Goal: Task Accomplishment & Management: Complete application form

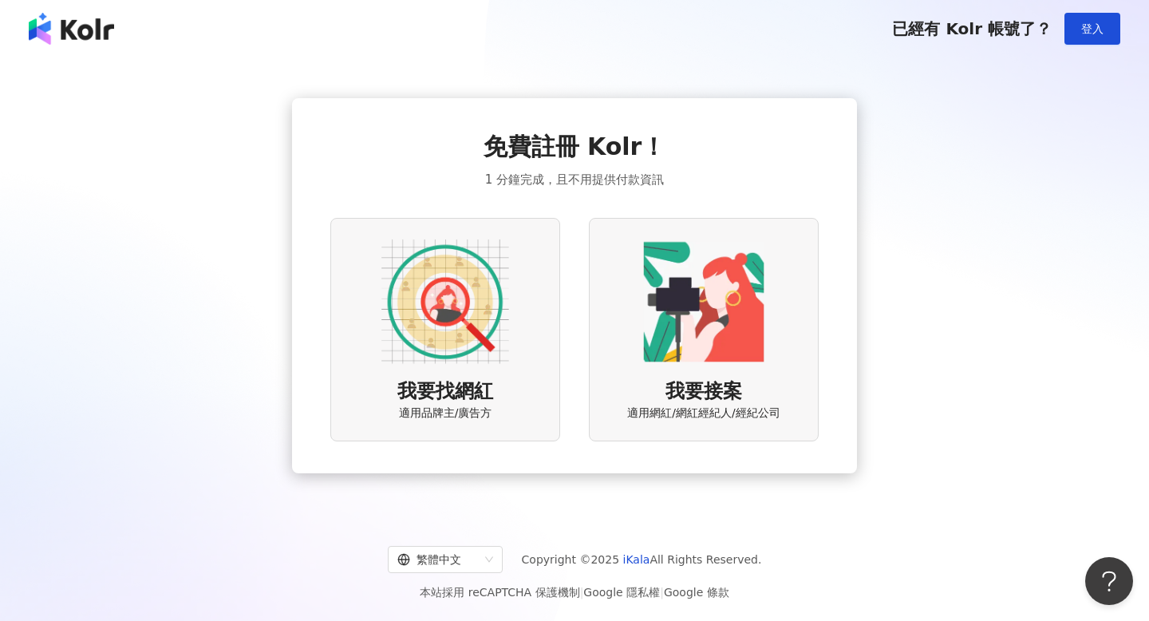
click at [447, 308] on img at bounding box center [445, 302] width 128 height 128
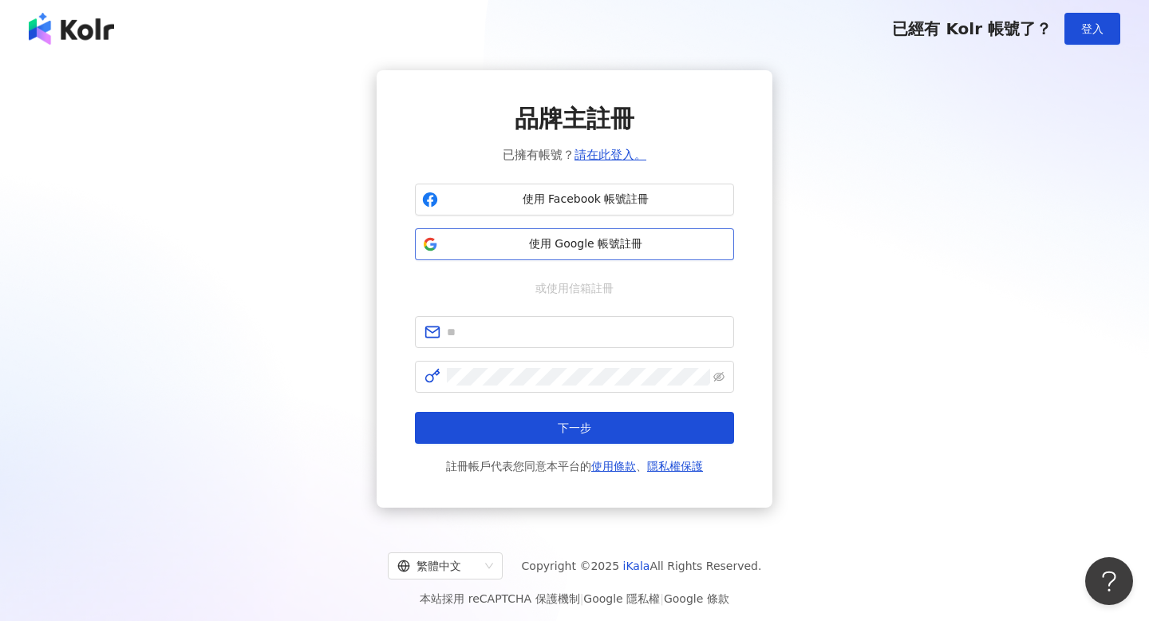
click at [616, 250] on span "使用 Google 帳號註冊" at bounding box center [585, 244] width 282 height 16
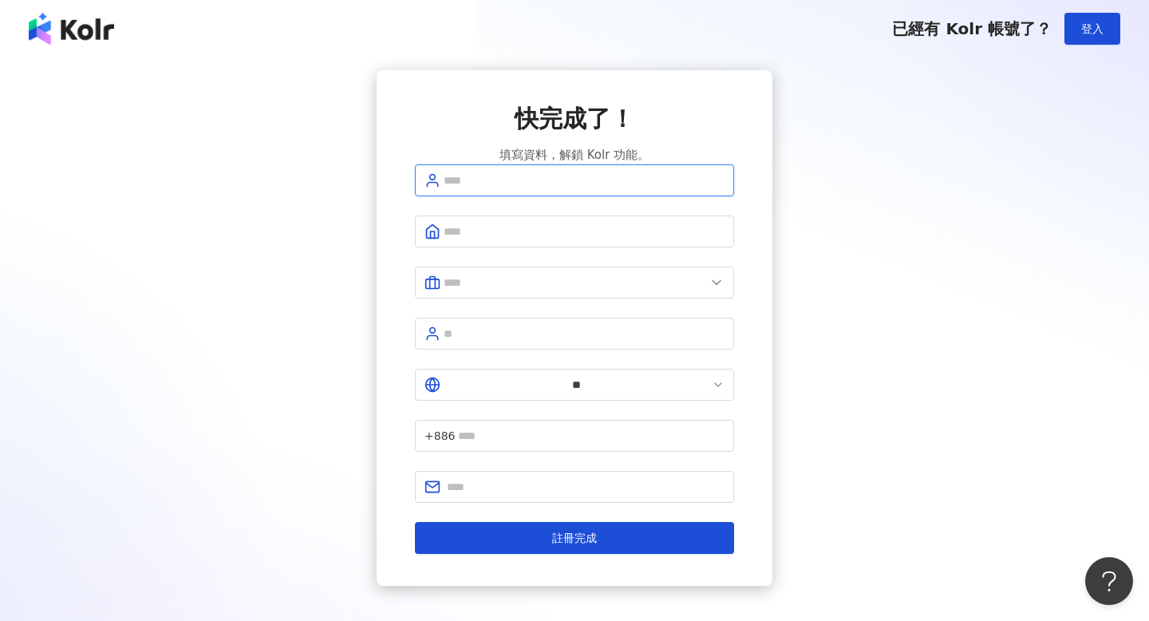
click at [559, 189] on input "text" at bounding box center [584, 181] width 281 height 18
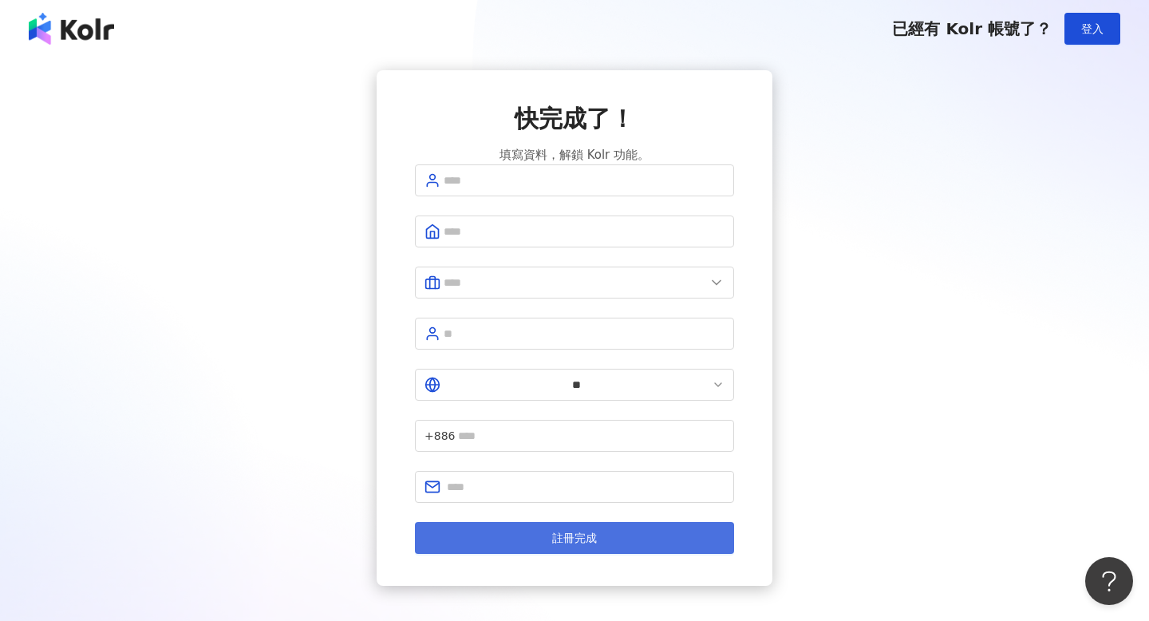
click at [559, 531] on span "註冊完成" at bounding box center [574, 537] width 45 height 13
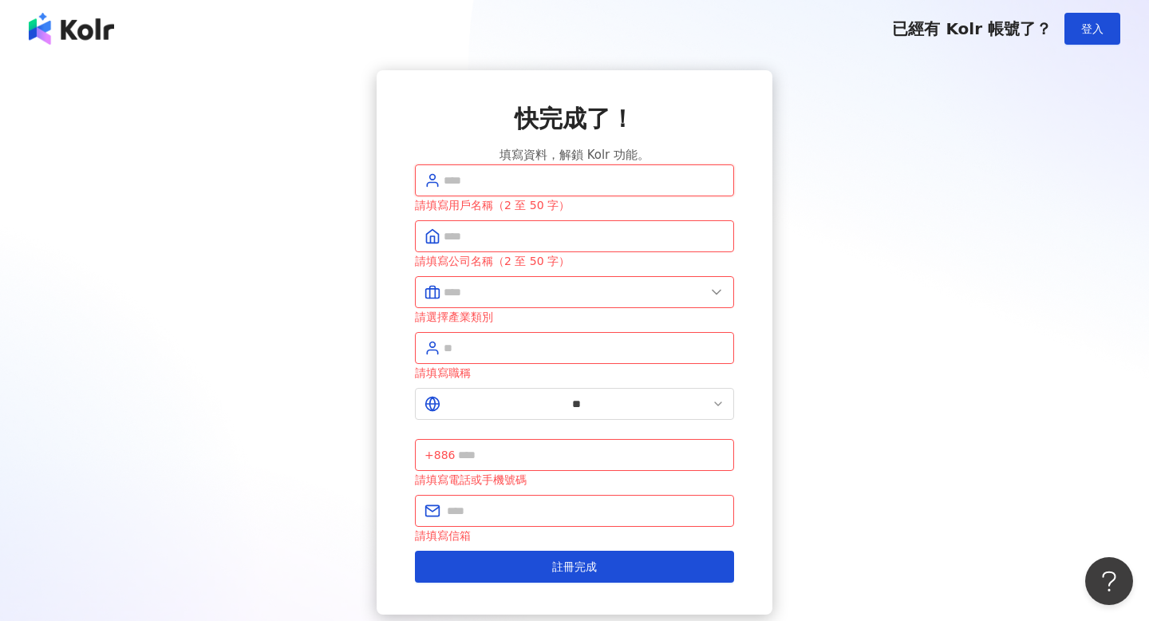
click at [586, 189] on input "text" at bounding box center [584, 181] width 281 height 18
type input "**"
click at [571, 214] on div "請填寫用戶名稱（2 至 50 字）" at bounding box center [574, 205] width 319 height 18
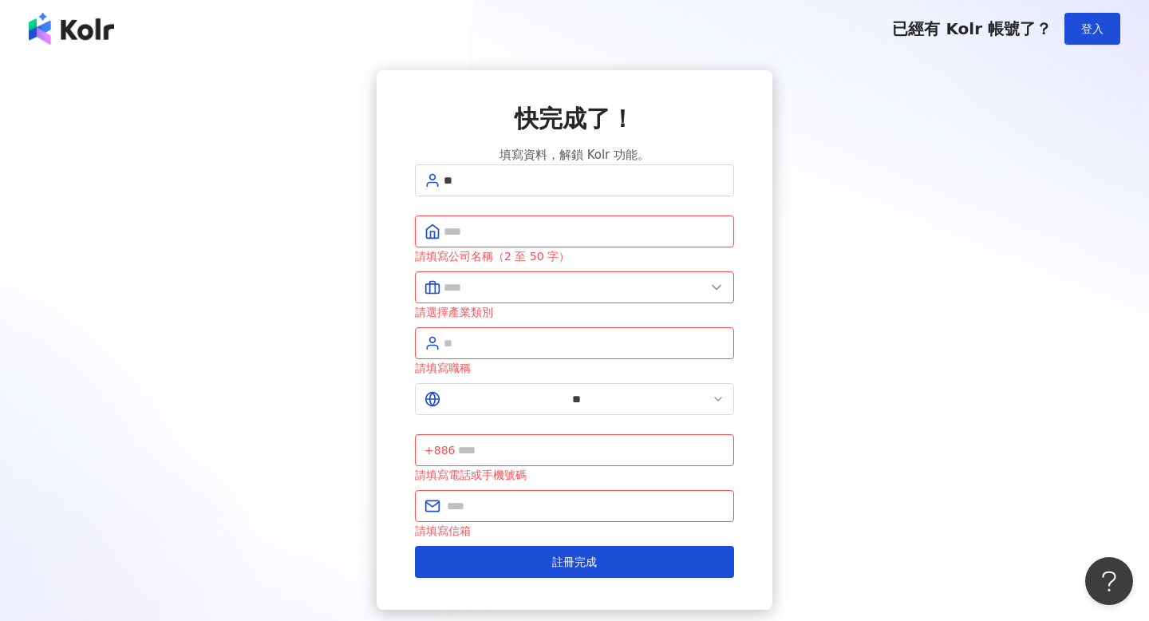
click at [567, 240] on input "text" at bounding box center [584, 232] width 281 height 18
type input "**"
click at [528, 296] on input "text" at bounding box center [575, 287] width 262 height 18
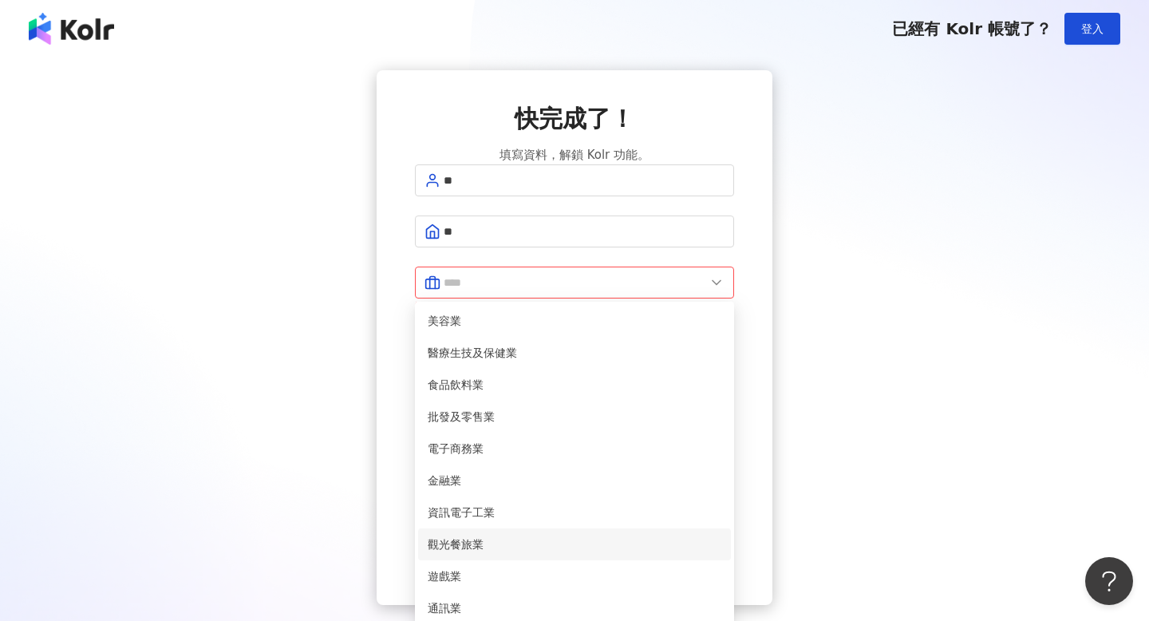
click at [486, 553] on span "觀光餐旅業" at bounding box center [575, 544] width 294 height 18
type input "*****"
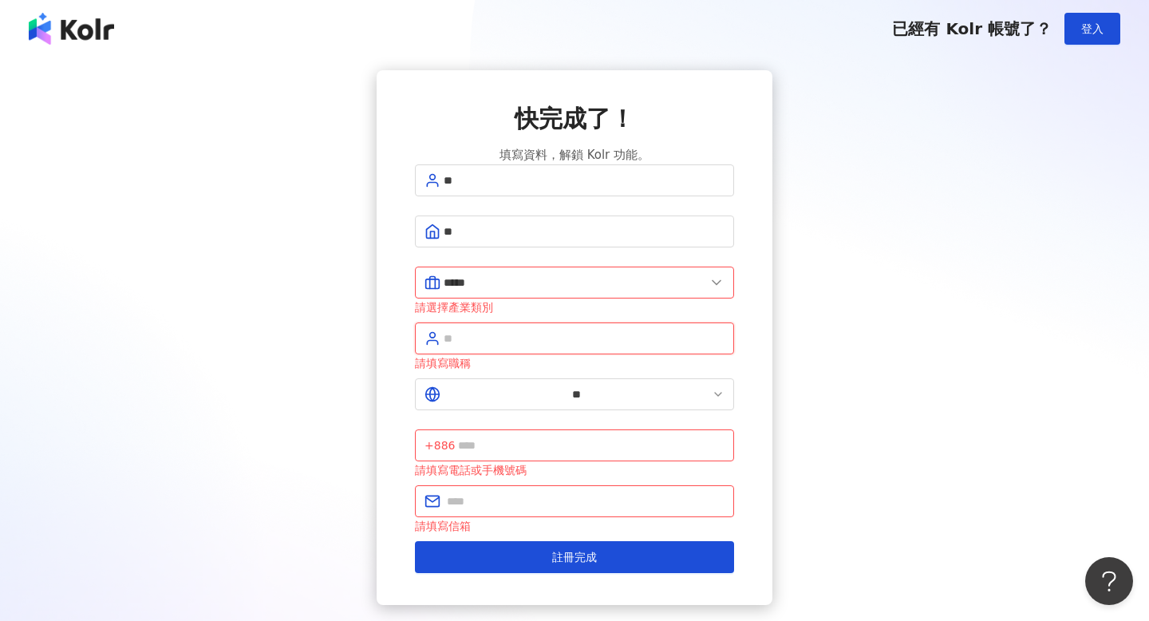
click at [535, 345] on input "text" at bounding box center [584, 339] width 281 height 18
type input "***"
click at [539, 436] on input "text" at bounding box center [591, 445] width 267 height 18
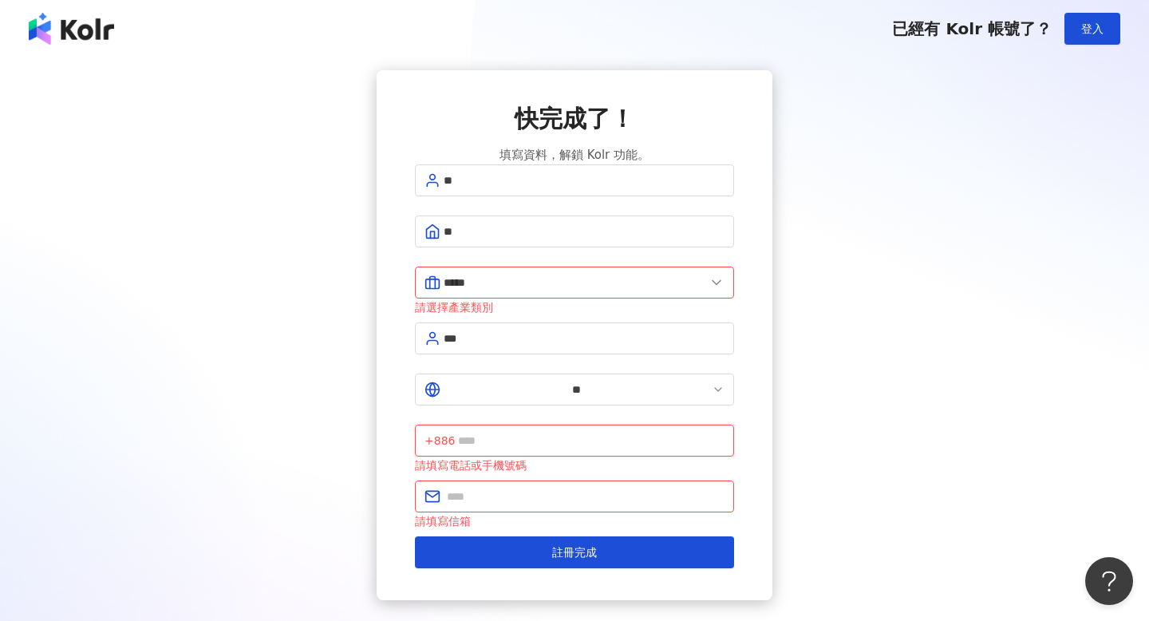
type input "*"
type input "*********"
click at [553, 488] on input "text" at bounding box center [586, 497] width 278 height 18
type input "**********"
click at [415, 536] on button "註冊完成" at bounding box center [574, 552] width 319 height 32
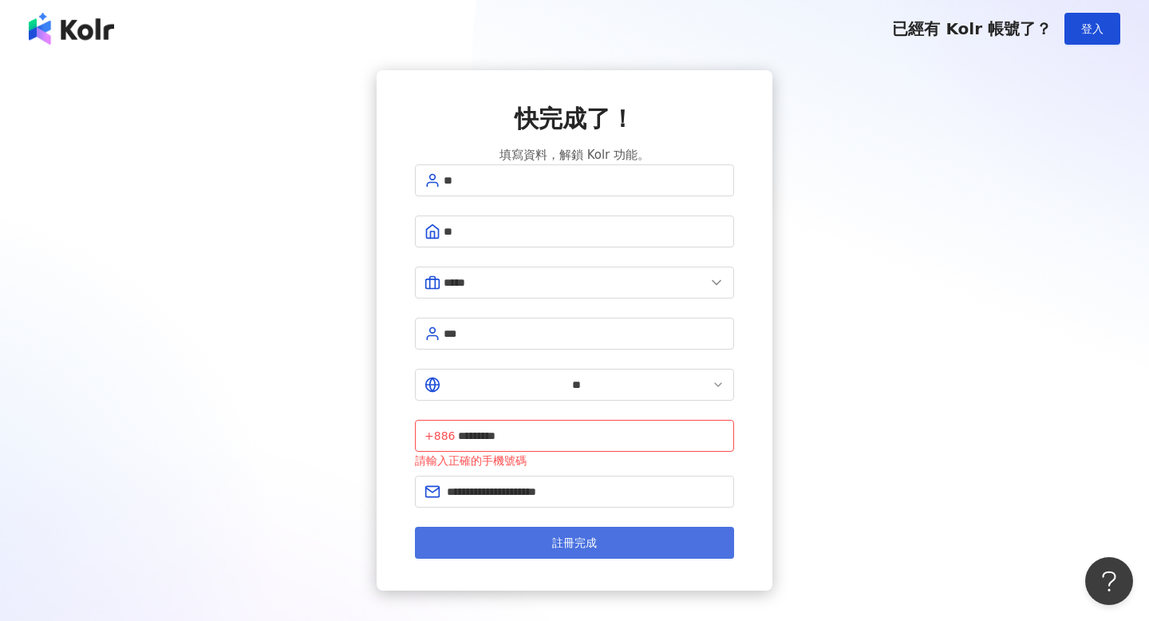
click at [594, 527] on button "註冊完成" at bounding box center [574, 543] width 319 height 32
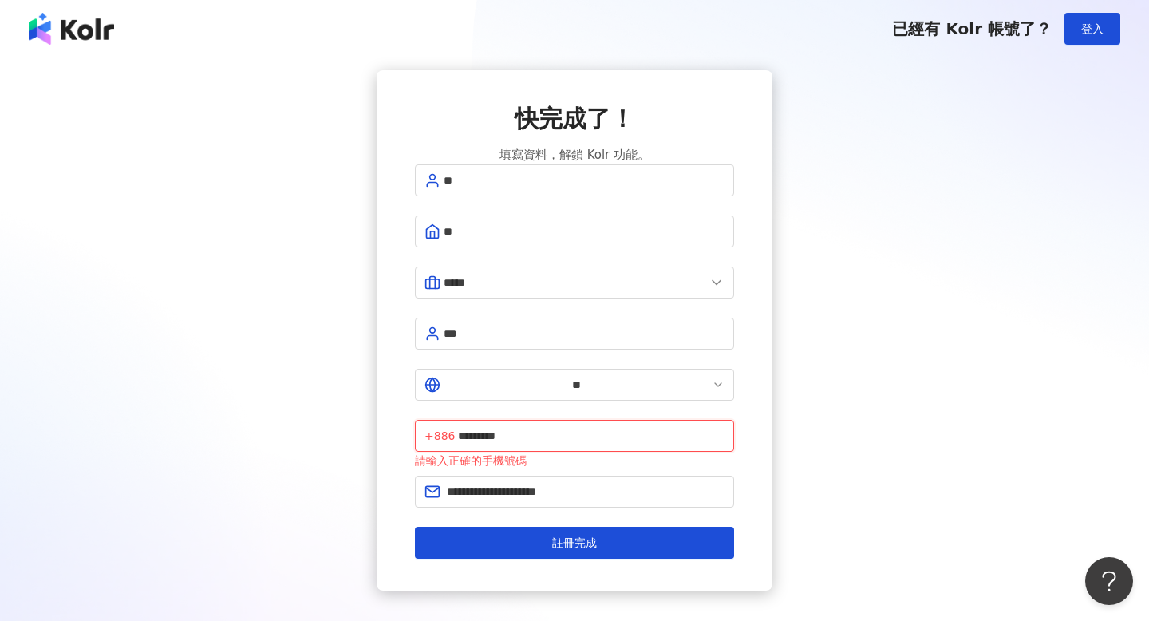
click at [535, 427] on input "*********" at bounding box center [591, 436] width 267 height 18
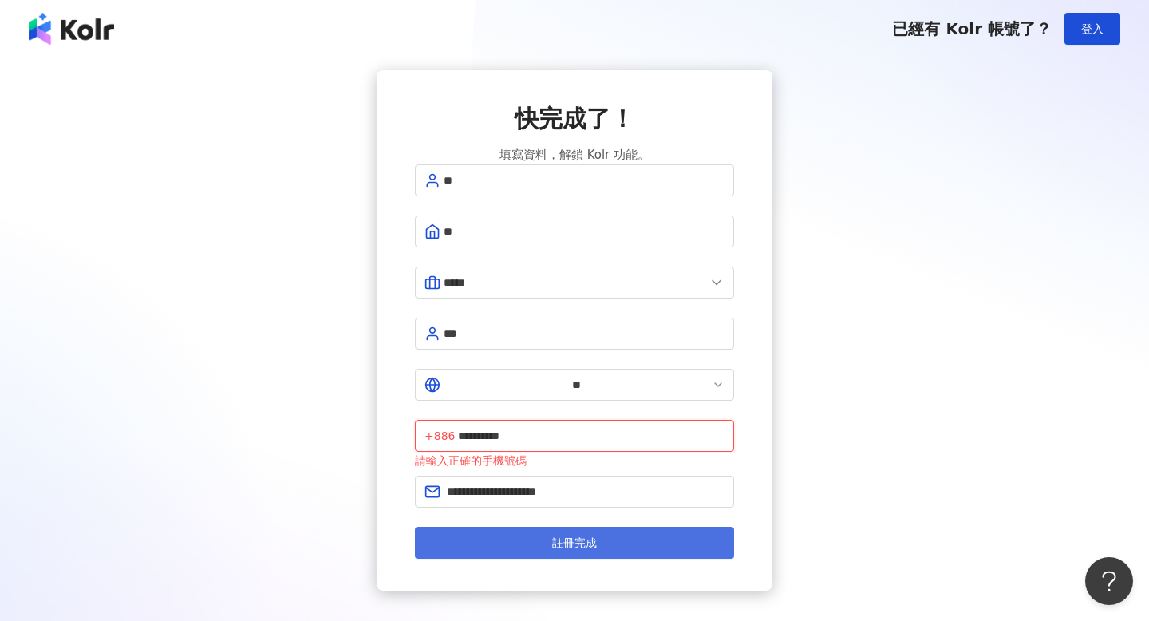
type input "**********"
click at [600, 527] on button "註冊完成" at bounding box center [574, 543] width 319 height 32
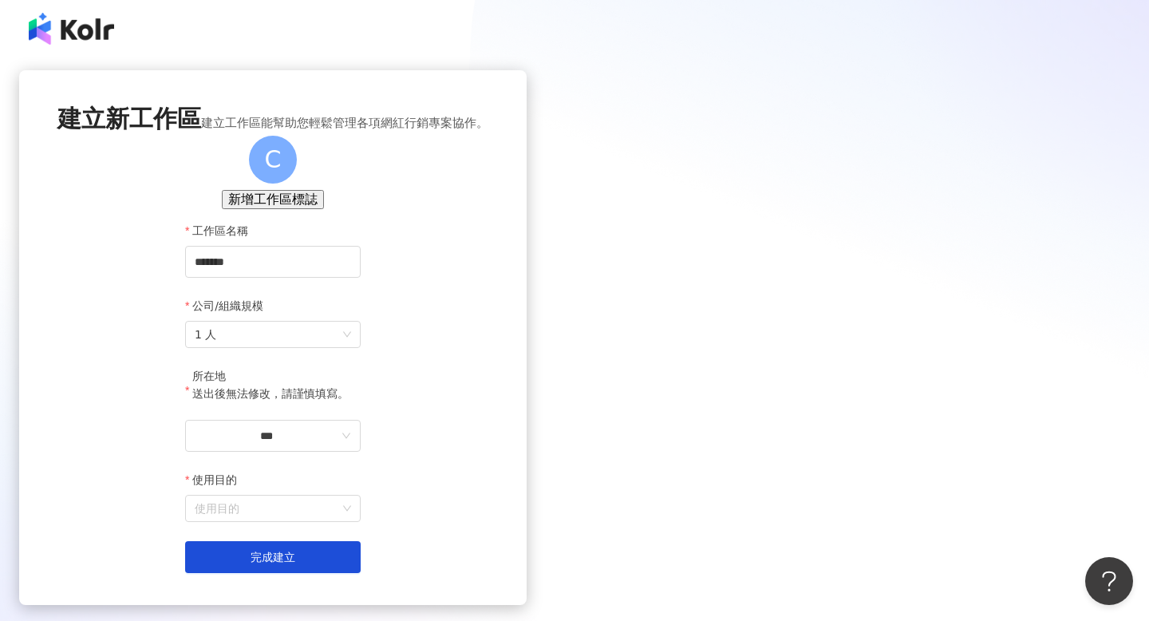
scroll to position [134, 0]
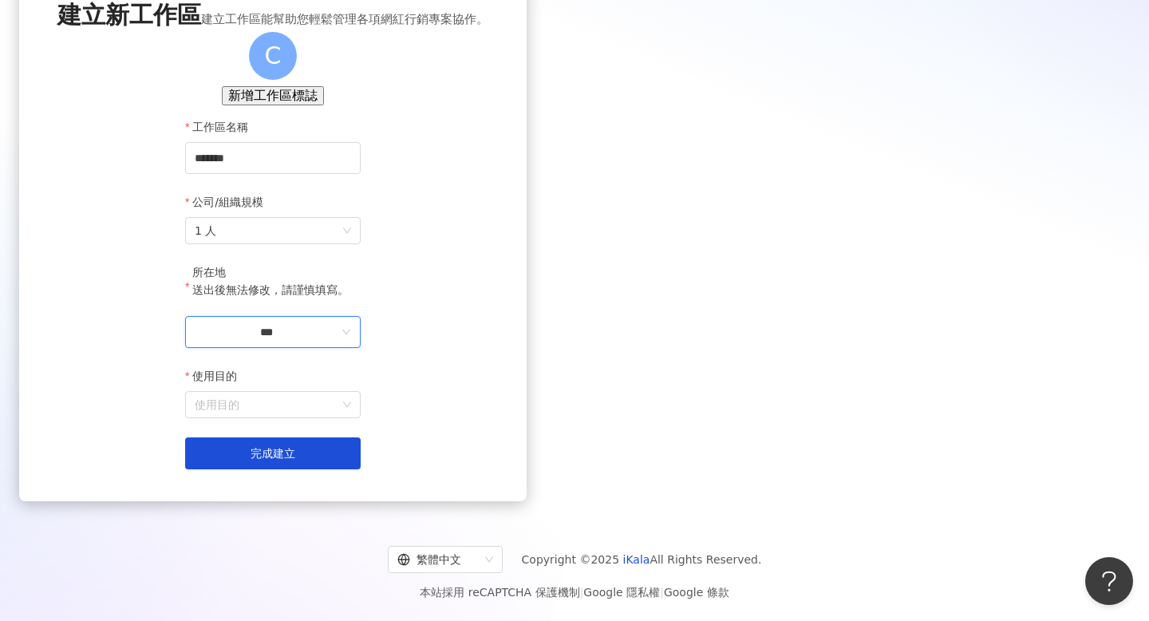
click at [338, 335] on input "***" at bounding box center [267, 332] width 144 height 18
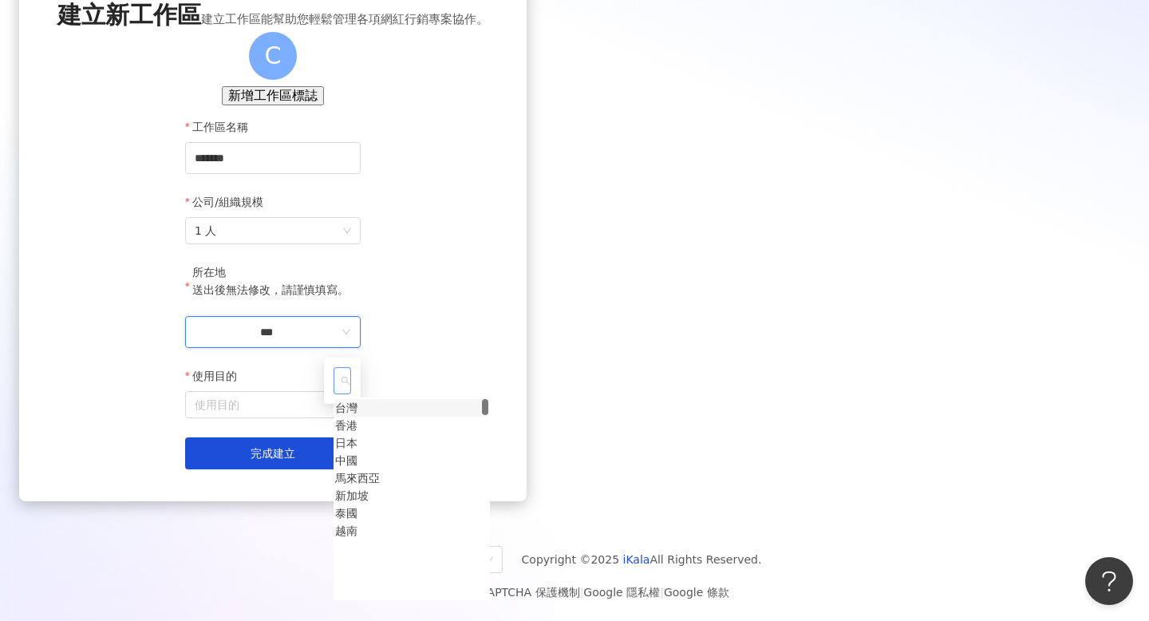
click at [357, 417] on div "台灣" at bounding box center [346, 408] width 22 height 18
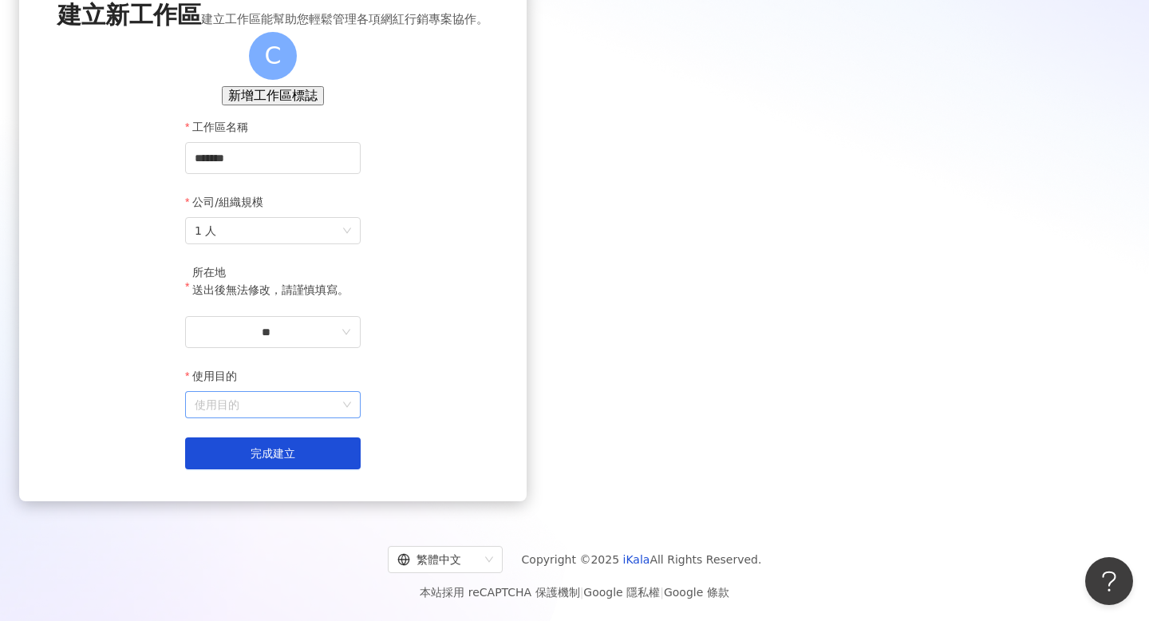
click at [351, 407] on input "使用目的" at bounding box center [273, 405] width 156 height 26
click at [527, 131] on div "建立新工作區 建立工作區能幫助您輕鬆管理各項網紅行銷專案協作。 C 新增工作區標誌 工作區名稱 ******* 公司/組織規模 1 人 所在地 送出後無法修改…" at bounding box center [272, 233] width 507 height 535
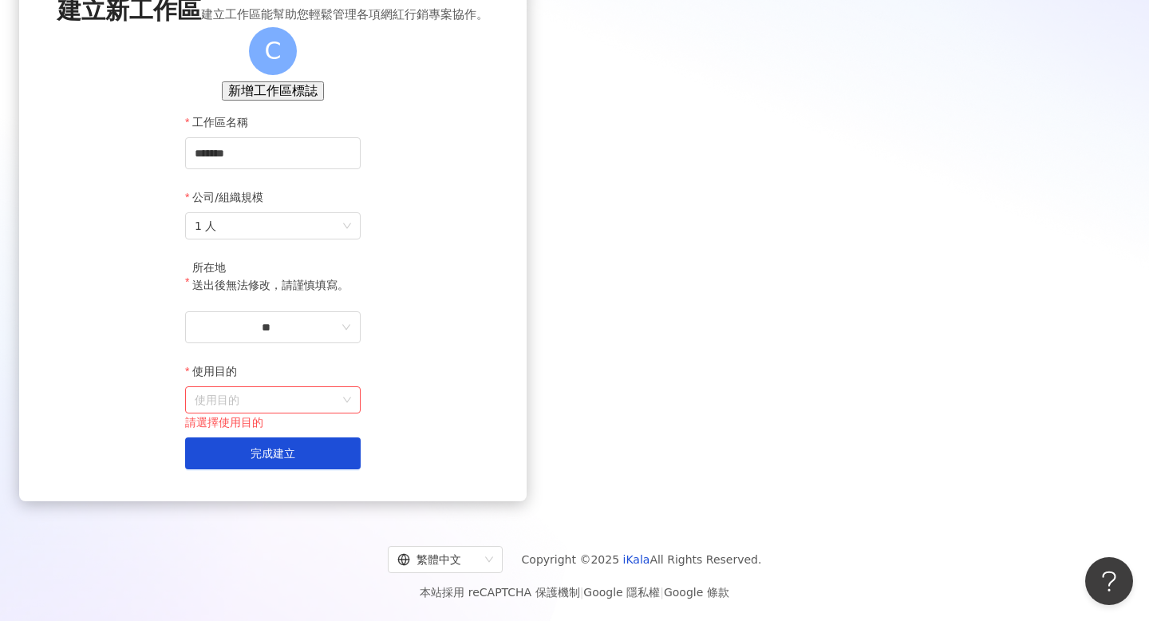
click at [361, 386] on div "使用目的" at bounding box center [273, 374] width 176 height 24
click at [351, 407] on input "使用目的" at bounding box center [273, 400] width 156 height 26
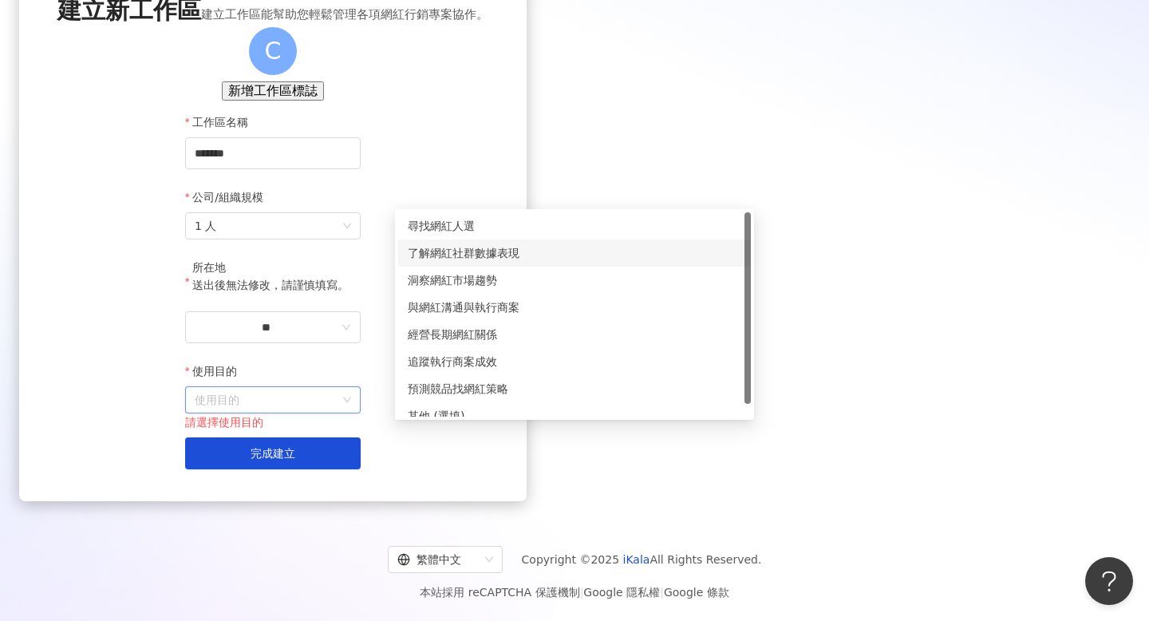
click at [553, 244] on div "了解網紅社群數據表現" at bounding box center [575, 253] width 334 height 18
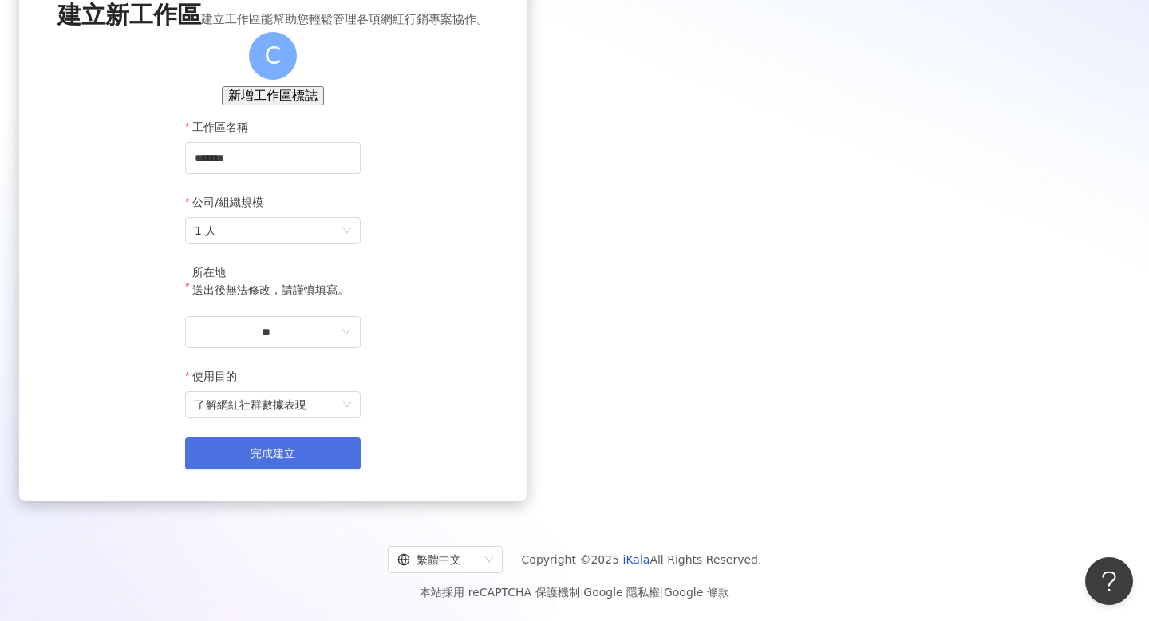
click at [361, 451] on button "完成建立" at bounding box center [273, 453] width 176 height 32
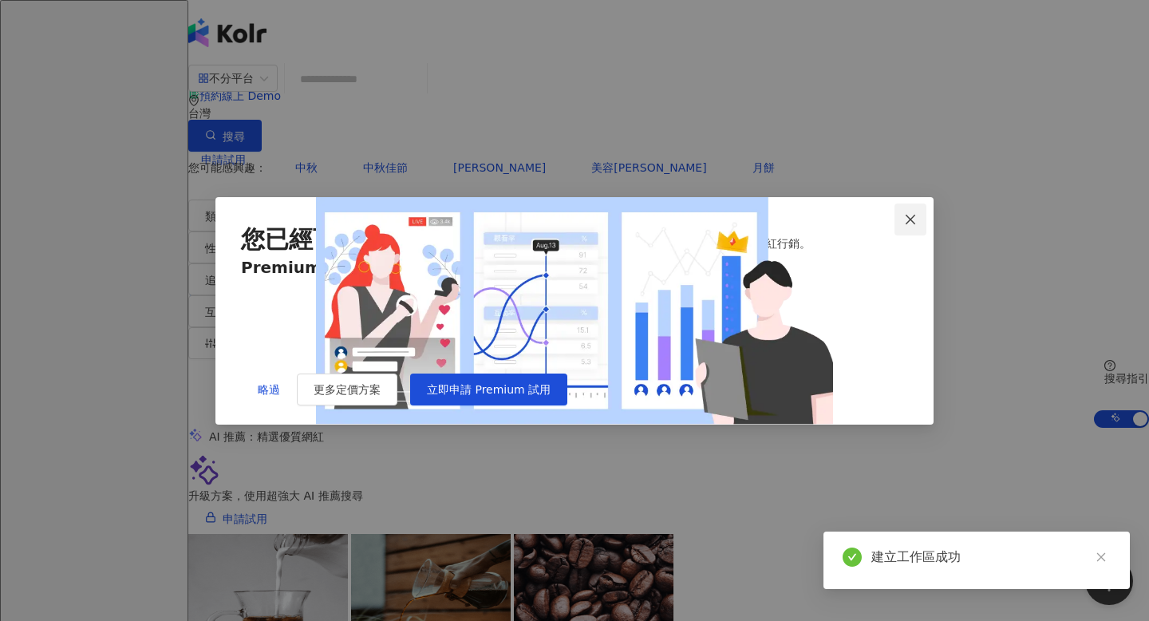
click at [915, 213] on icon "close" at bounding box center [910, 219] width 13 height 13
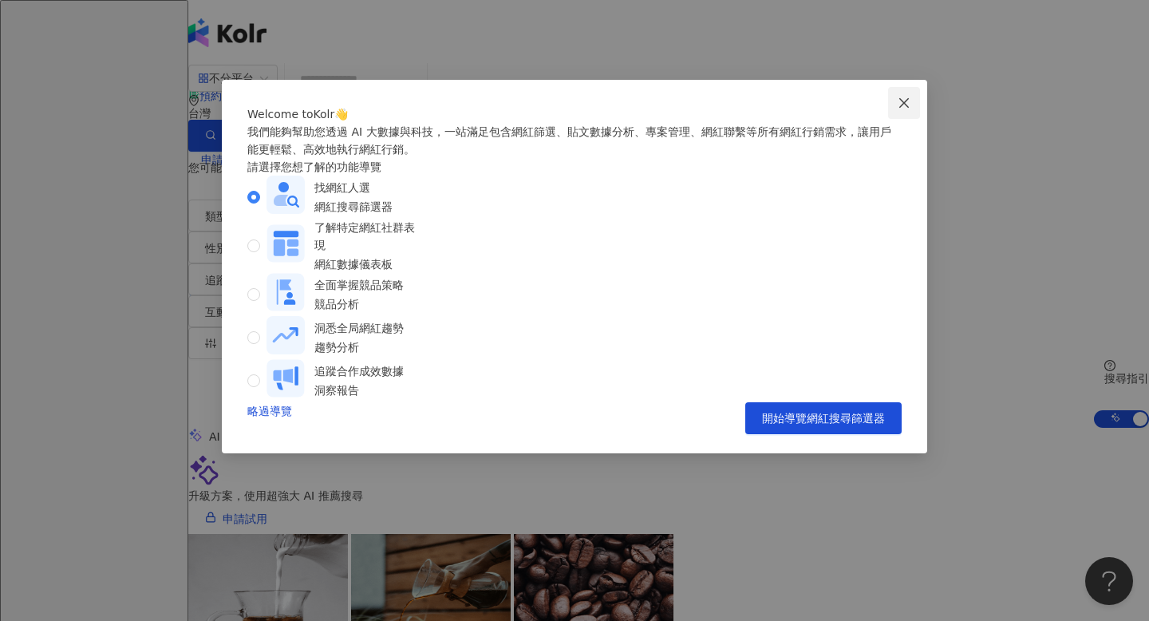
click at [902, 105] on icon "close" at bounding box center [904, 103] width 13 height 13
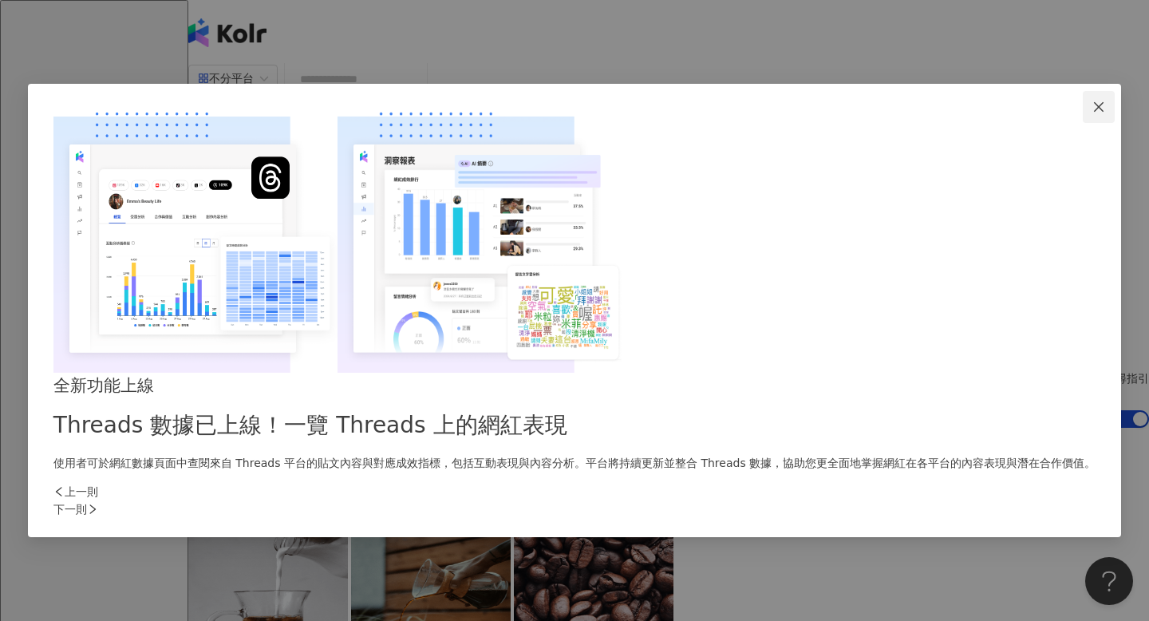
click at [1093, 112] on icon "close" at bounding box center [1098, 107] width 10 height 10
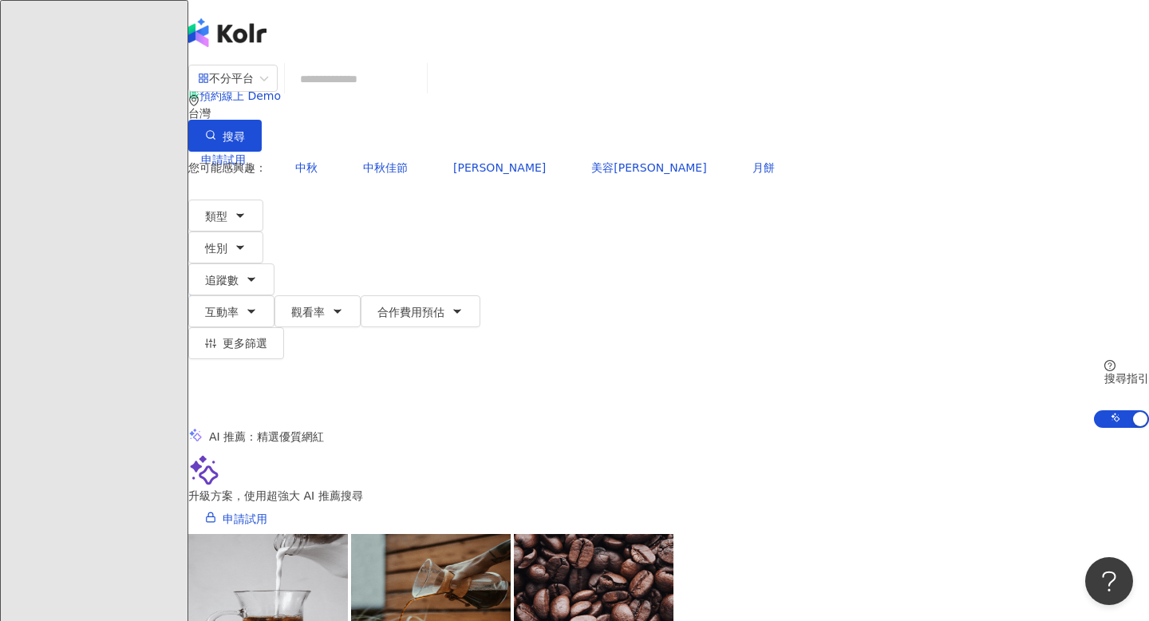
click at [399, 94] on input "search" at bounding box center [355, 79] width 129 height 30
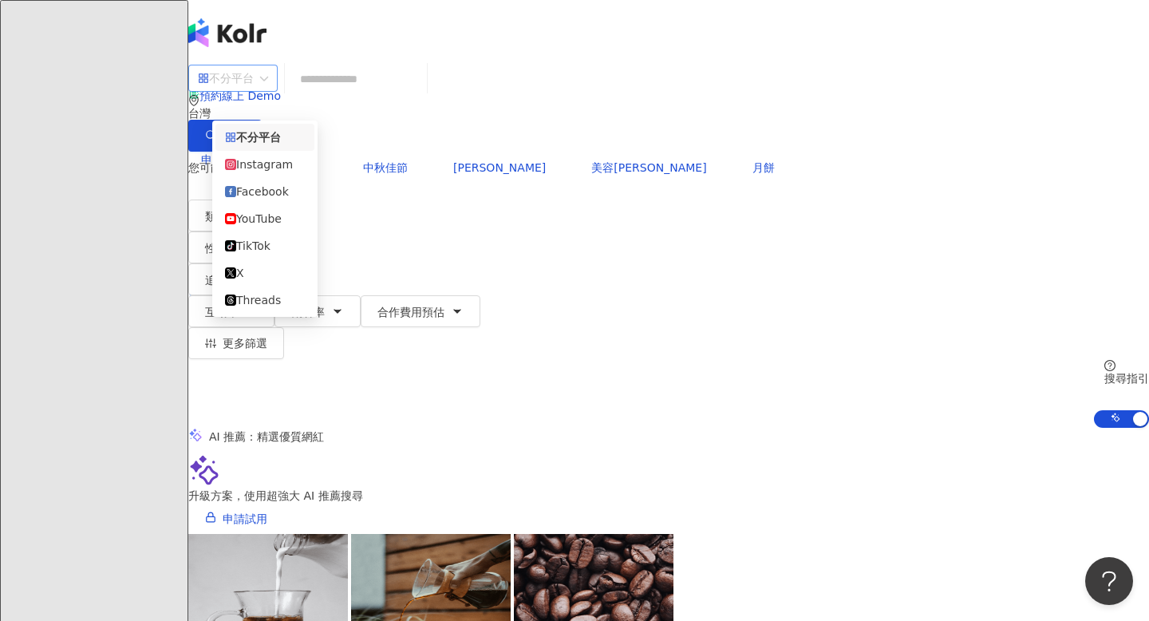
click at [254, 91] on div "不分平台" at bounding box center [226, 78] width 56 height 26
click at [261, 196] on div "Facebook" at bounding box center [265, 192] width 80 height 18
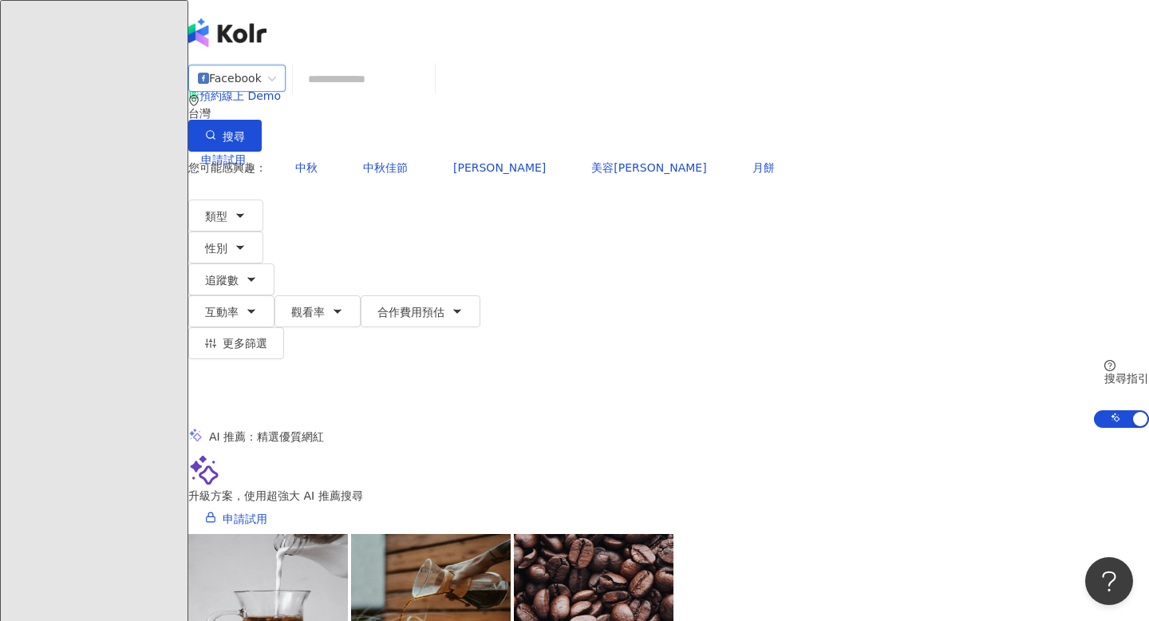
click at [409, 94] on input "search" at bounding box center [363, 79] width 129 height 30
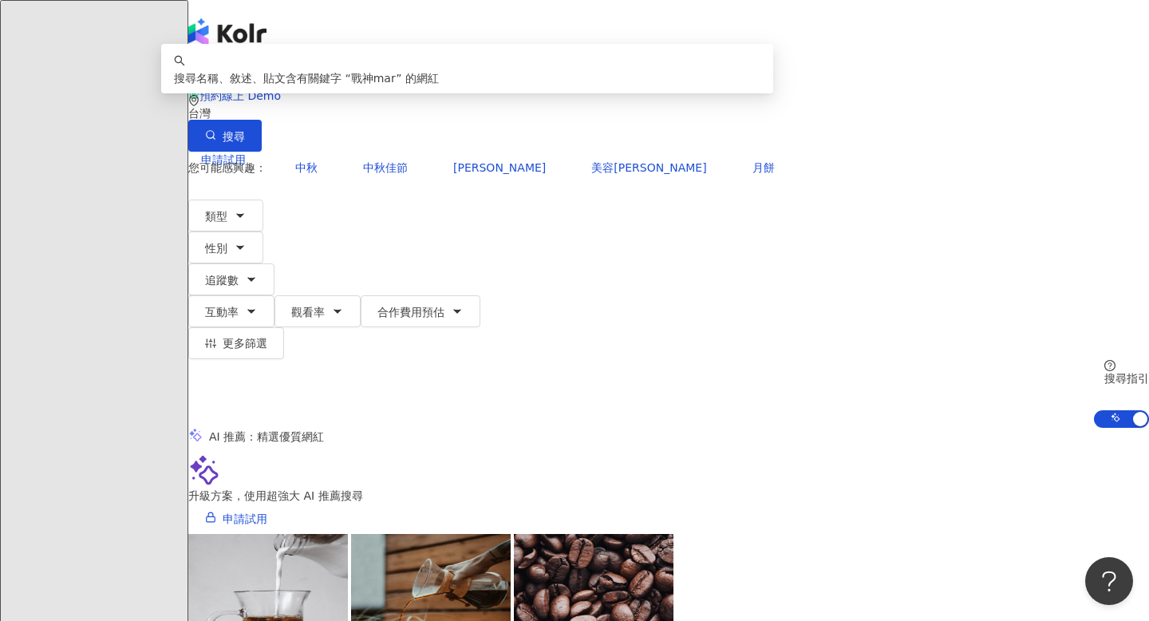
type input "******"
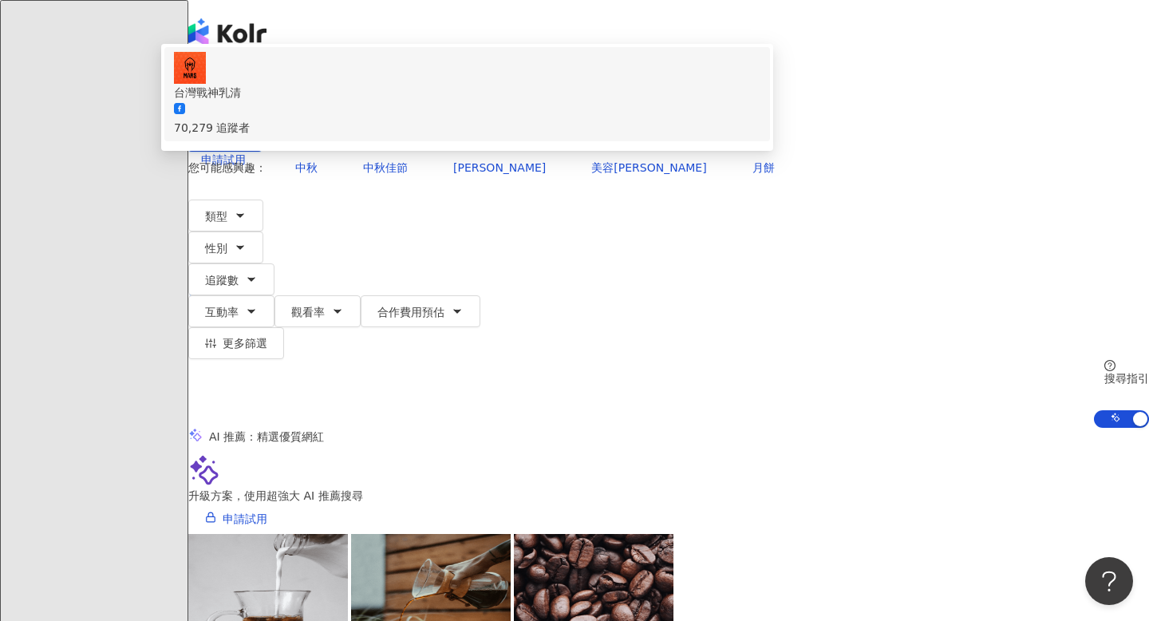
click at [681, 101] on span "台灣戰神乳清" at bounding box center [467, 93] width 586 height 18
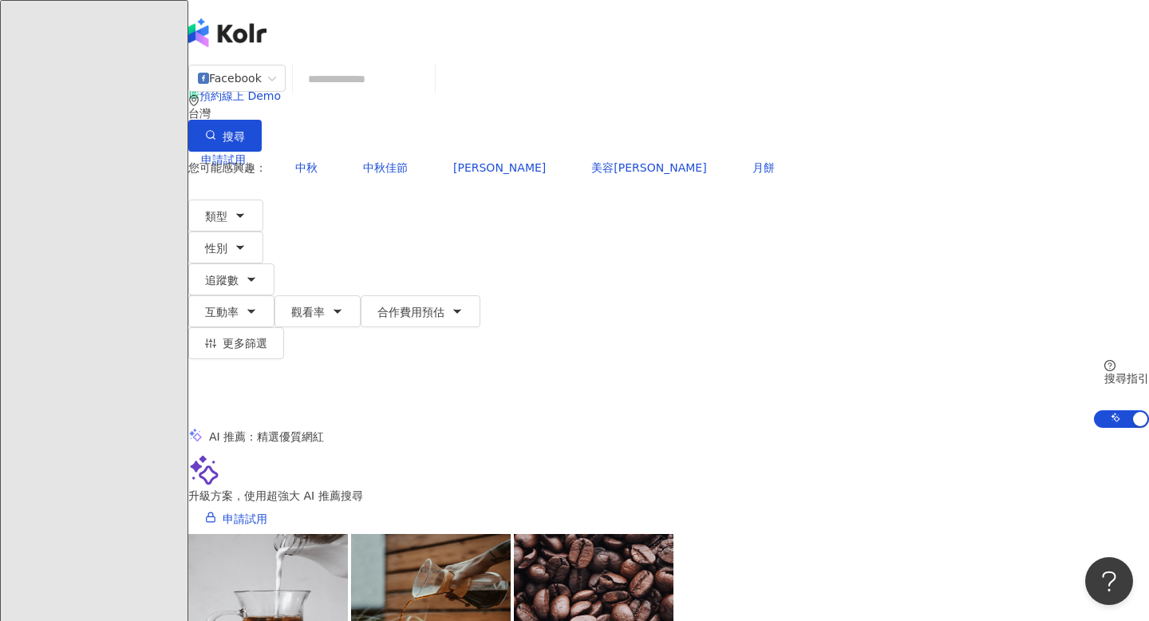
click at [428, 94] on input "search" at bounding box center [363, 79] width 129 height 30
click at [262, 91] on div "Facebook" at bounding box center [230, 78] width 64 height 26
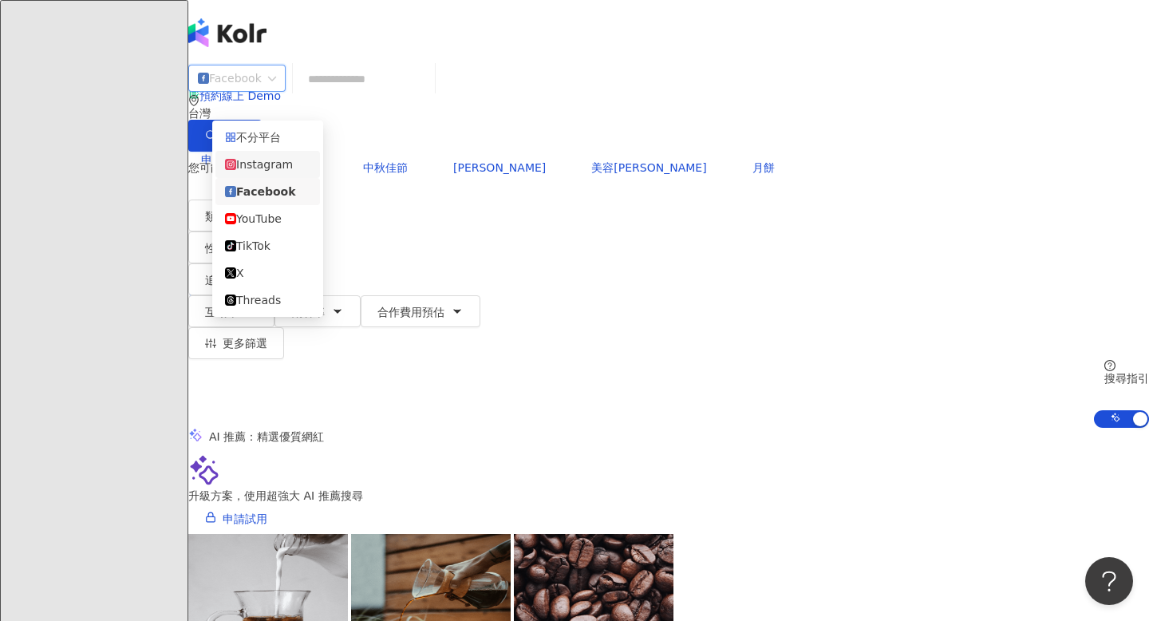
click at [270, 173] on div "Instagram" at bounding box center [267, 165] width 85 height 18
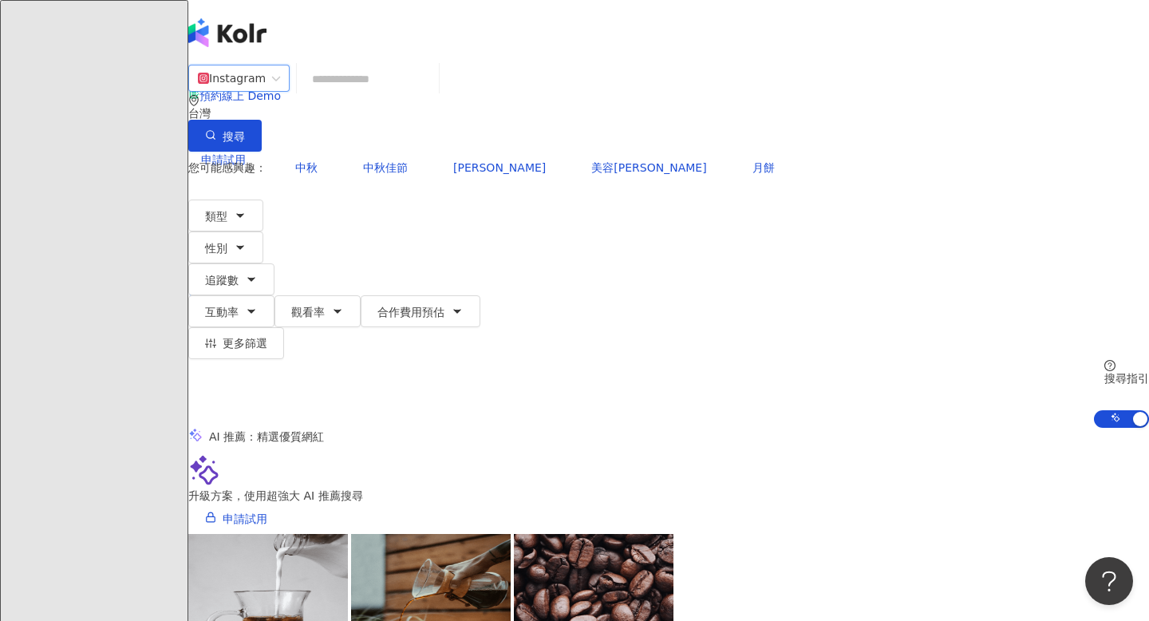
click at [432, 92] on input "search" at bounding box center [367, 79] width 129 height 30
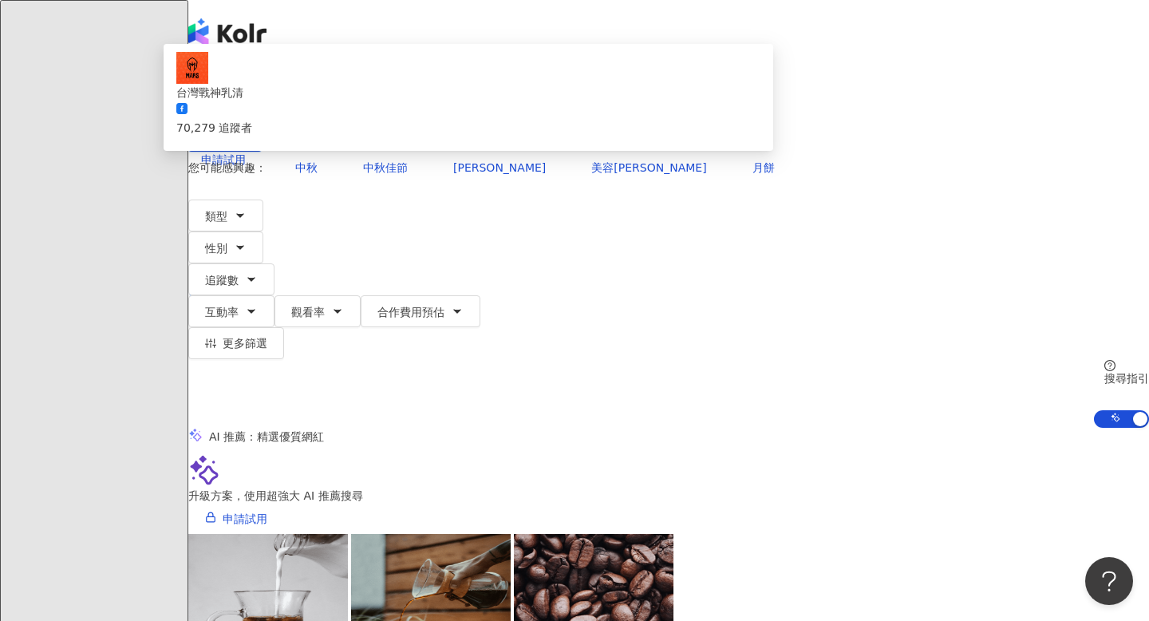
type input "*"
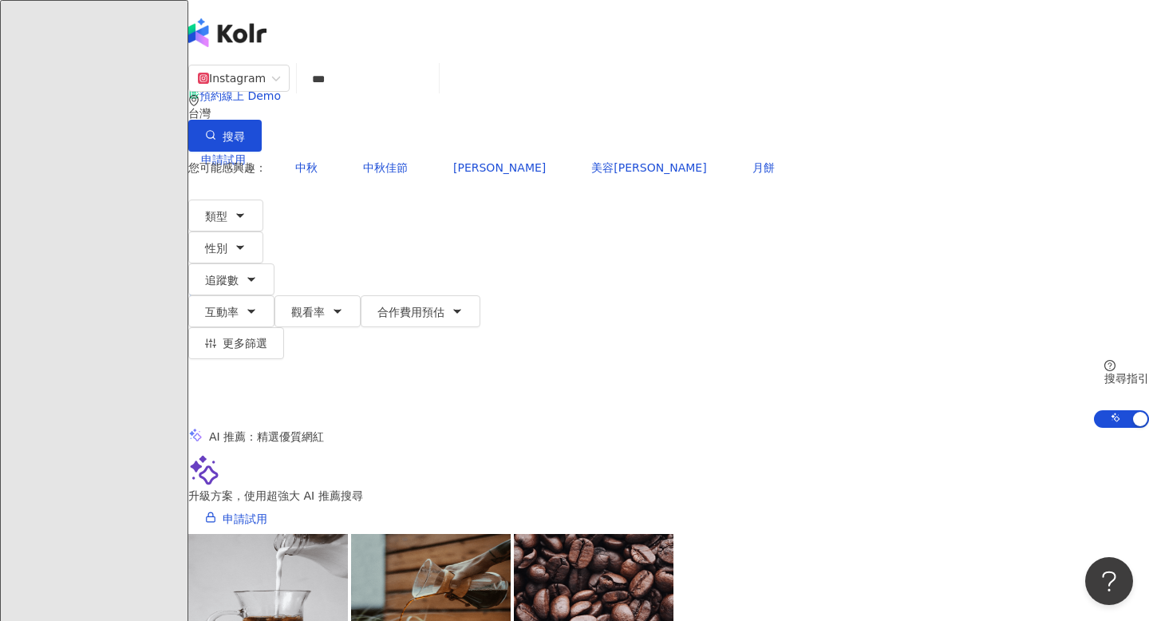
type input "**"
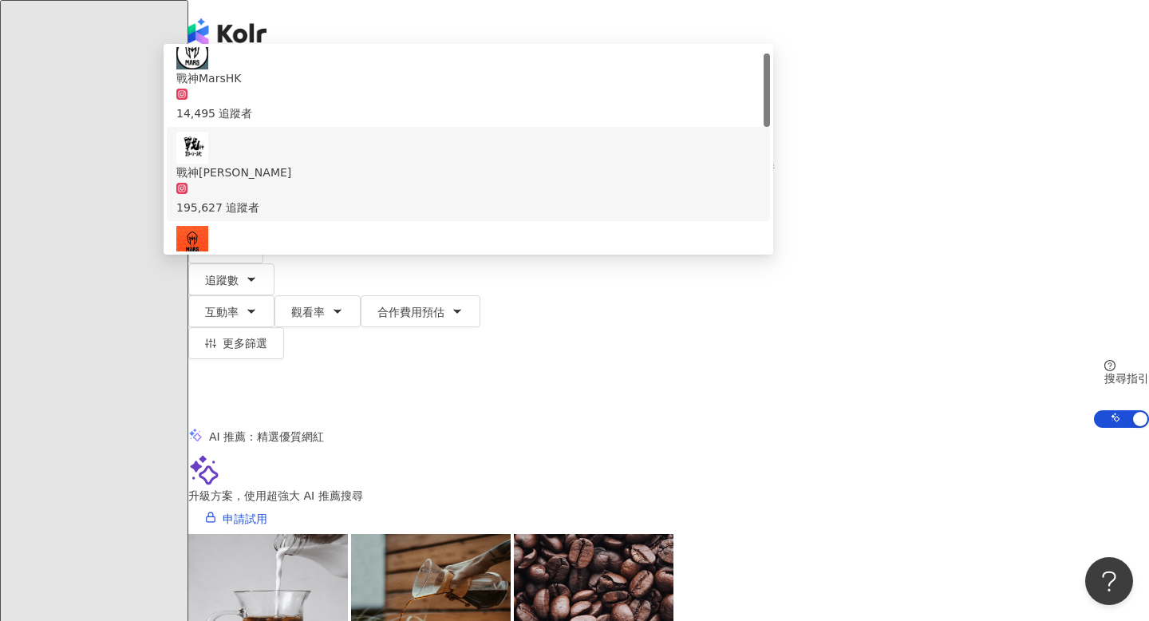
scroll to position [19, 0]
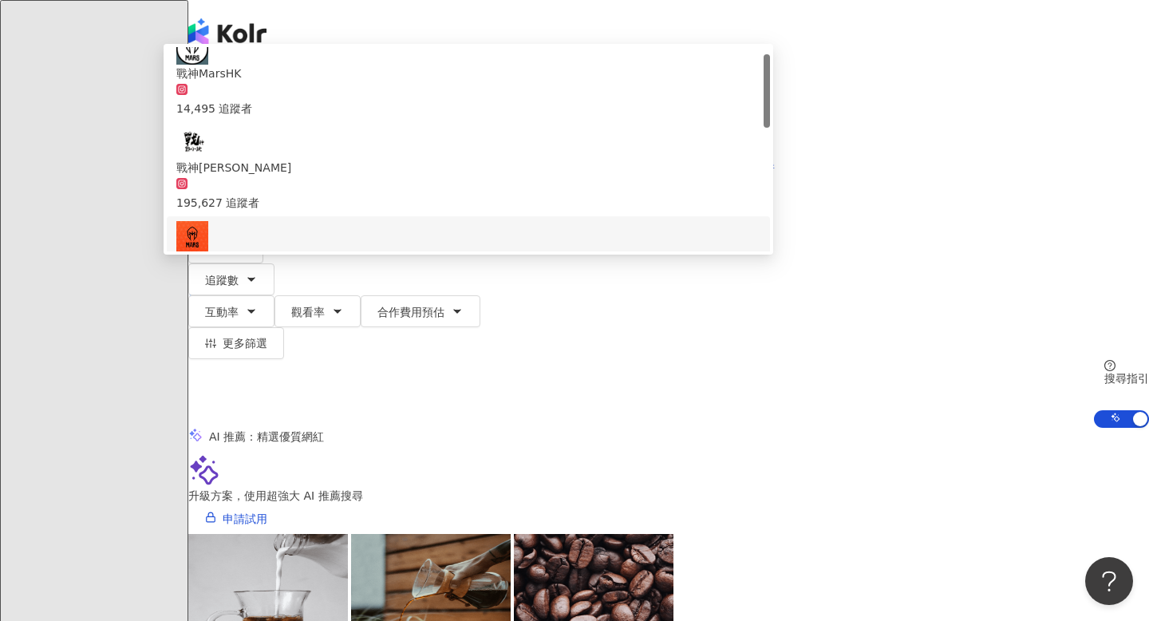
click at [481, 271] on div "70,279 追蹤者" at bounding box center [468, 288] width 584 height 35
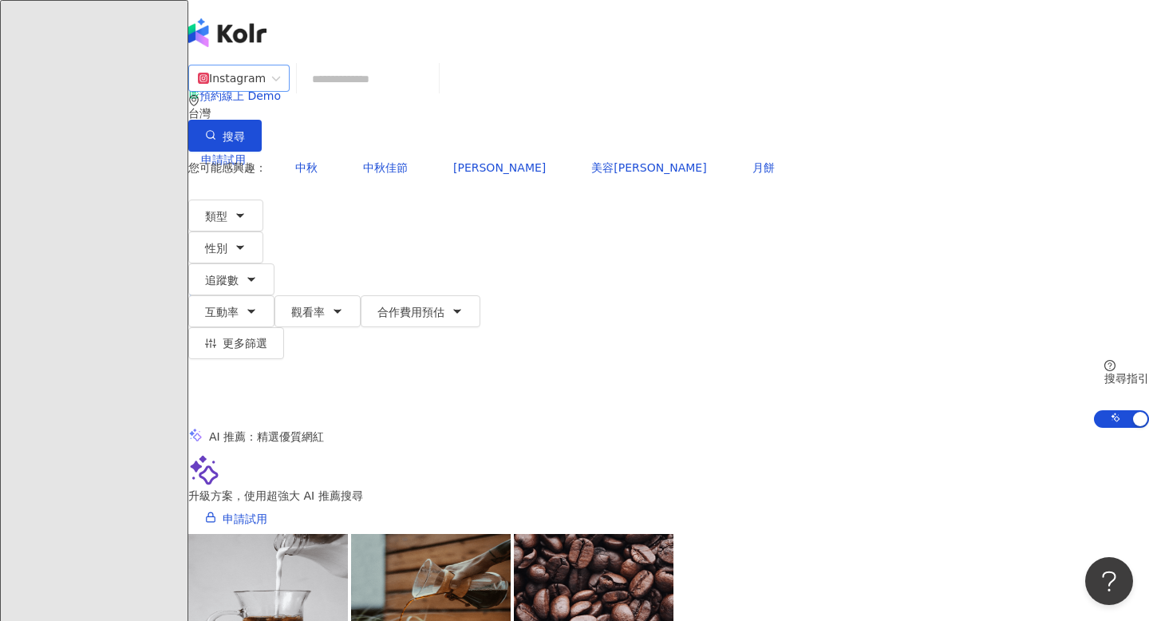
click at [266, 91] on div "Instagram" at bounding box center [232, 78] width 68 height 26
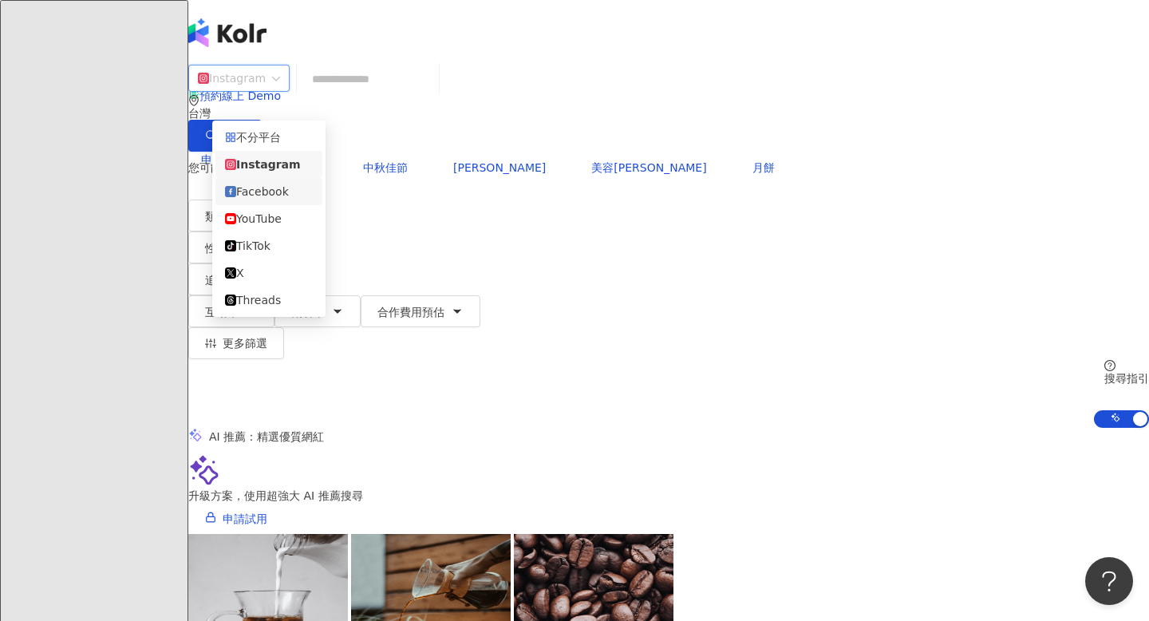
click at [282, 195] on div "Facebook" at bounding box center [269, 192] width 88 height 18
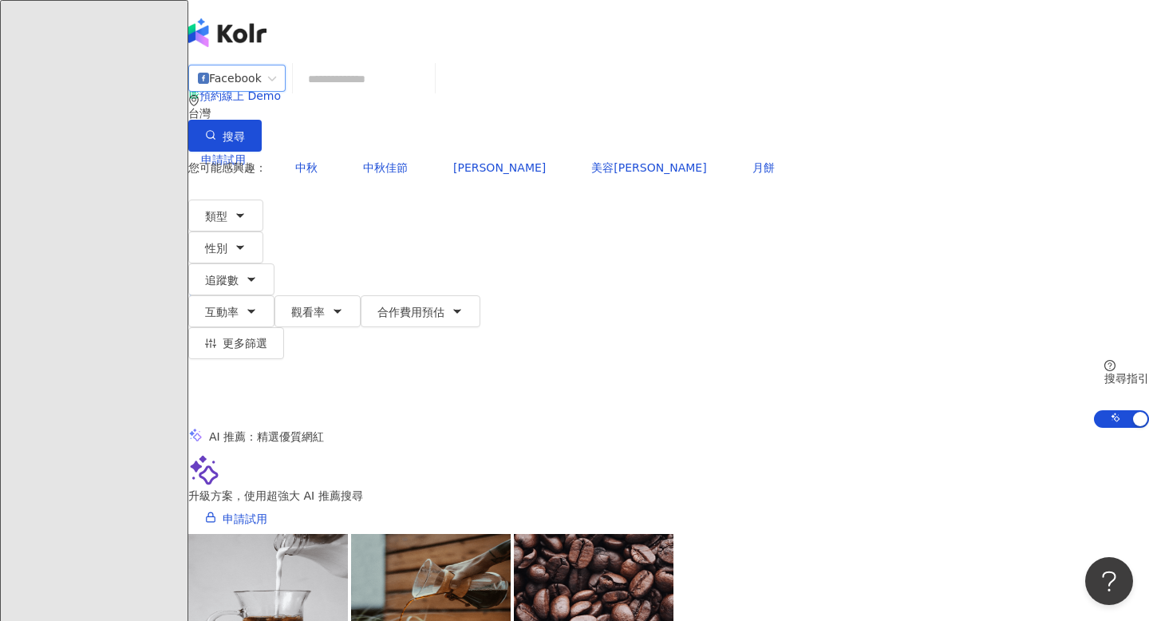
click at [428, 89] on input "search" at bounding box center [363, 79] width 129 height 30
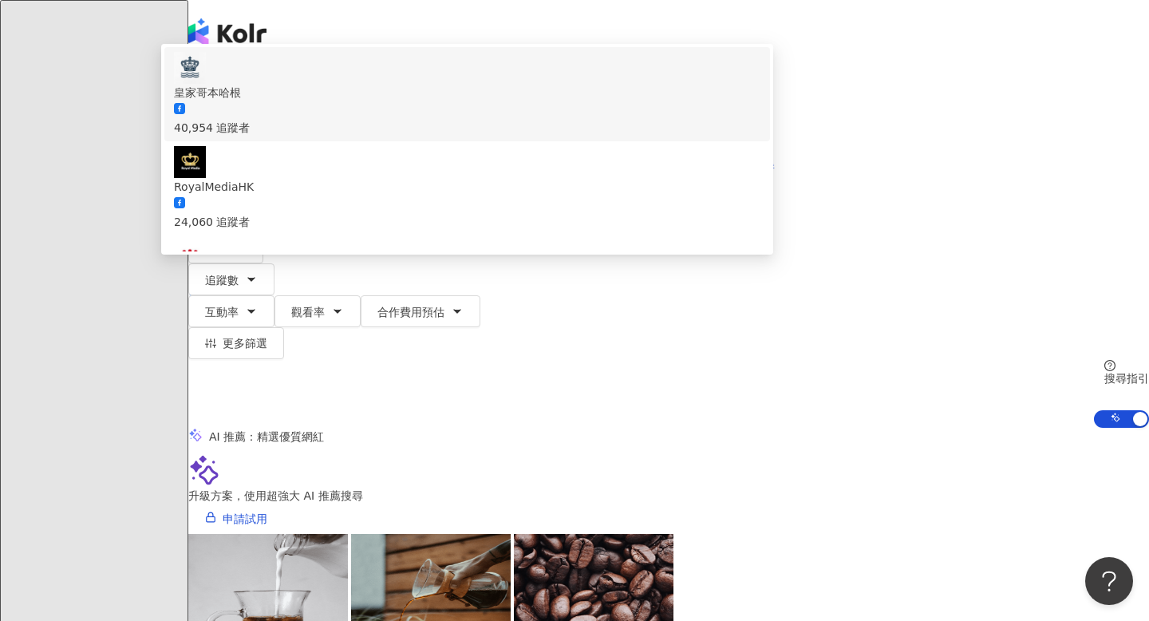
click at [262, 91] on div "Facebook" at bounding box center [230, 78] width 64 height 26
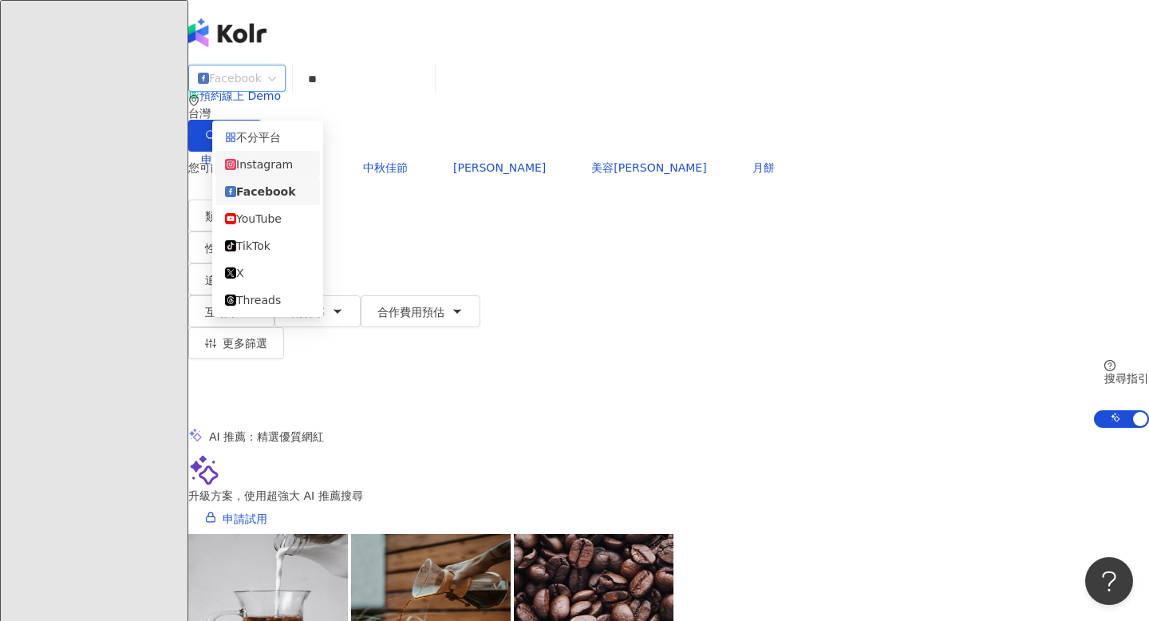
click at [296, 163] on div "Instagram" at bounding box center [267, 165] width 85 height 18
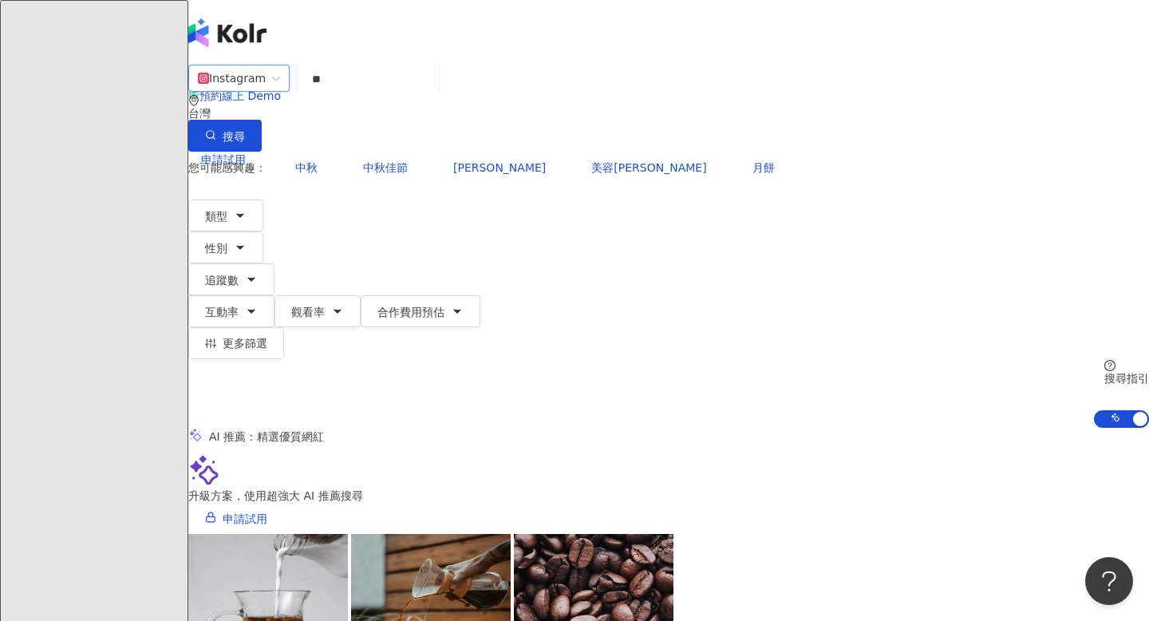
click at [425, 94] on input "**" at bounding box center [367, 79] width 129 height 30
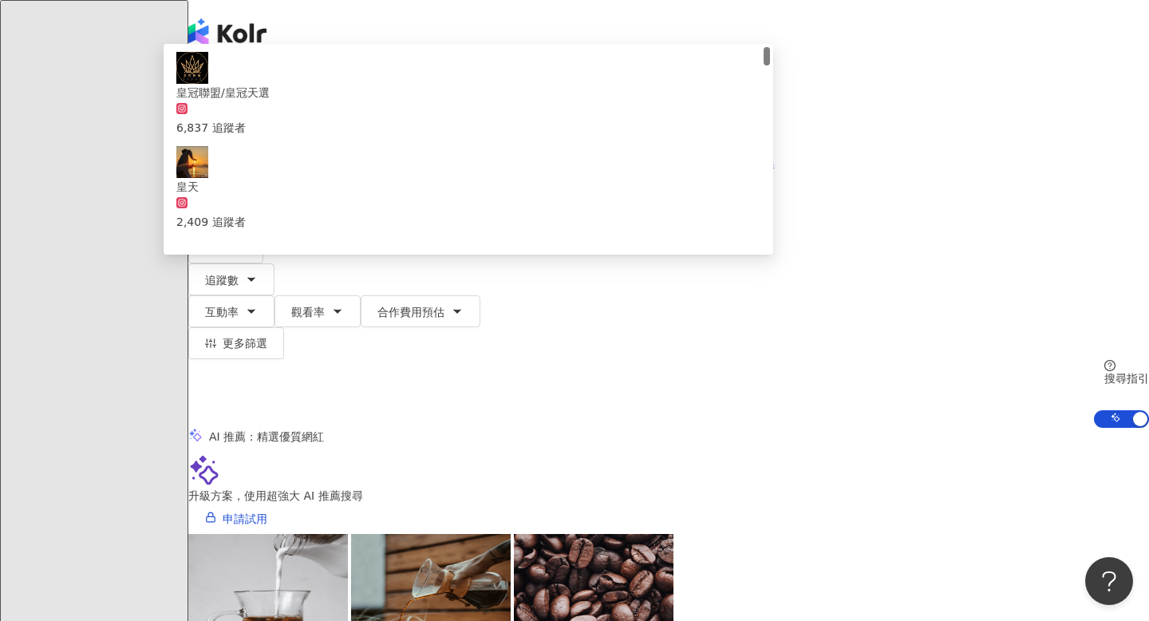
type input "****"
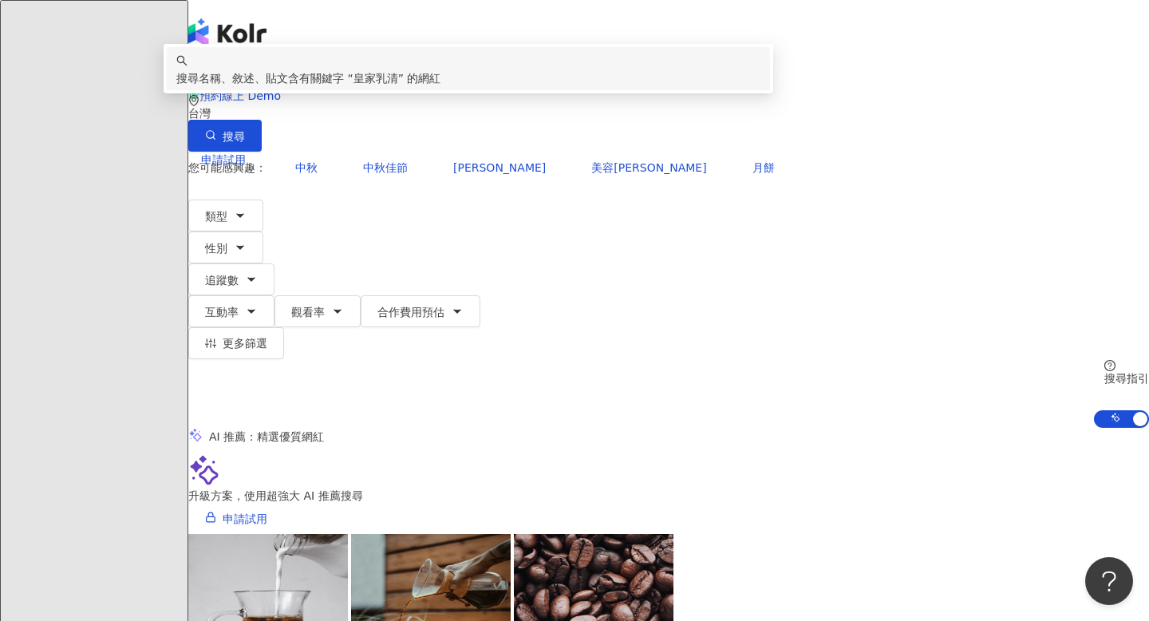
drag, startPoint x: 408, startPoint y: 94, endPoint x: 235, endPoint y: 93, distance: 173.2
click at [235, 93] on div "Instagram **** 台灣 搜尋 keyword 搜尋名稱、敘述、貼文含有關鍵字 “ 皇家乳清 ” 的網紅" at bounding box center [668, 108] width 961 height 88
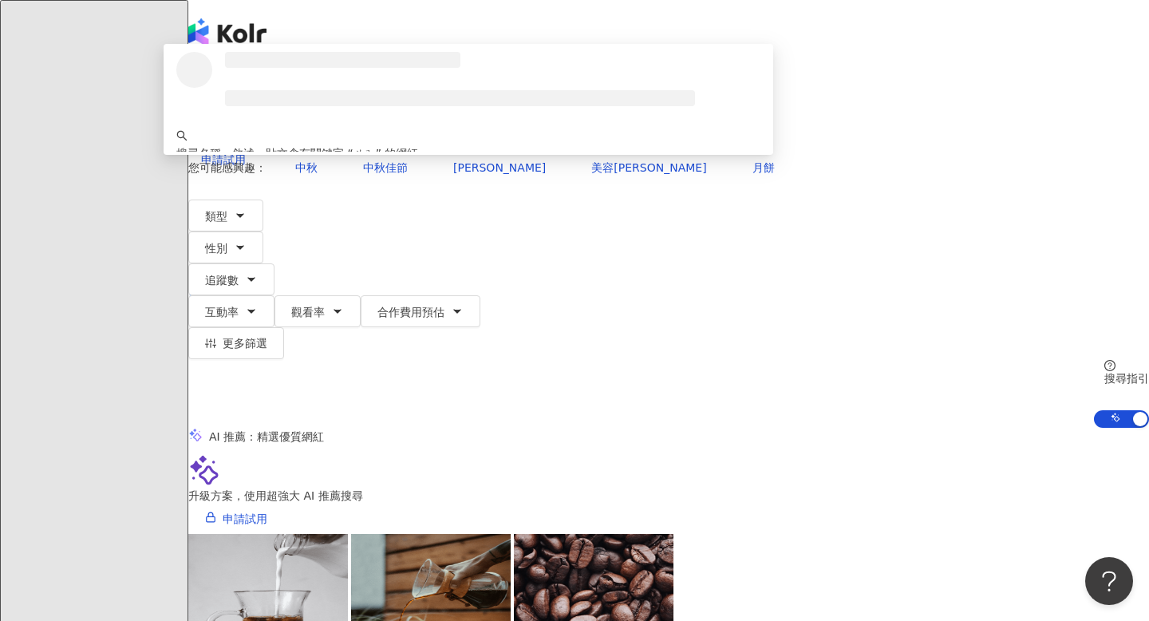
type input "*"
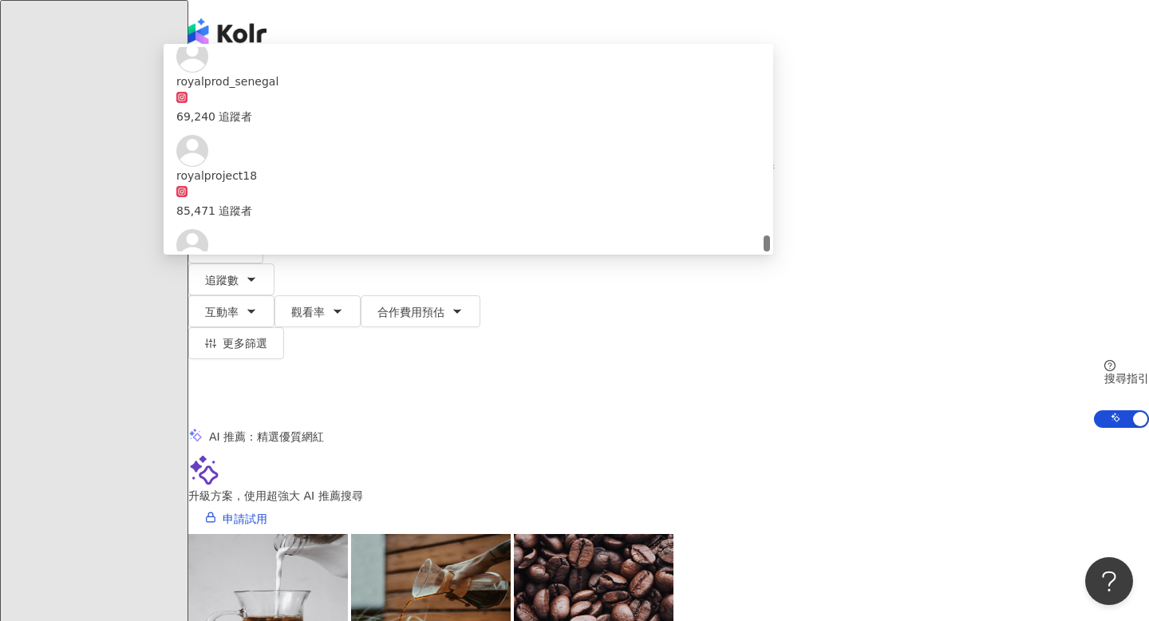
scroll to position [3114, 0]
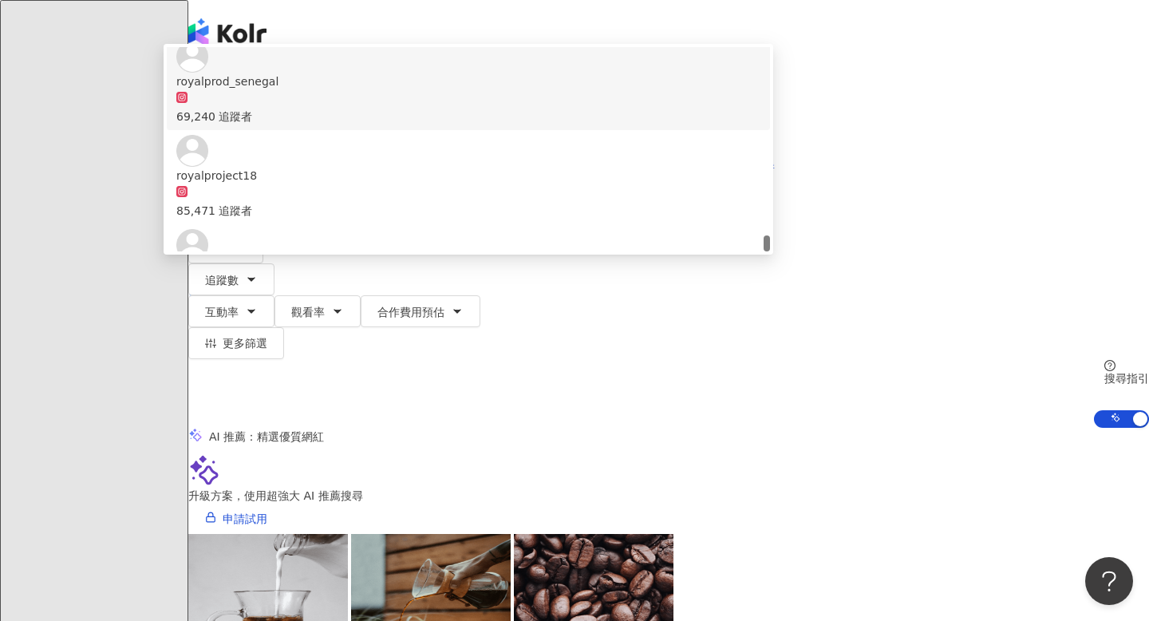
click at [432, 94] on input "********" at bounding box center [367, 79] width 129 height 30
click at [245, 130] on span "搜尋" at bounding box center [234, 136] width 22 height 13
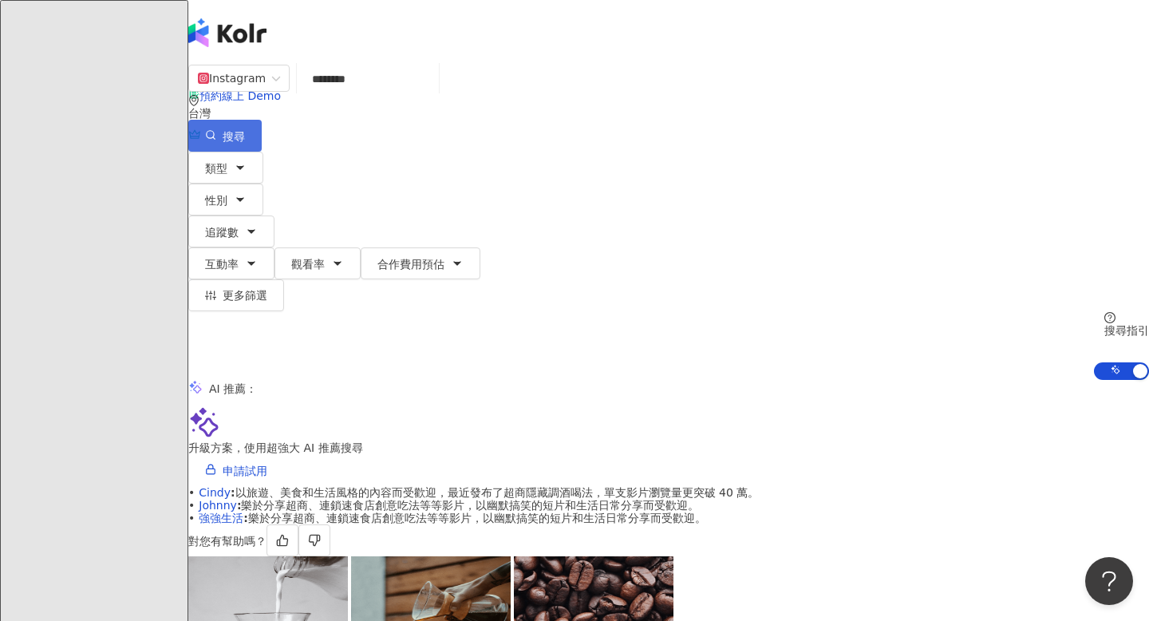
click at [245, 130] on span "搜尋" at bounding box center [234, 136] width 22 height 13
click at [432, 94] on input "********" at bounding box center [367, 79] width 129 height 30
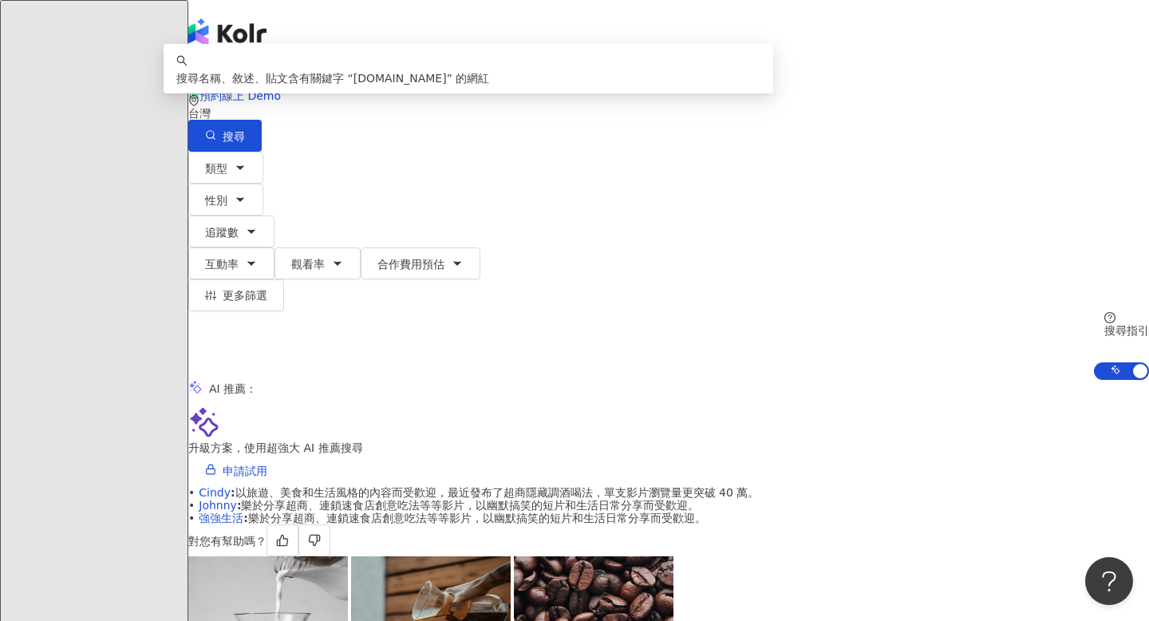
click at [432, 91] on input "**********" at bounding box center [367, 79] width 129 height 30
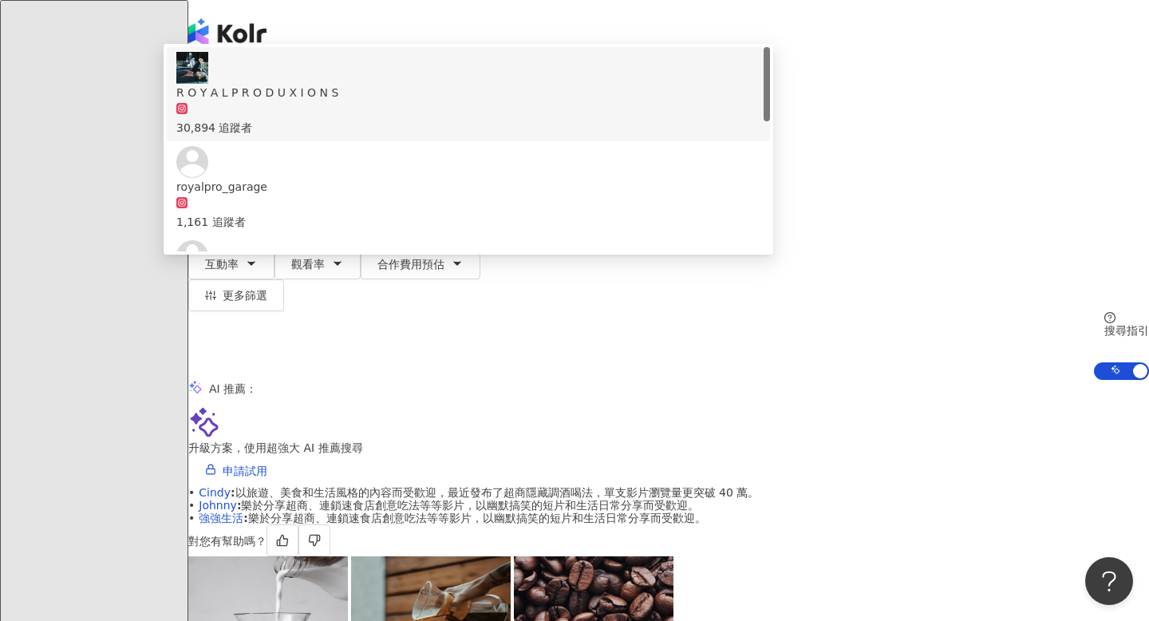
click at [432, 94] on input "*********" at bounding box center [367, 79] width 129 height 30
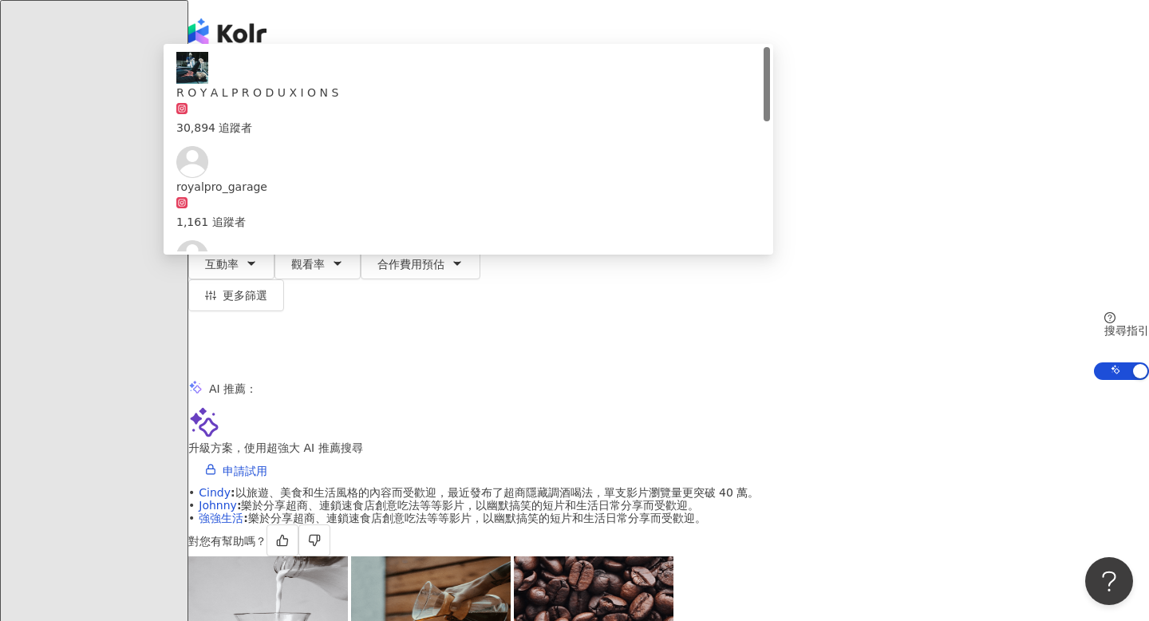
type input "*"
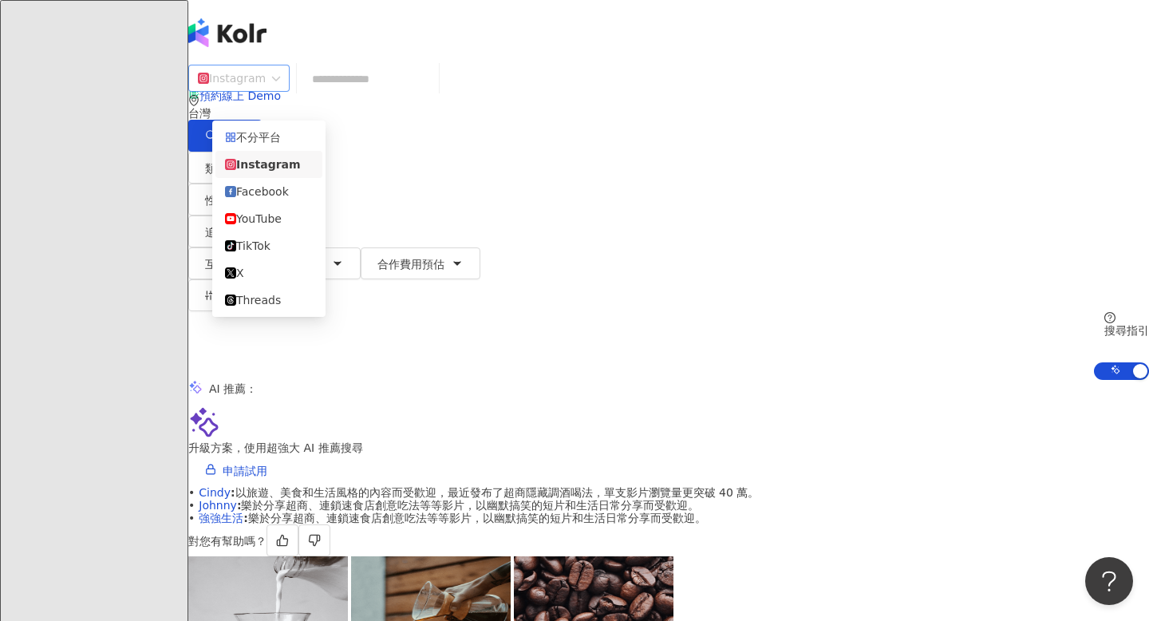
click at [256, 91] on div "Instagram" at bounding box center [232, 78] width 68 height 26
click at [268, 200] on div "Facebook" at bounding box center [269, 192] width 88 height 18
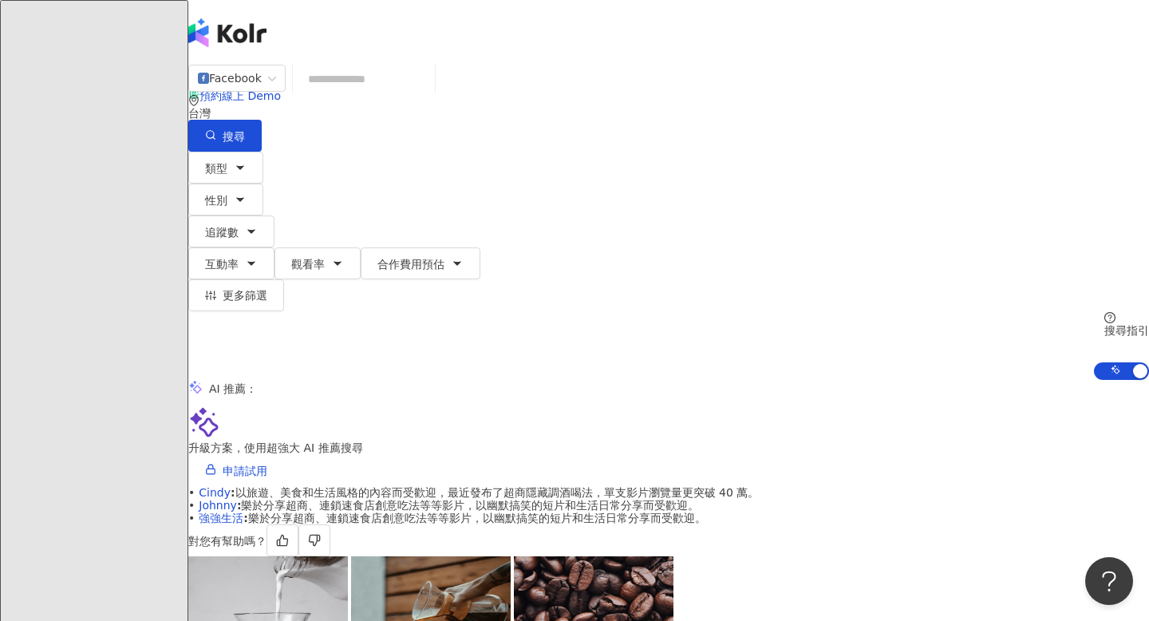
click at [428, 85] on input "search" at bounding box center [363, 79] width 129 height 30
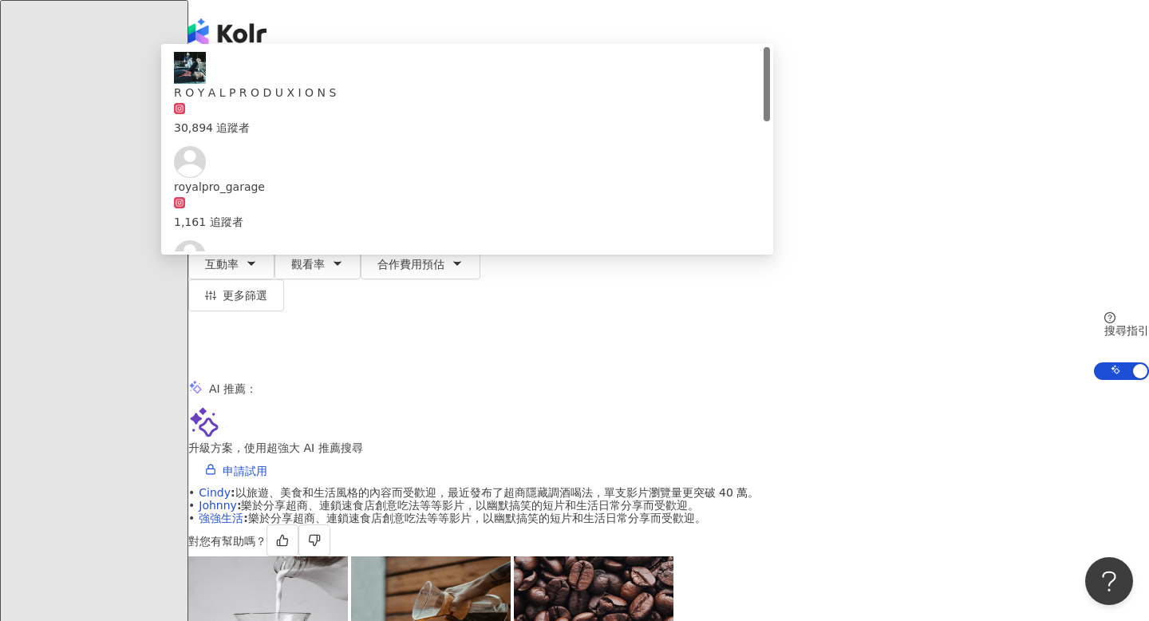
type input "*"
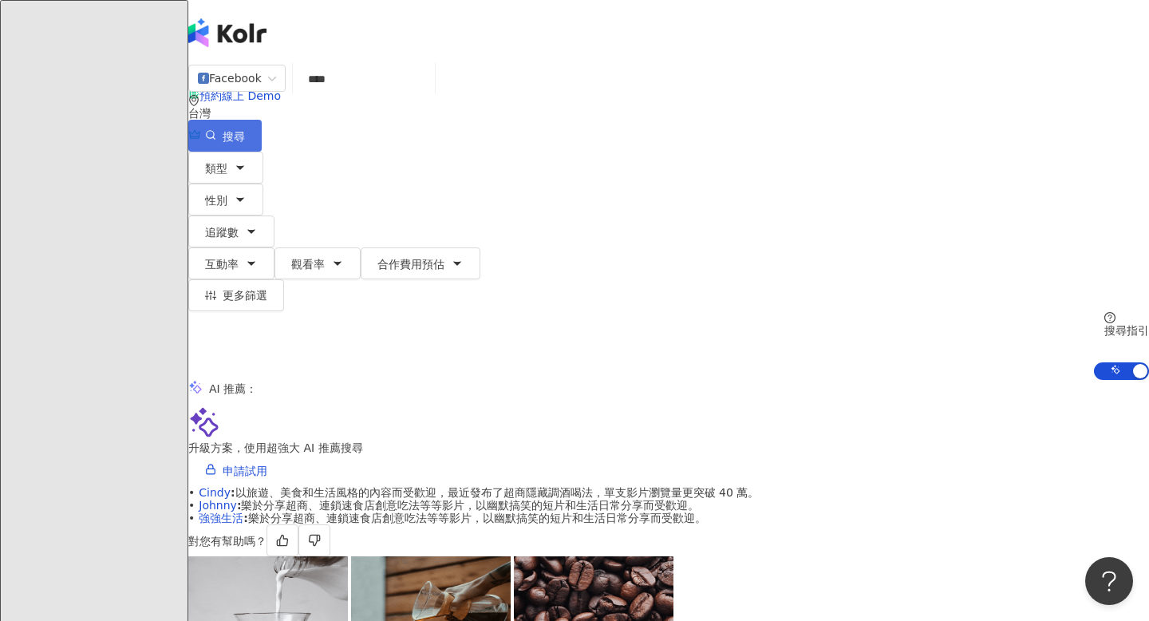
click at [262, 120] on button "搜尋" at bounding box center [224, 136] width 73 height 32
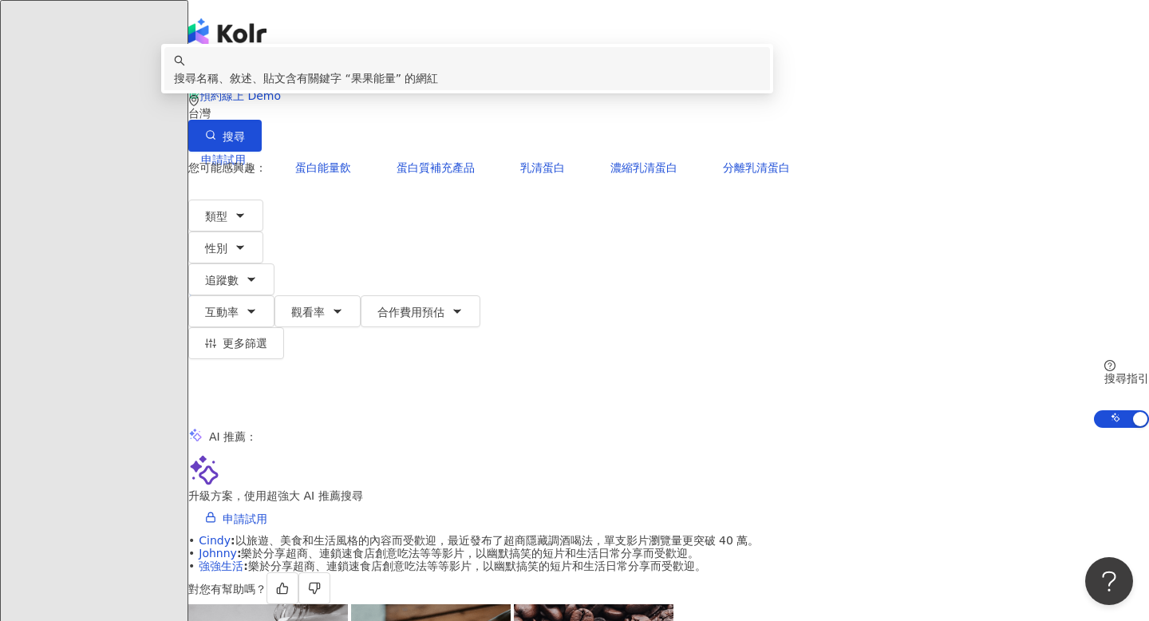
click at [642, 87] on div "搜尋名稱、敘述、貼文含有關鍵字 “ 果果能量 ” 的網紅" at bounding box center [467, 69] width 586 height 35
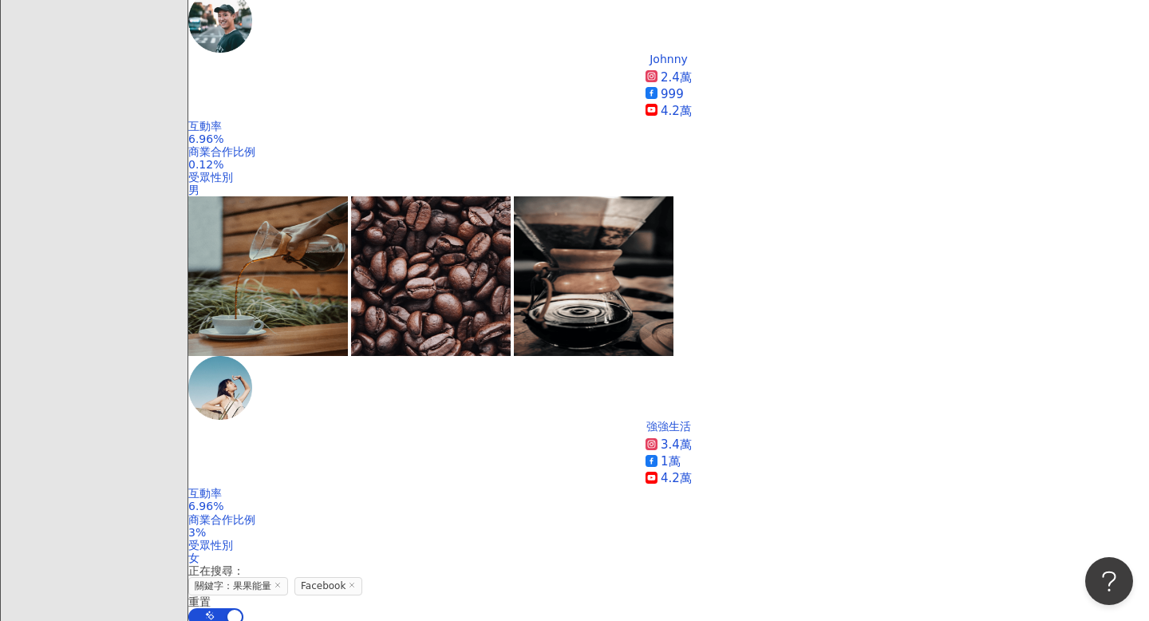
scroll to position [1169, 0]
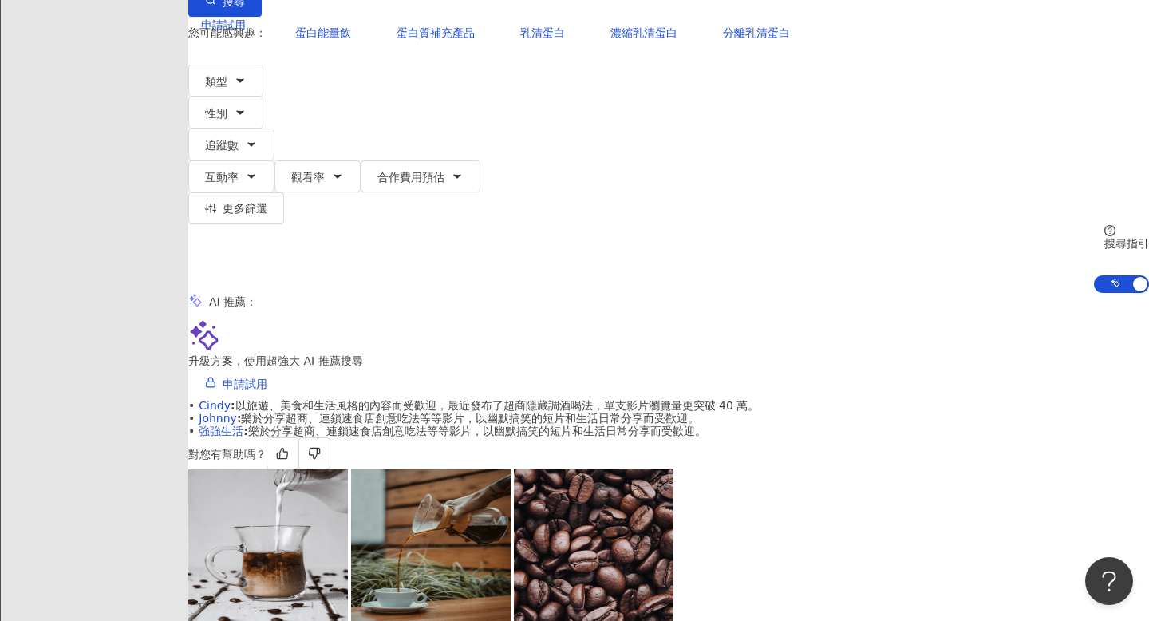
scroll to position [0, 0]
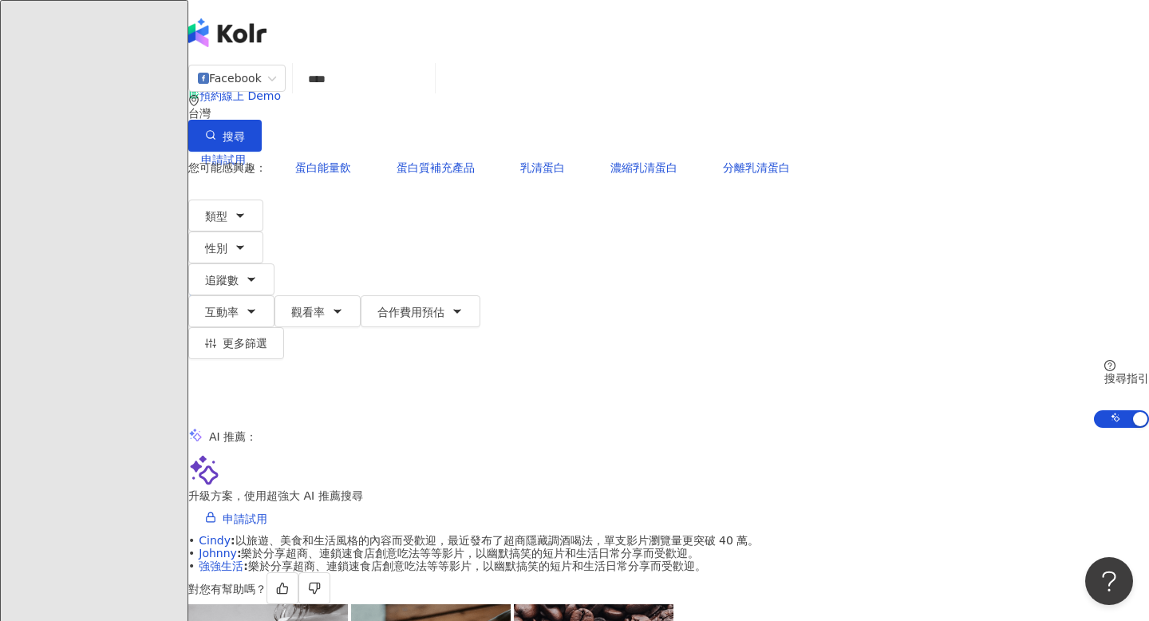
click at [428, 94] on input "****" at bounding box center [363, 79] width 129 height 30
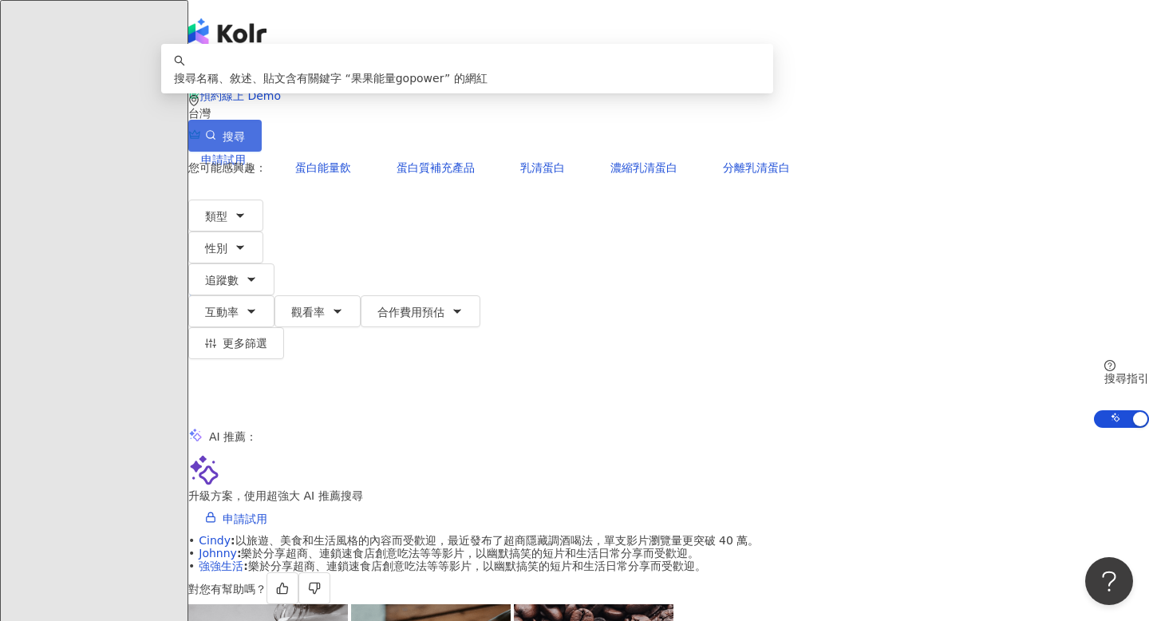
type input "**********"
click at [262, 120] on button "搜尋" at bounding box center [224, 136] width 73 height 32
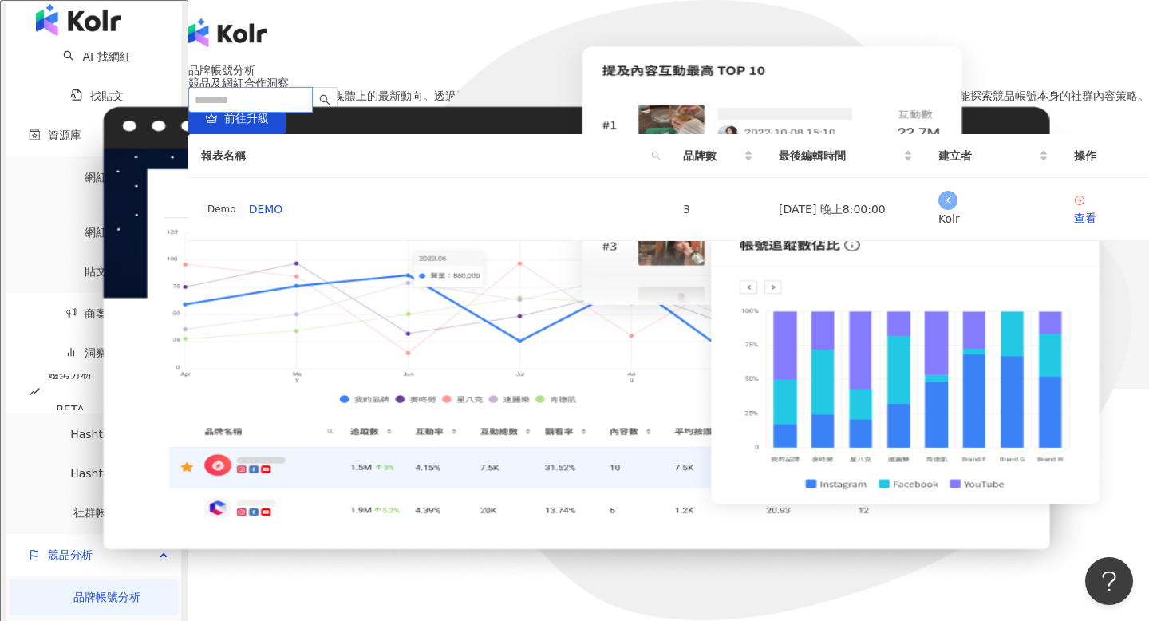
click at [313, 87] on input "search" at bounding box center [250, 100] width 124 height 26
click at [640, 77] on div "品牌帳號分析" at bounding box center [668, 70] width 961 height 13
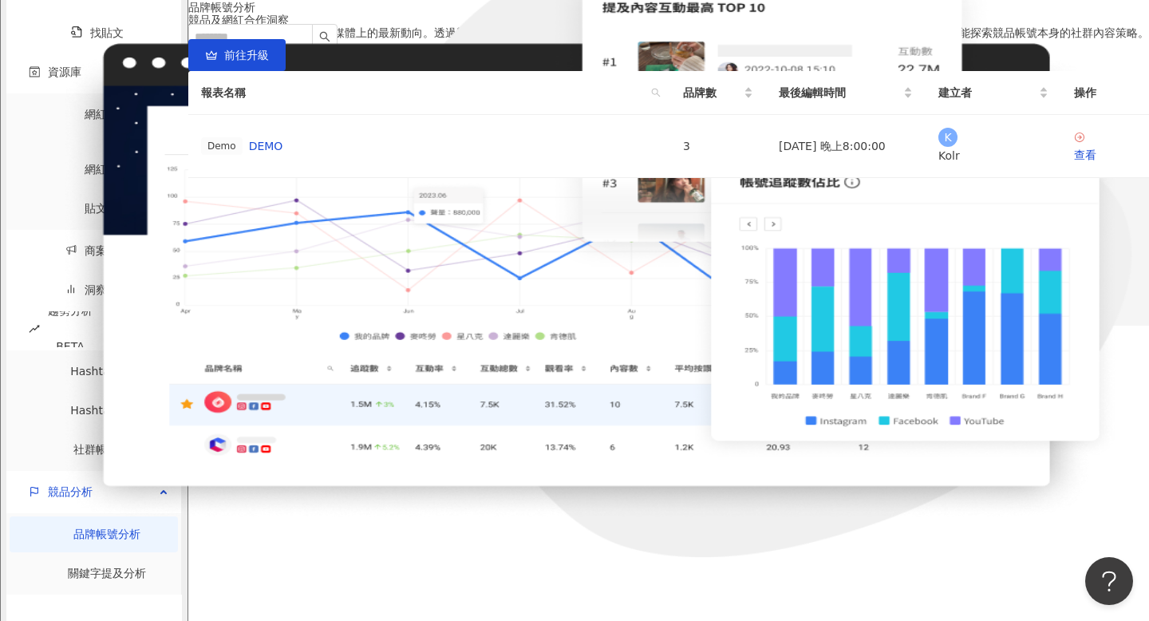
scroll to position [154, 0]
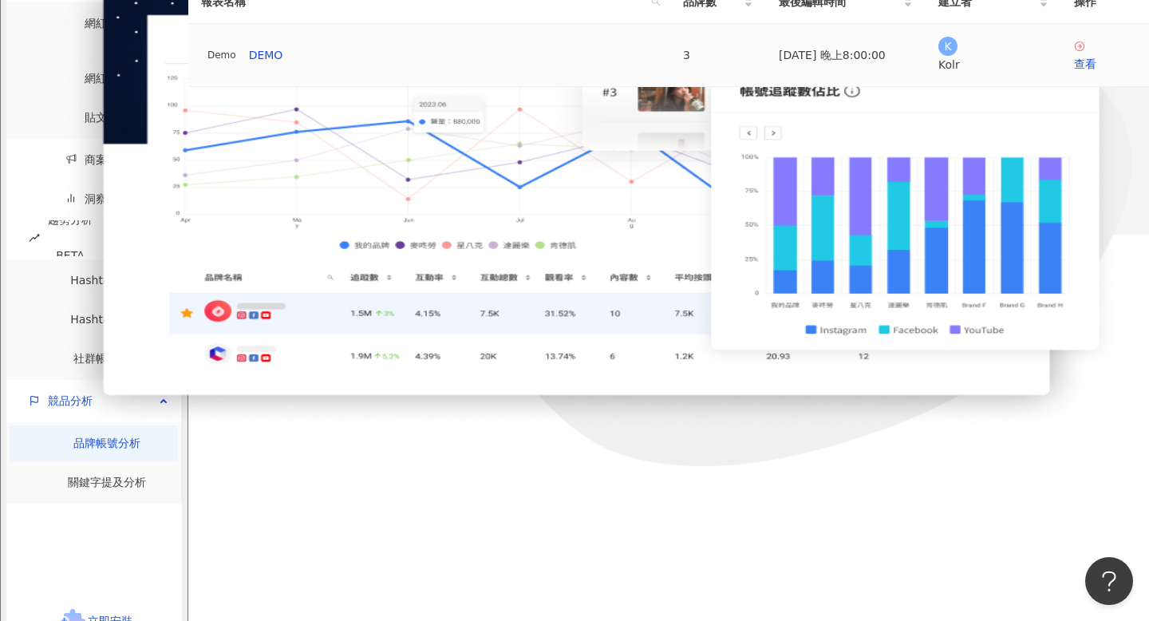
click at [670, 87] on td "3" at bounding box center [718, 55] width 96 height 63
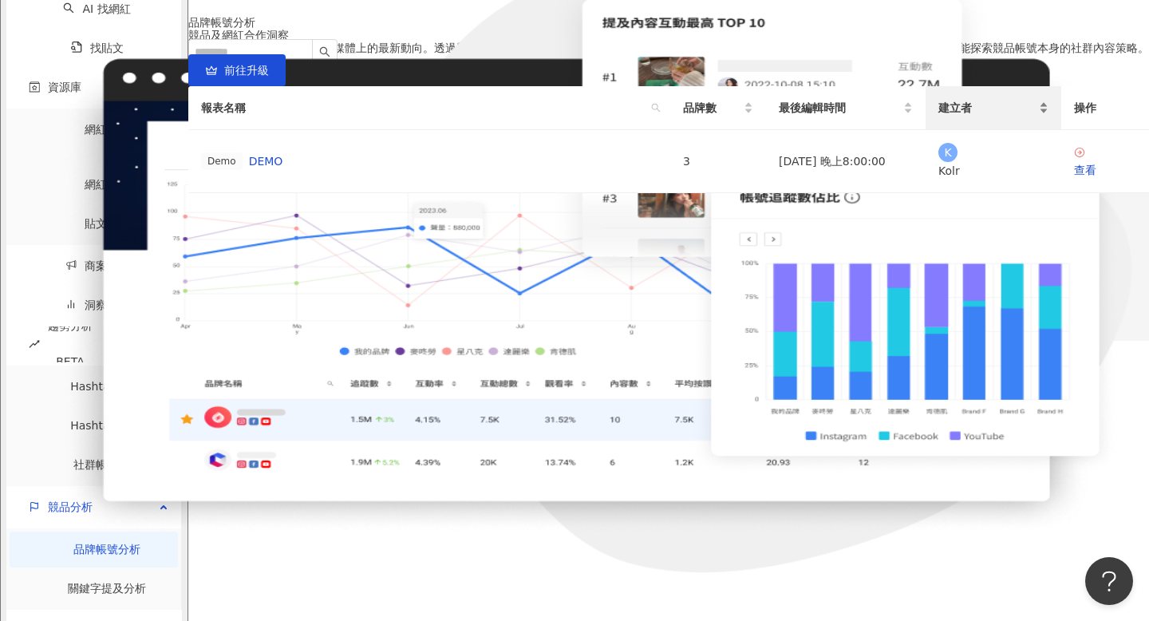
scroll to position [120, 0]
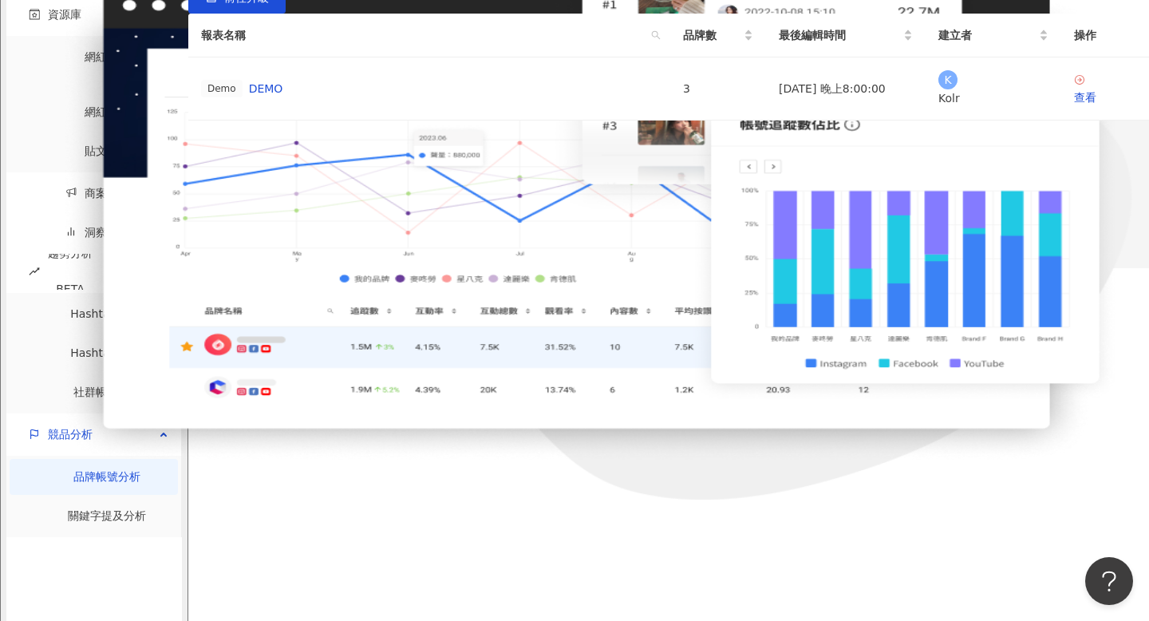
click at [796, 29] on div "el-icon-cs 預約線上 Demo" at bounding box center [668, 39] width 961 height 64
type input "****"
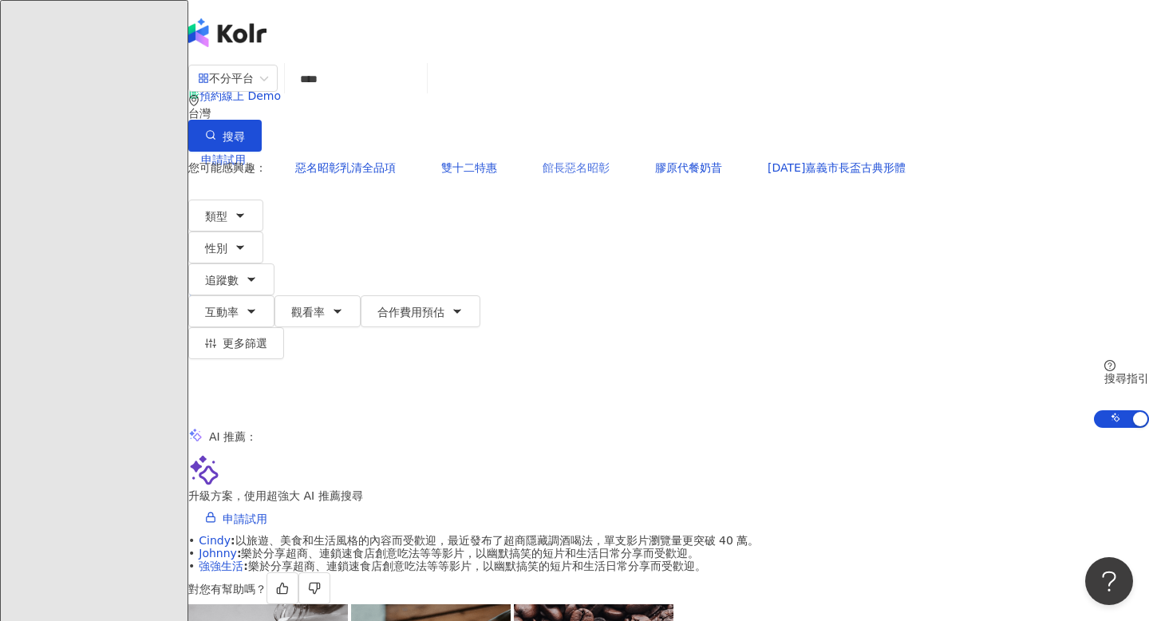
click at [543, 161] on span "館長惡名昭彰" at bounding box center [576, 167] width 67 height 13
type input "******"
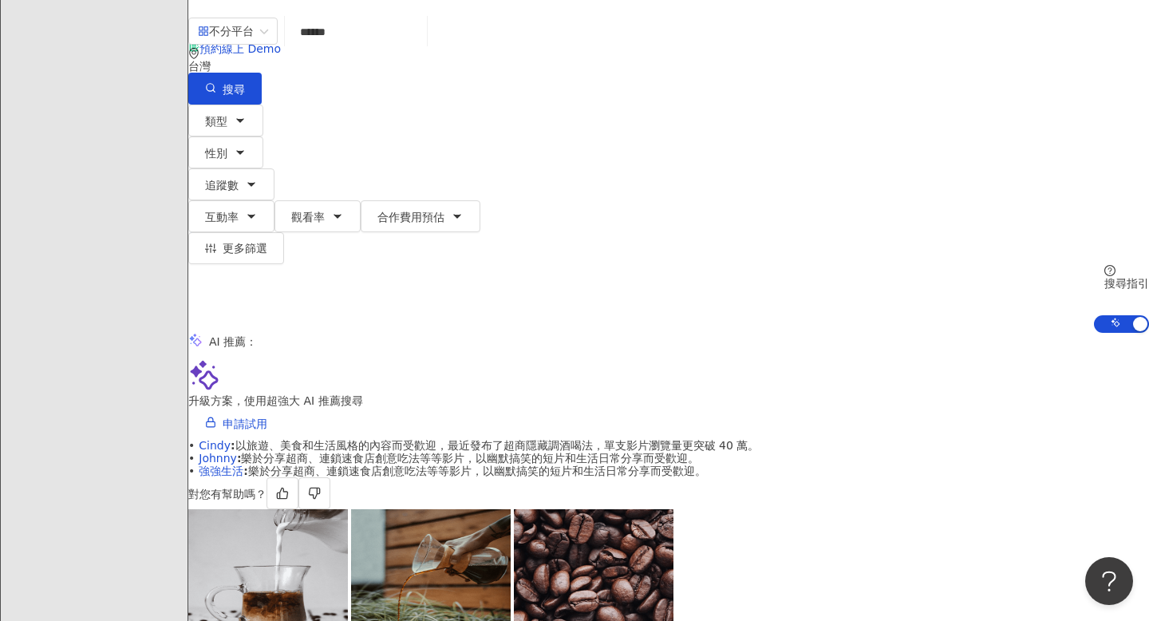
scroll to position [49, 0]
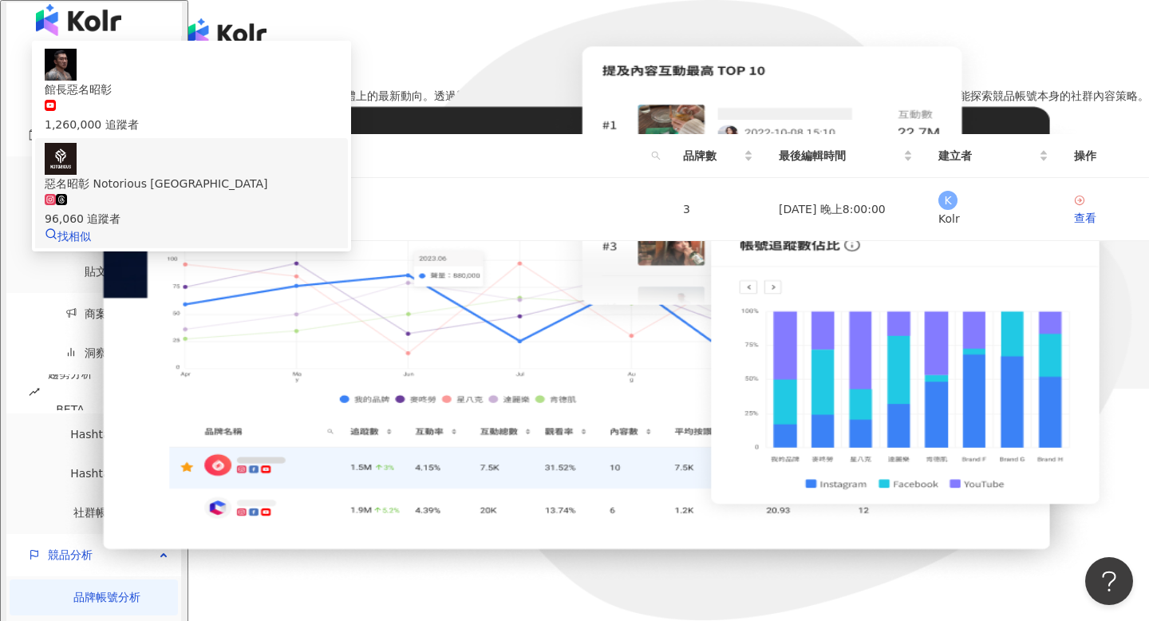
click at [313, 175] on div "惡名昭彰 Notorious Taiwan" at bounding box center [192, 184] width 294 height 18
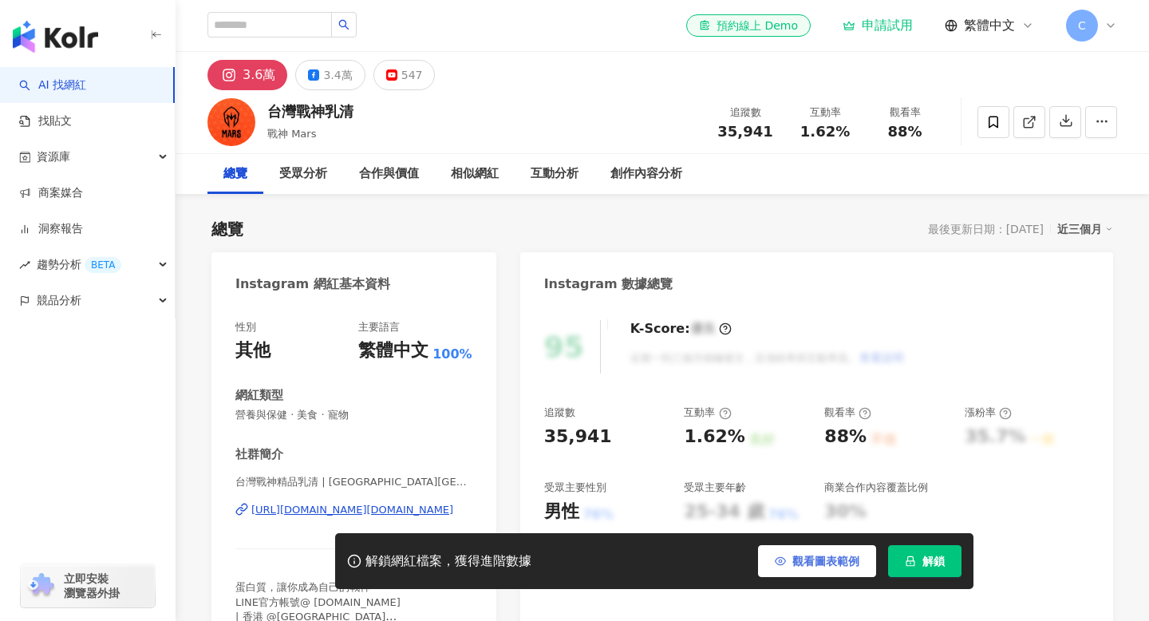
click at [834, 558] on span "觀看圖表範例" at bounding box center [825, 561] width 67 height 13
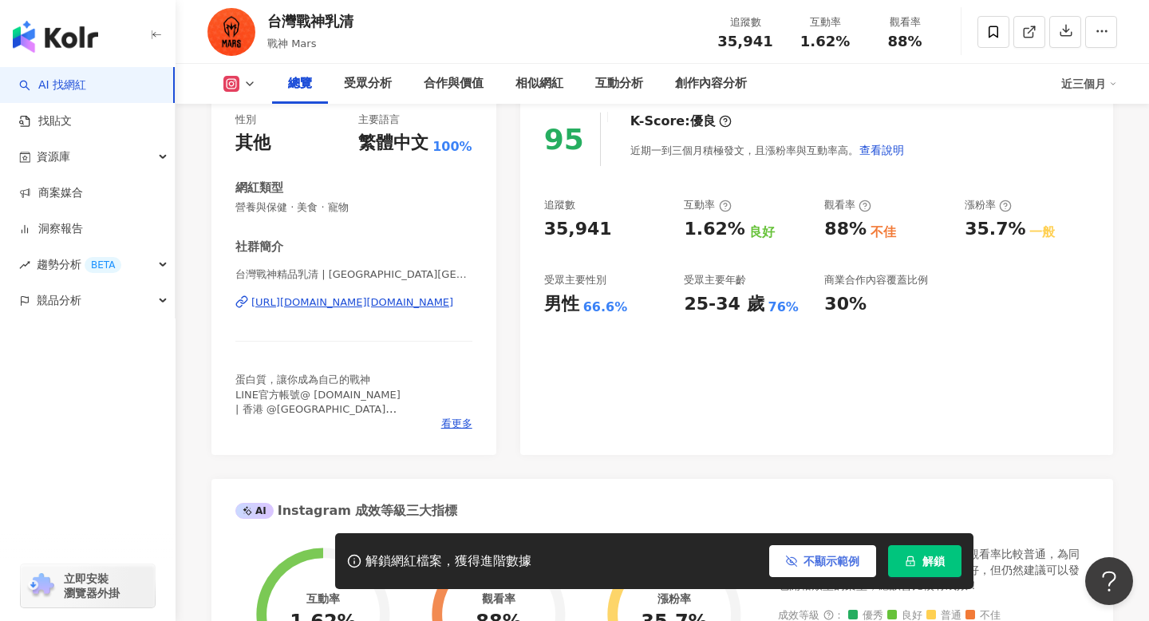
click at [824, 548] on button "不顯示範例" at bounding box center [822, 561] width 107 height 32
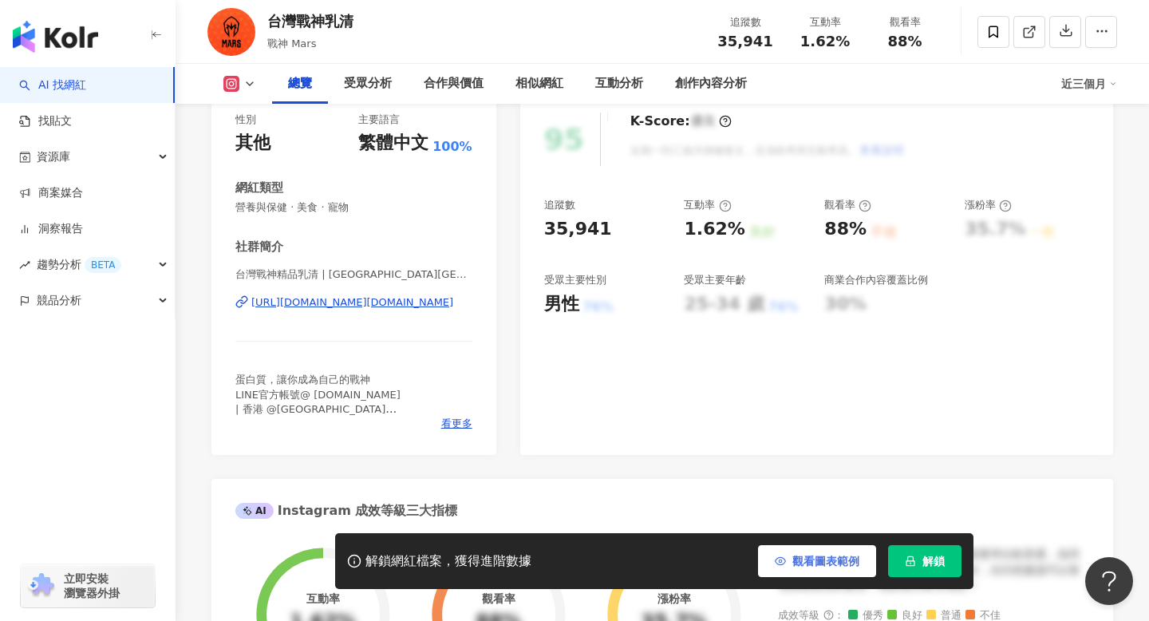
click at [825, 555] on span "觀看圖表範例" at bounding box center [825, 561] width 67 height 13
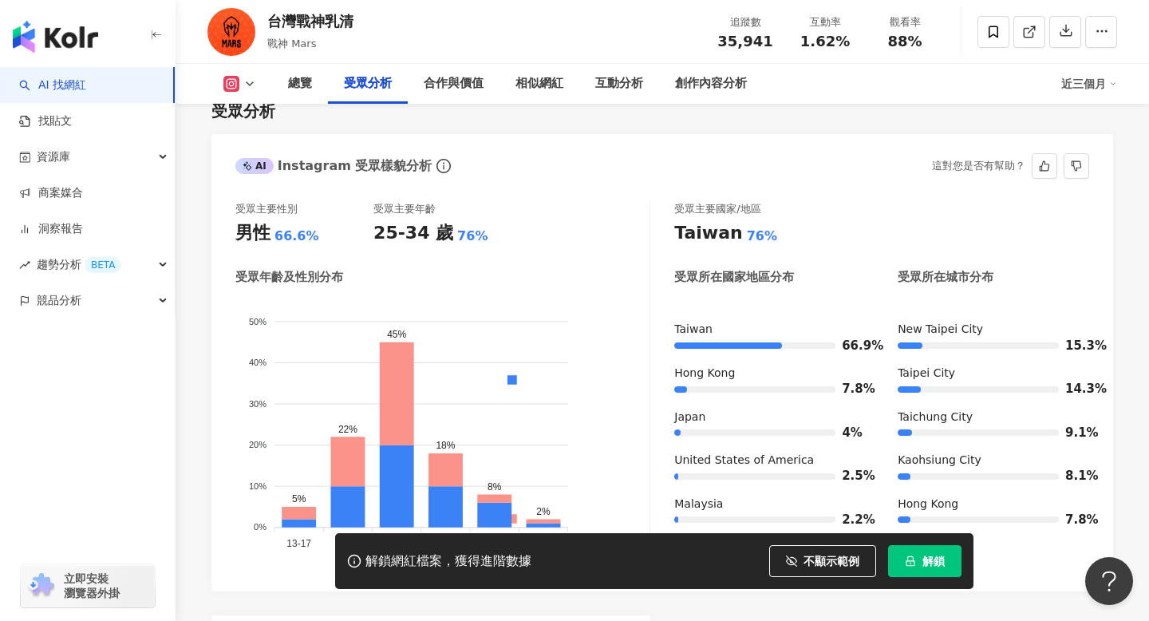
scroll to position [1422, 0]
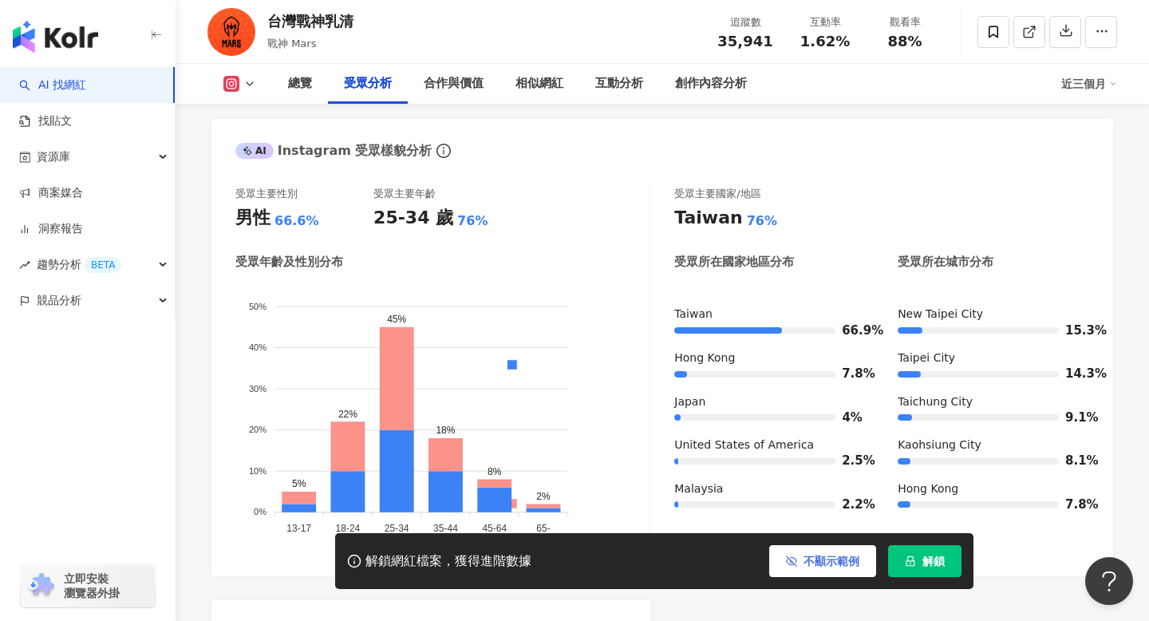
click at [836, 564] on span "不顯示範例" at bounding box center [832, 561] width 56 height 13
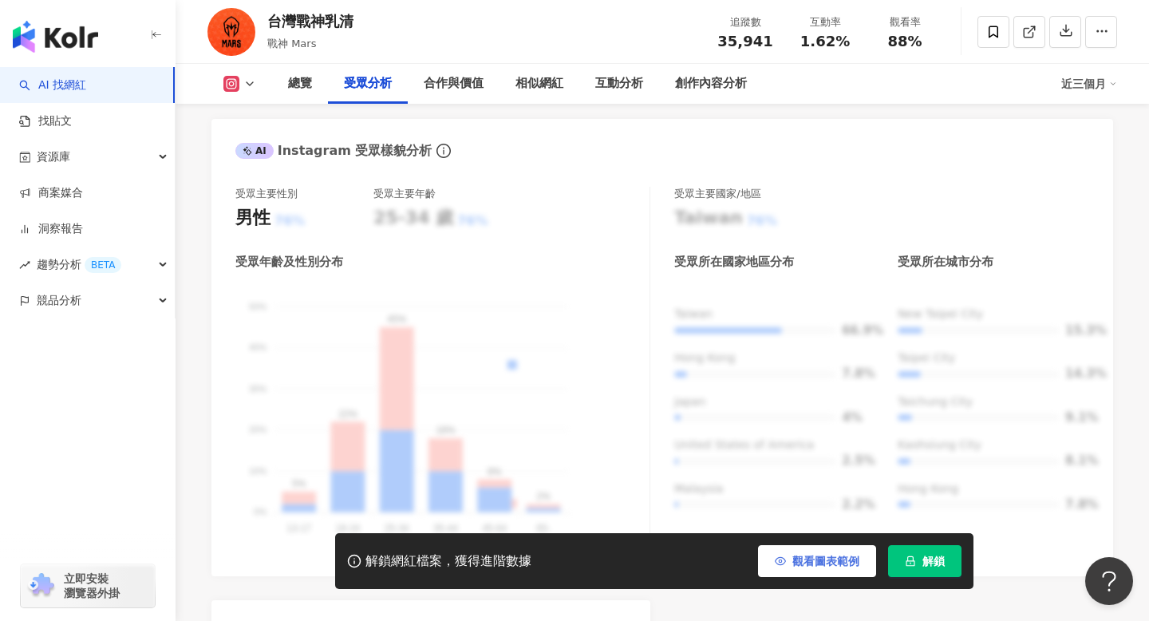
click at [836, 564] on span "觀看圖表範例" at bounding box center [825, 561] width 67 height 13
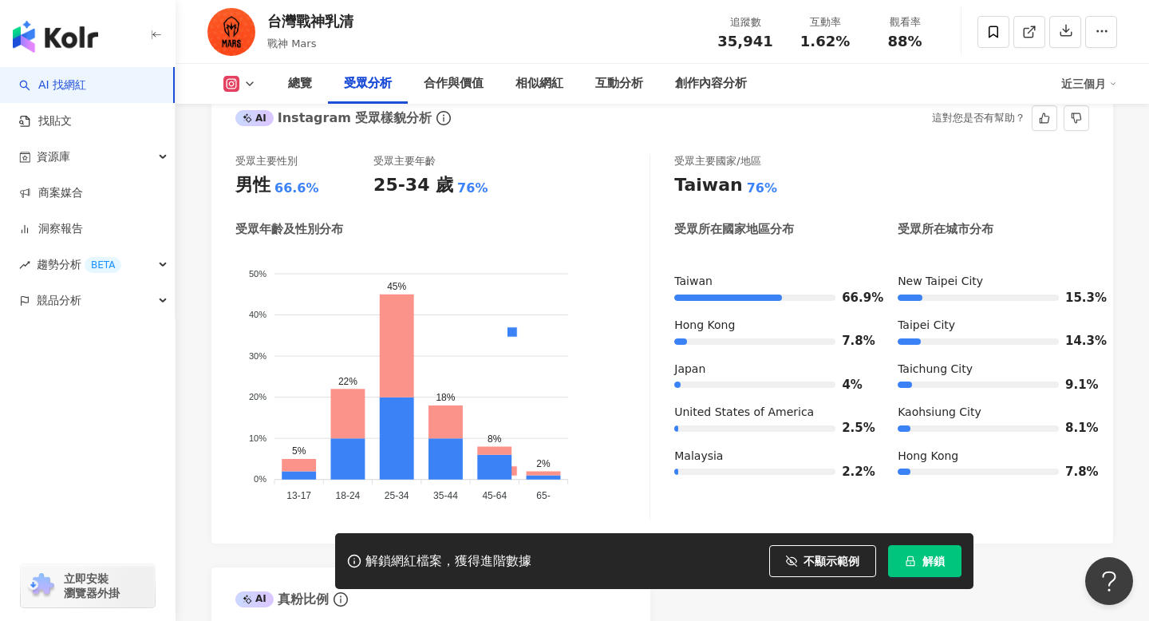
scroll to position [1396, 0]
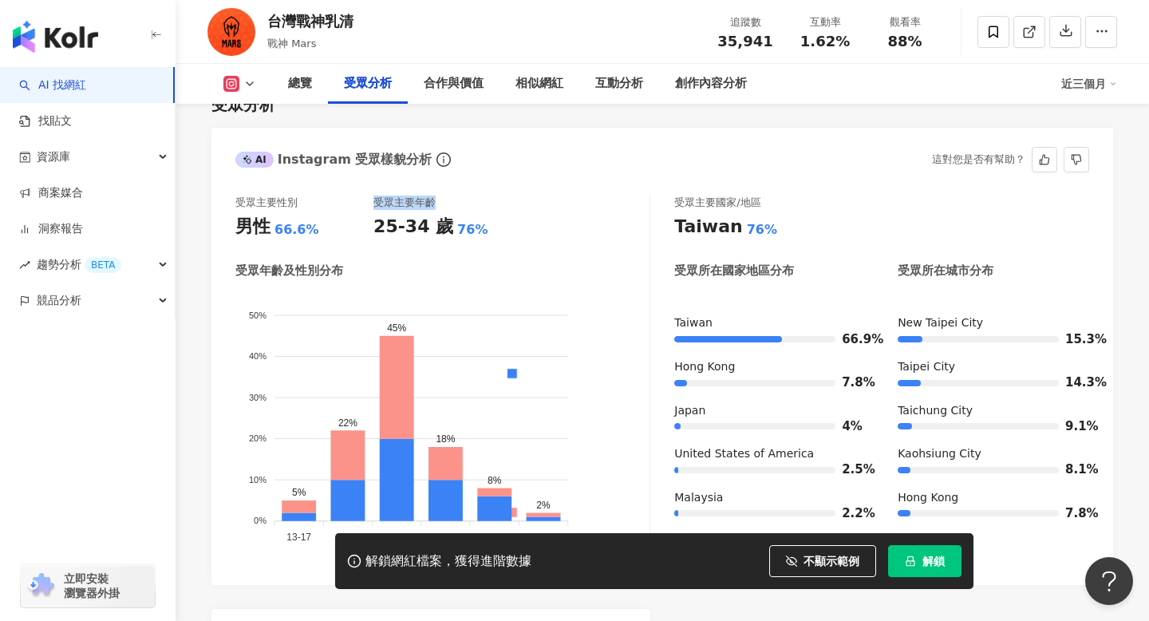
drag, startPoint x: 373, startPoint y: 177, endPoint x: 475, endPoint y: 178, distance: 101.3
click at [475, 195] on div "受眾主要年齡" at bounding box center [442, 202] width 138 height 14
drag, startPoint x: 376, startPoint y: 178, endPoint x: 429, endPoint y: 178, distance: 53.5
click at [429, 195] on div "受眾主要年齡" at bounding box center [404, 202] width 62 height 14
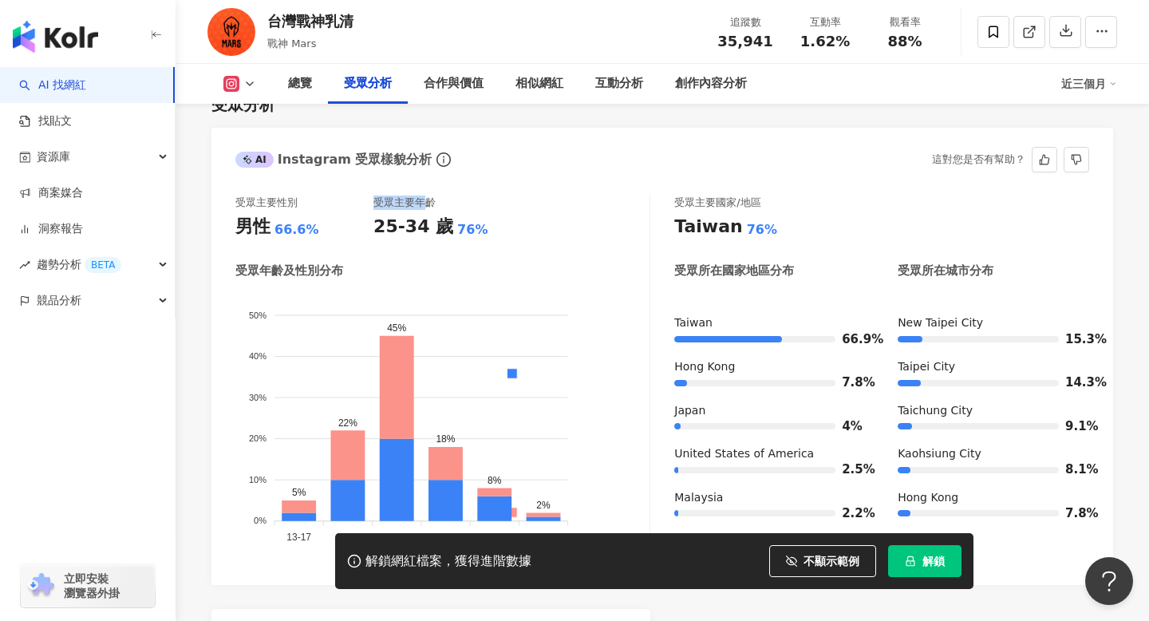
click at [429, 195] on div "受眾主要年齡" at bounding box center [404, 202] width 62 height 14
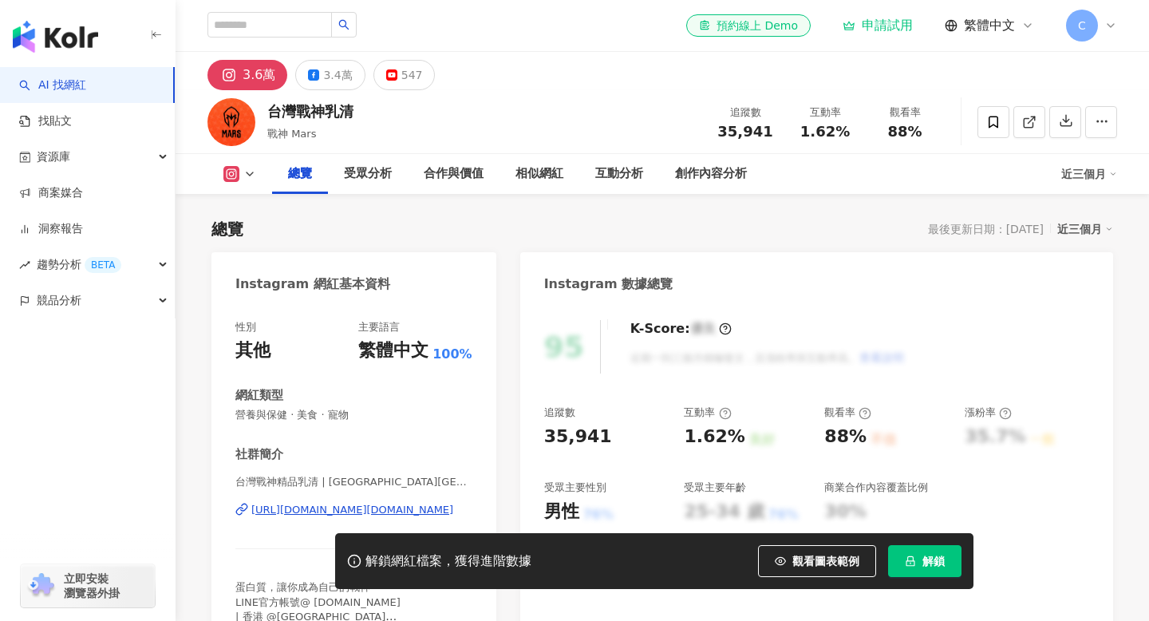
scroll to position [859, 0]
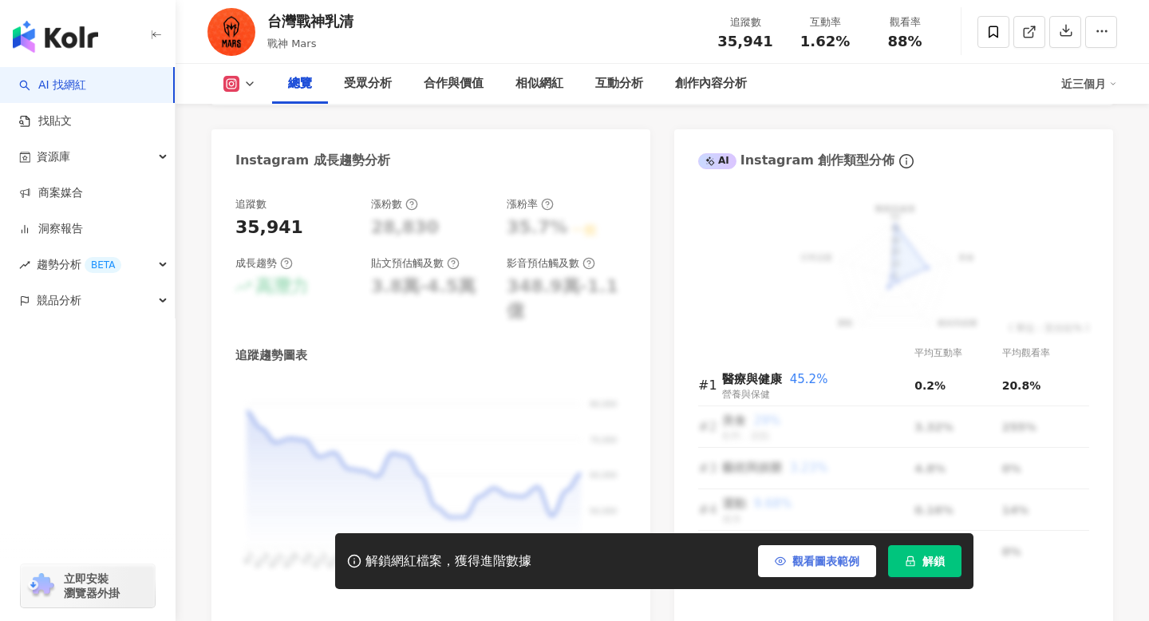
click at [842, 569] on button "觀看圖表範例" at bounding box center [817, 561] width 118 height 32
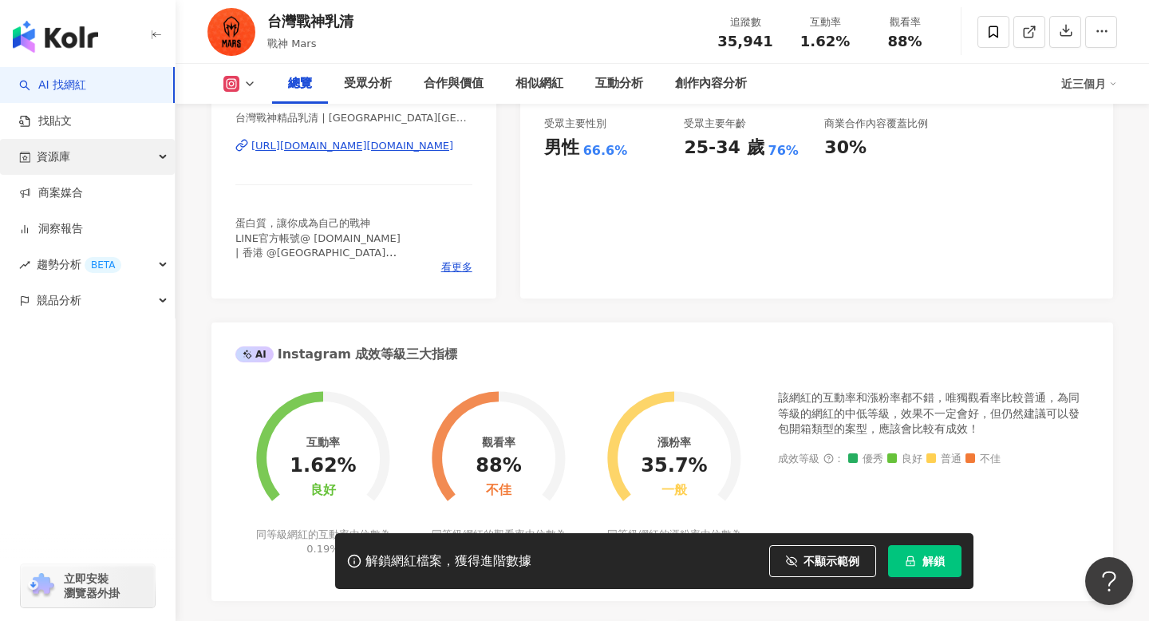
scroll to position [183, 0]
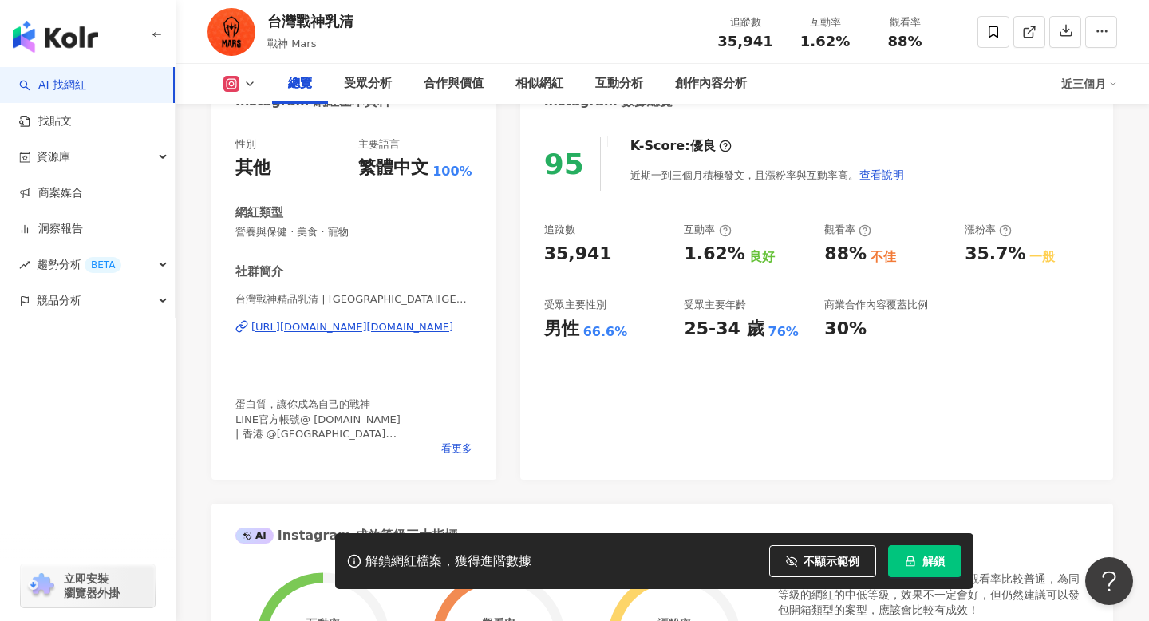
click at [240, 82] on button at bounding box center [239, 84] width 65 height 16
click at [241, 73] on div "總覽 受眾分析 合作與價值 相似網紅 互動分析 創作內容分析 近三個月" at bounding box center [662, 84] width 910 height 40
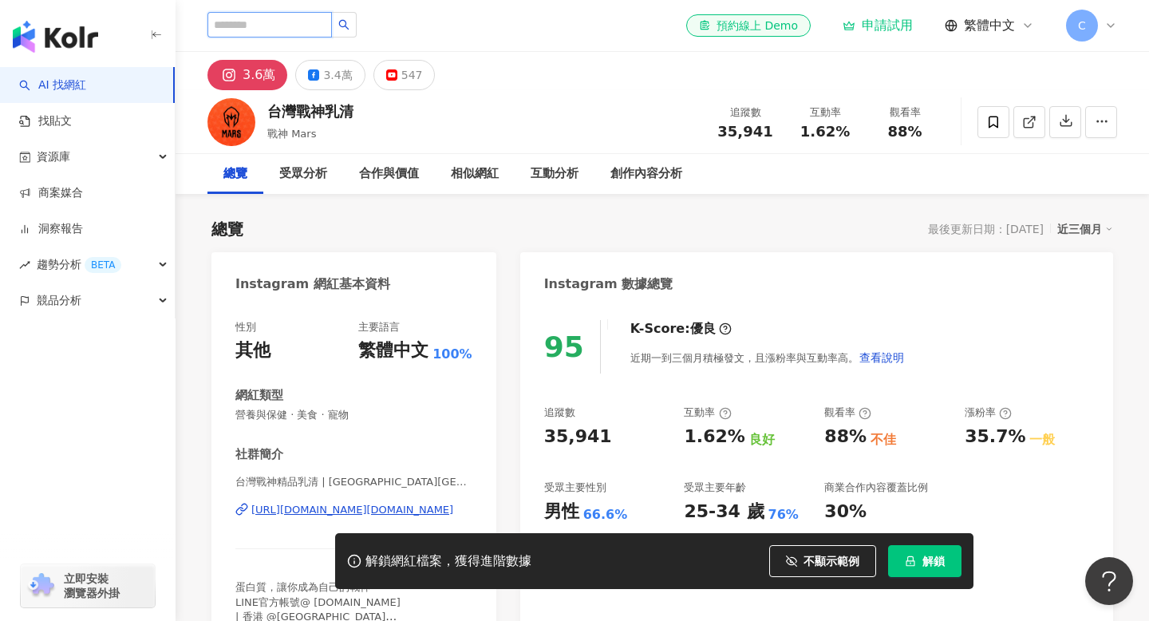
click at [299, 24] on input "search" at bounding box center [269, 25] width 124 height 26
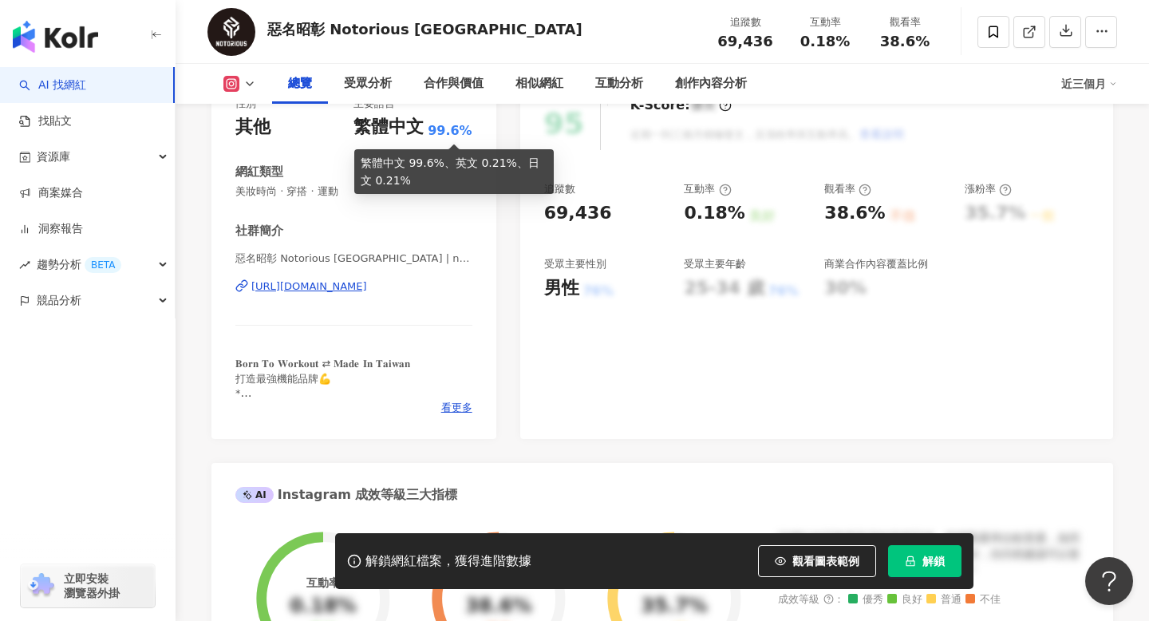
scroll to position [772, 0]
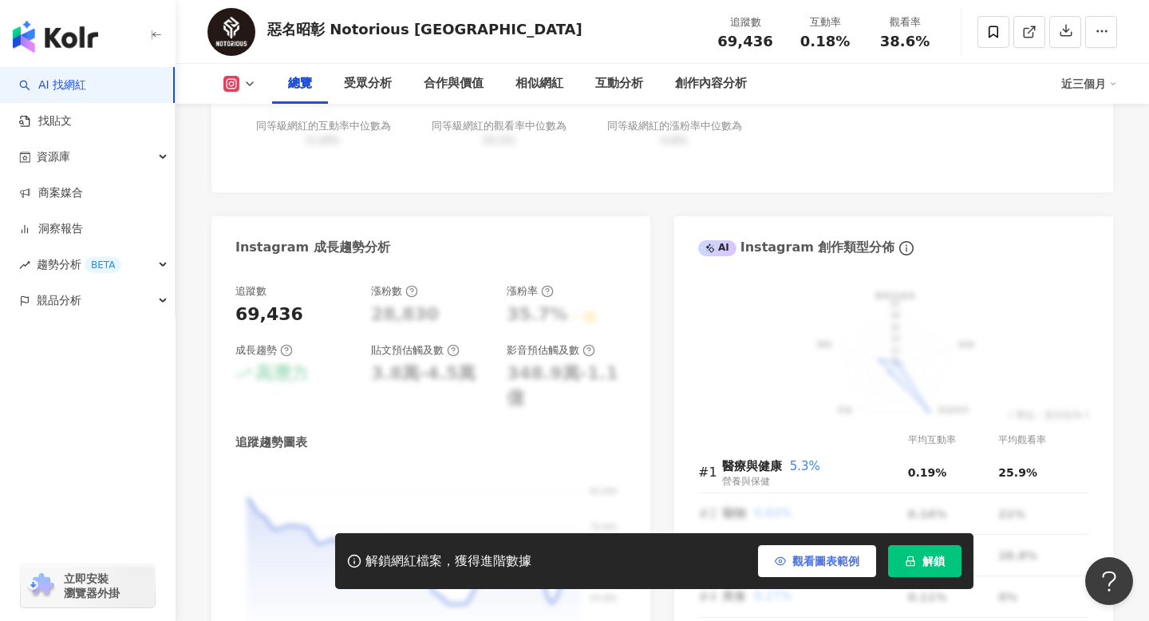
click at [827, 565] on span "觀看圖表範例" at bounding box center [825, 561] width 67 height 13
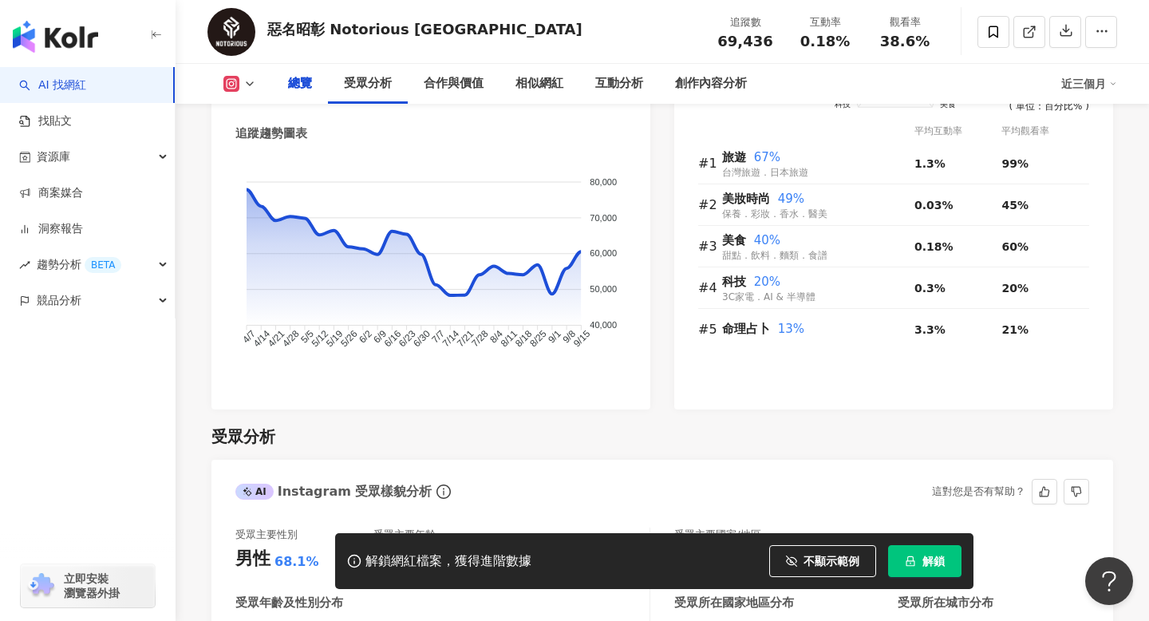
scroll to position [403, 0]
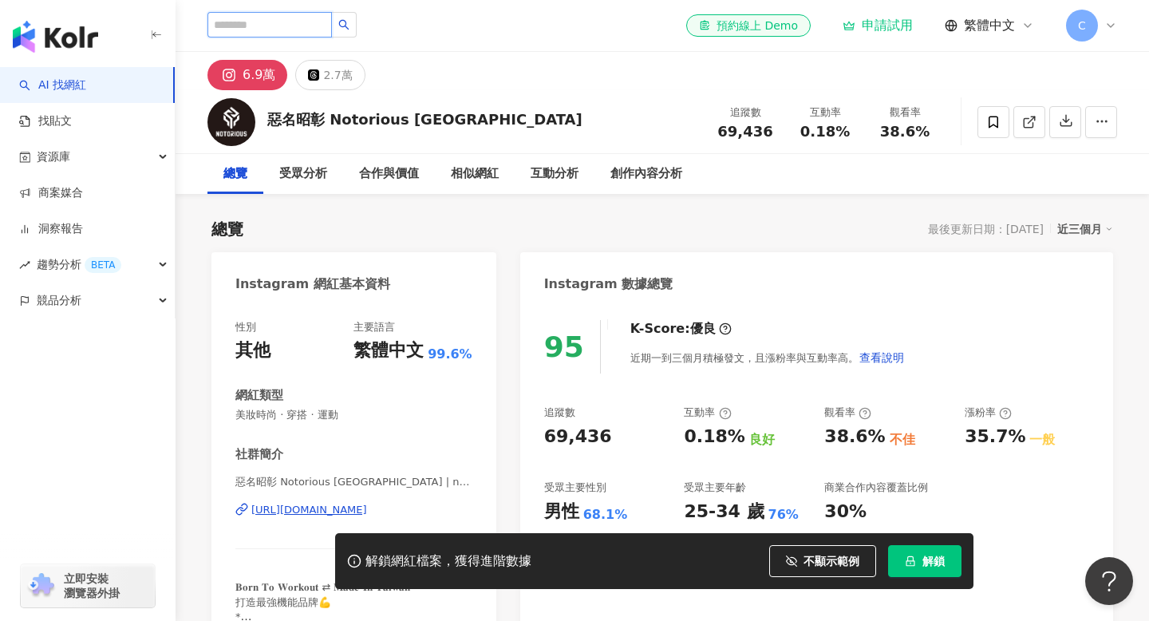
click at [269, 30] on input "search" at bounding box center [269, 25] width 124 height 26
type input "*"
type input "****"
click at [357, 29] on button "button" at bounding box center [344, 25] width 26 height 26
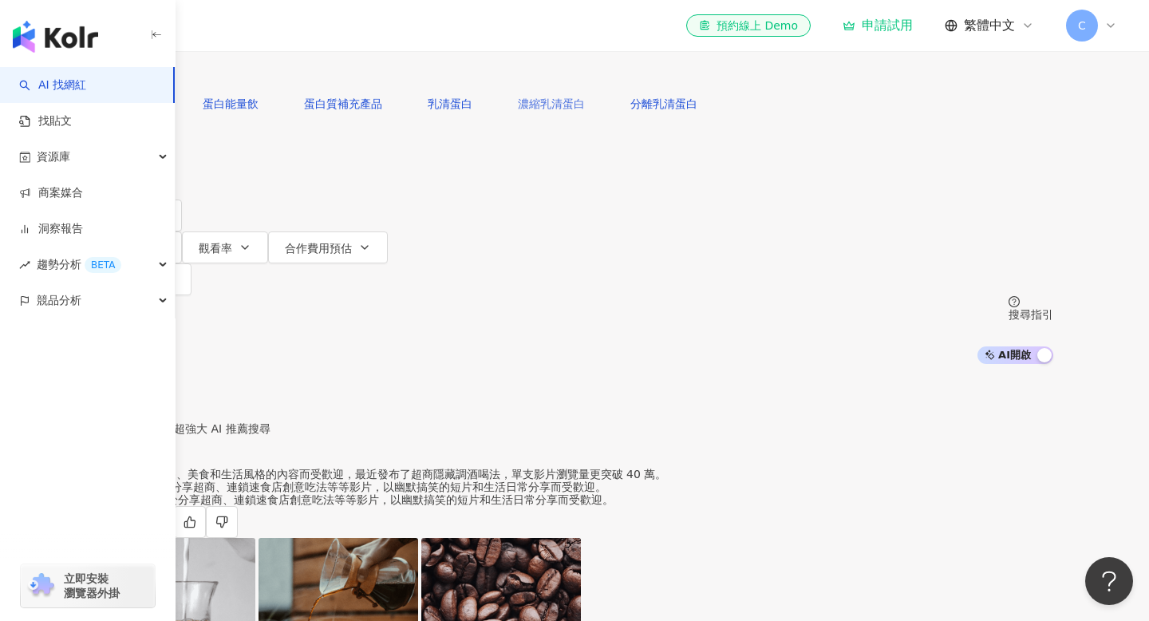
click at [544, 110] on span "濃縮乳清蛋白" at bounding box center [551, 103] width 67 height 13
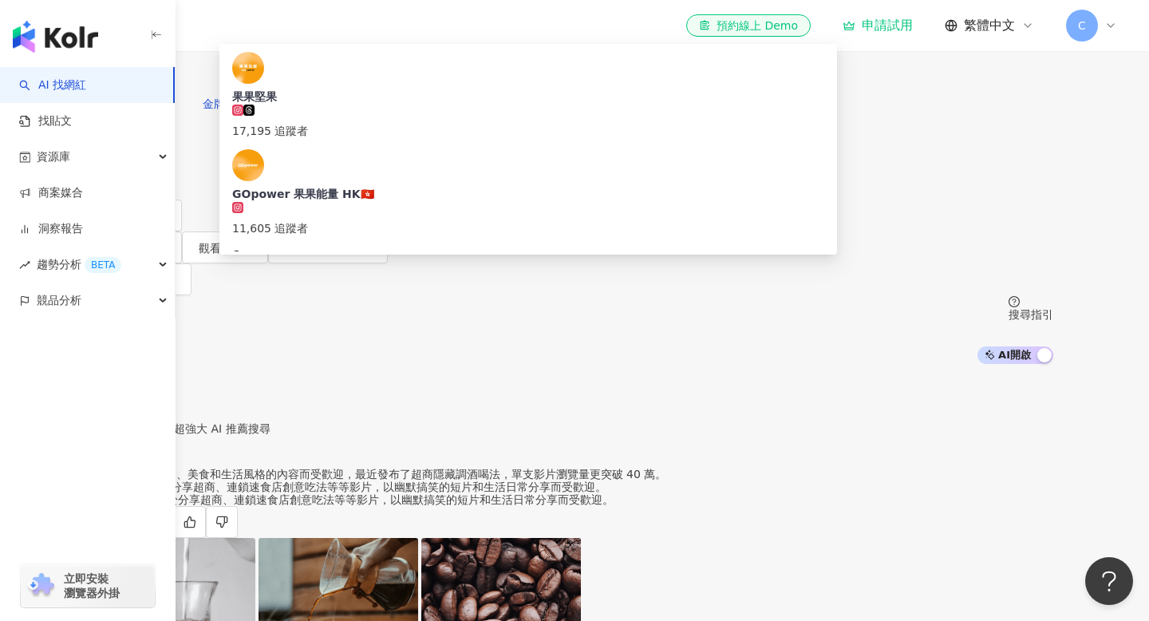
drag, startPoint x: 465, startPoint y: 101, endPoint x: 219, endPoint y: 101, distance: 245.8
click at [219, 88] on div "不分平台 ****** 台灣 搜尋 b79b6850-b9e1-4d8b-878b-48554b0cbdfc 果果堅果 17,195 追蹤者 GOpower …" at bounding box center [575, 44] width 958 height 88
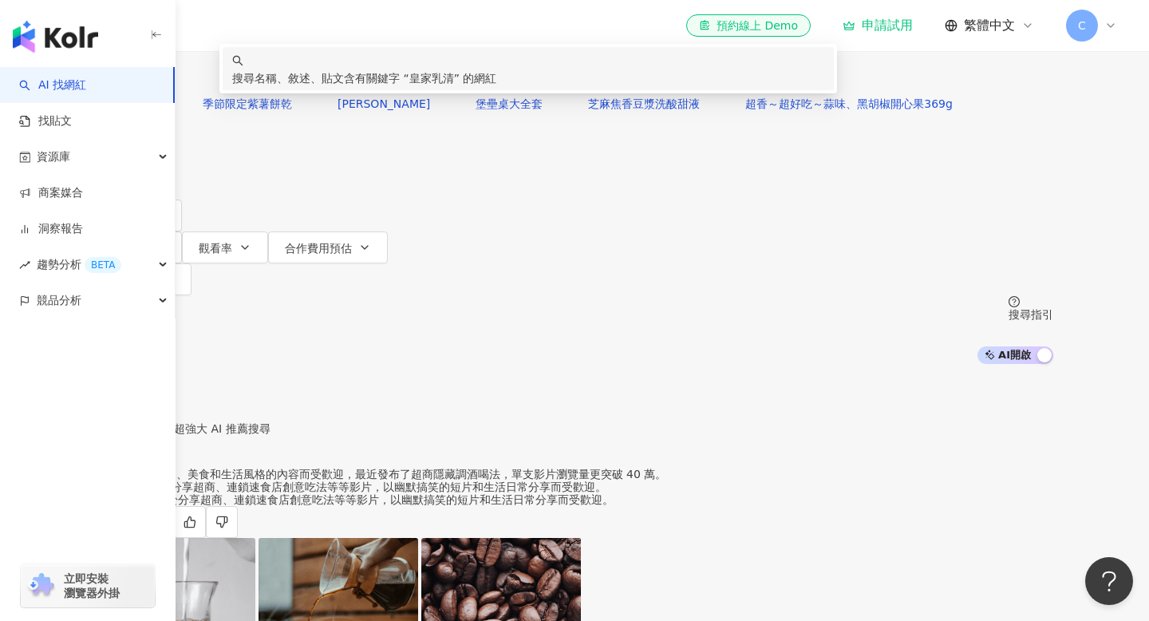
click at [454, 85] on span "皇家乳清" at bounding box center [431, 78] width 45 height 13
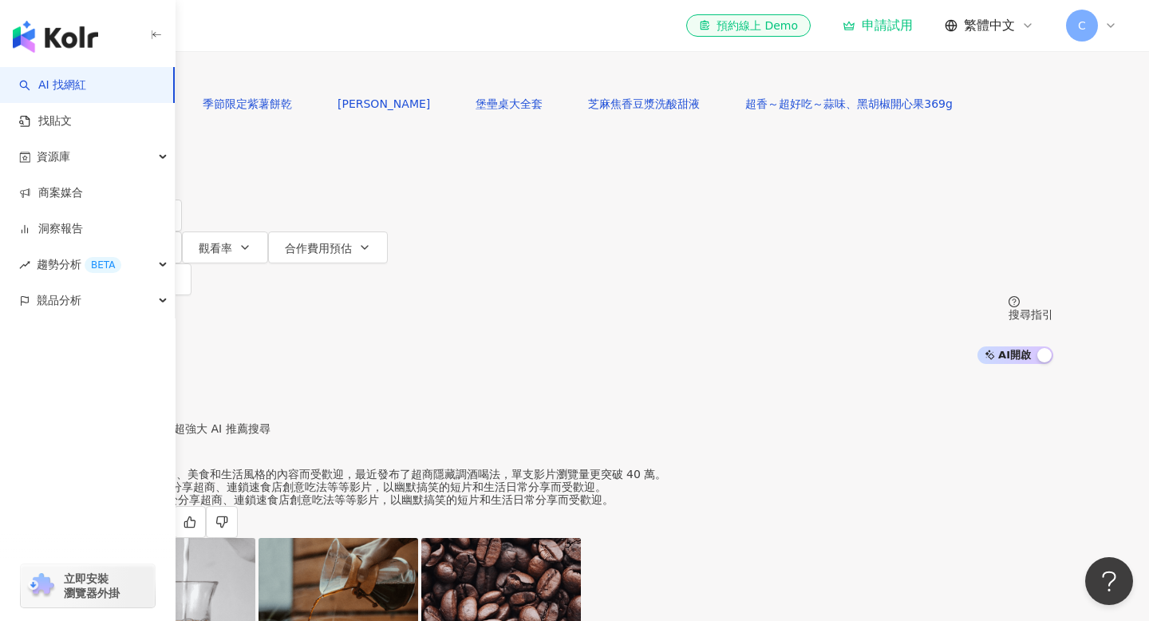
click at [328, 30] on input "****" at bounding box center [263, 15] width 129 height 30
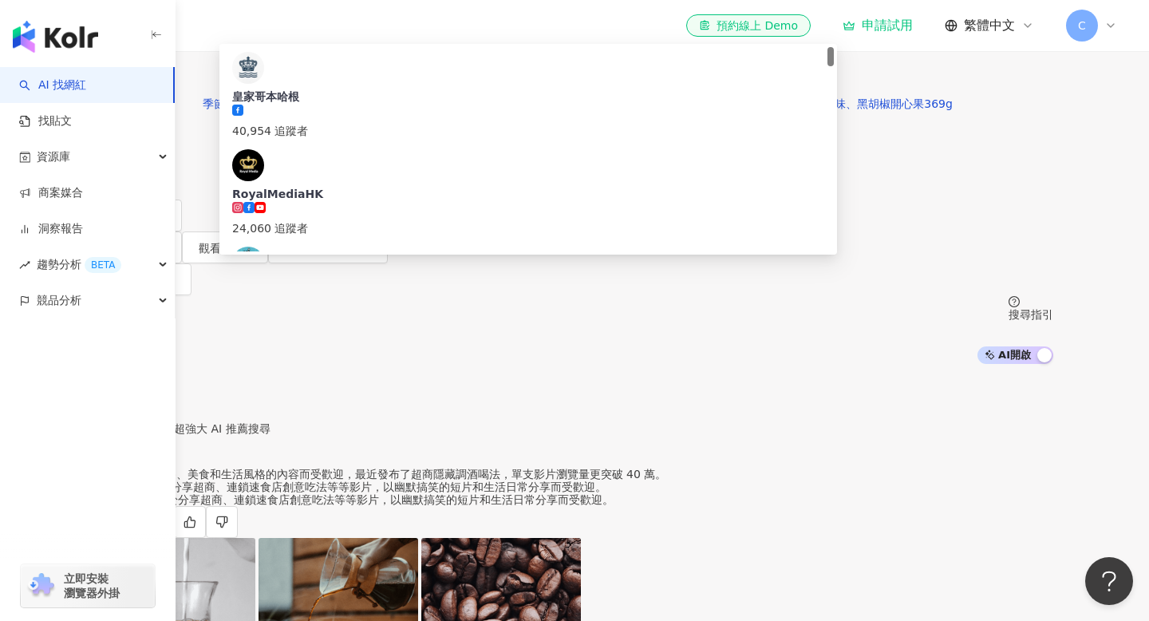
type input "*"
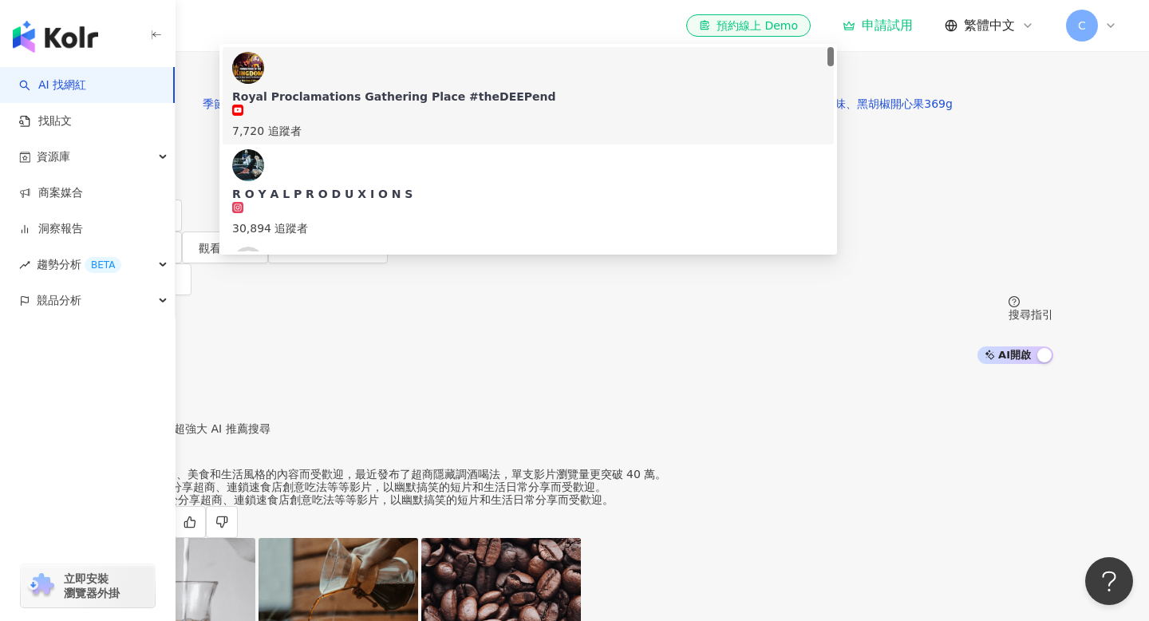
click at [152, 78] on span "搜尋" at bounding box center [141, 71] width 22 height 13
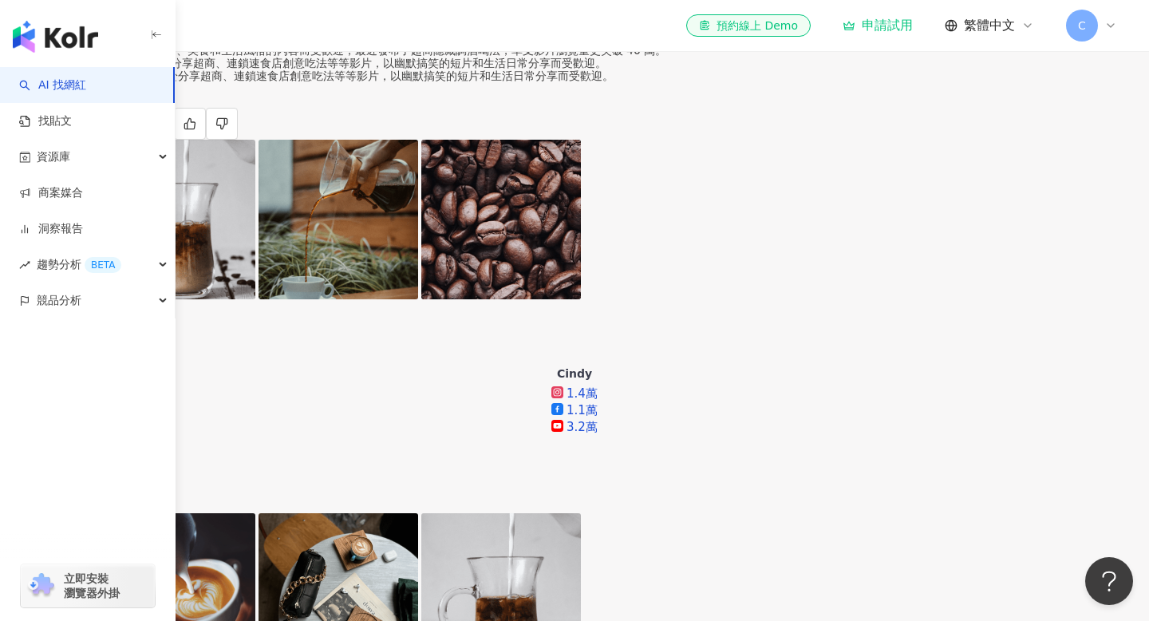
scroll to position [500, 0]
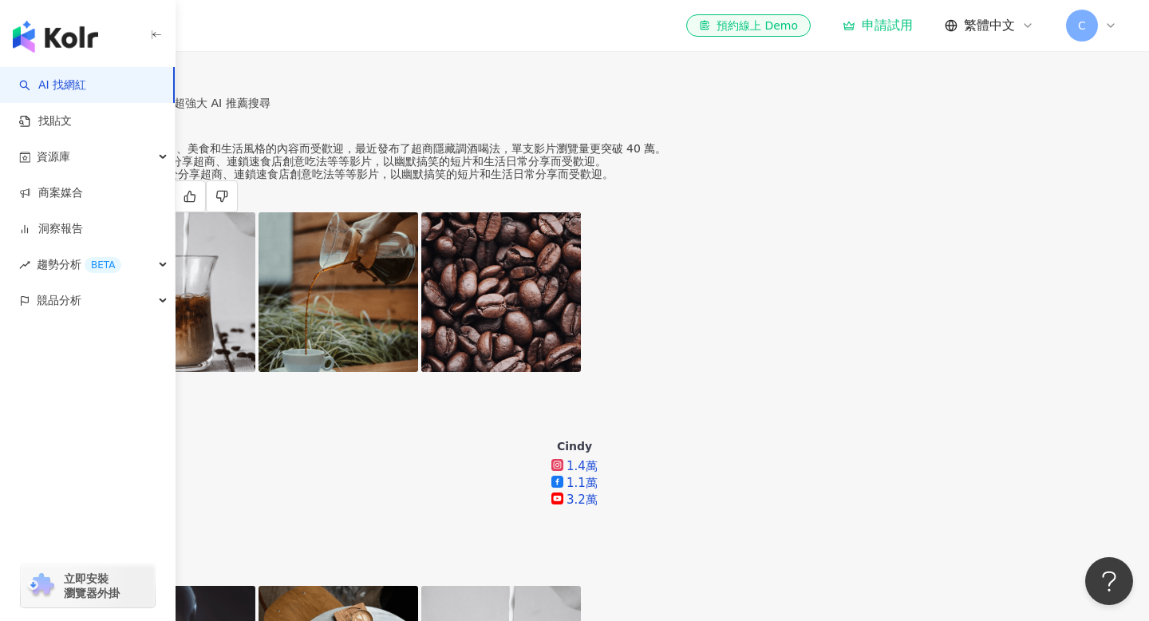
scroll to position [0, 0]
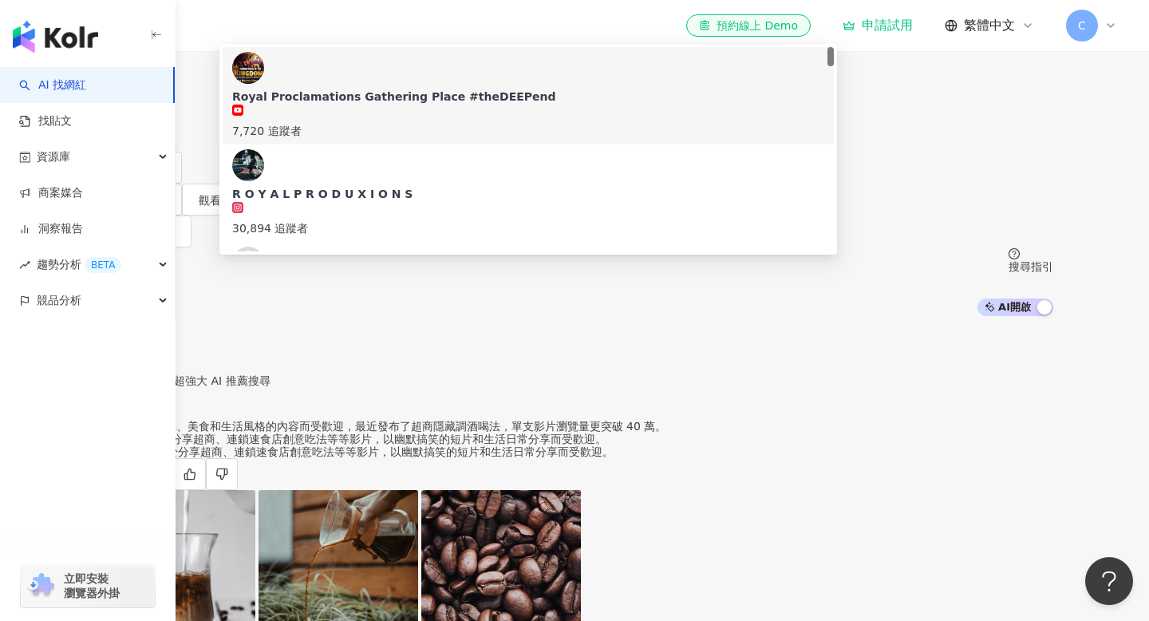
click at [328, 30] on input "********" at bounding box center [263, 15] width 129 height 30
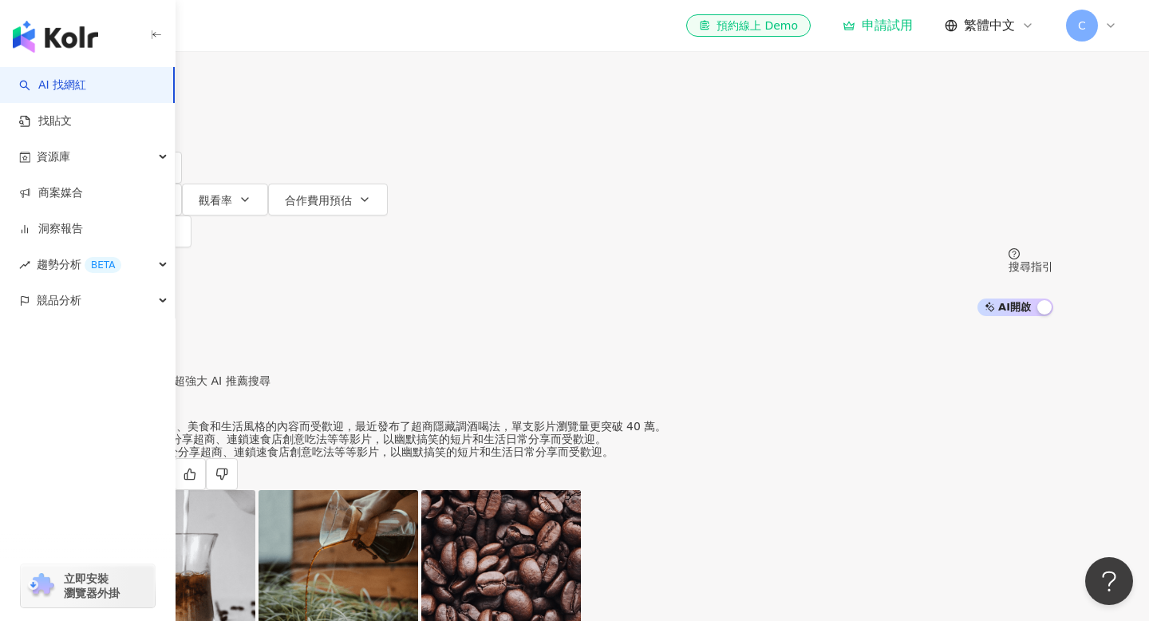
type input "**********"
click at [152, 78] on span "搜尋" at bounding box center [141, 71] width 22 height 13
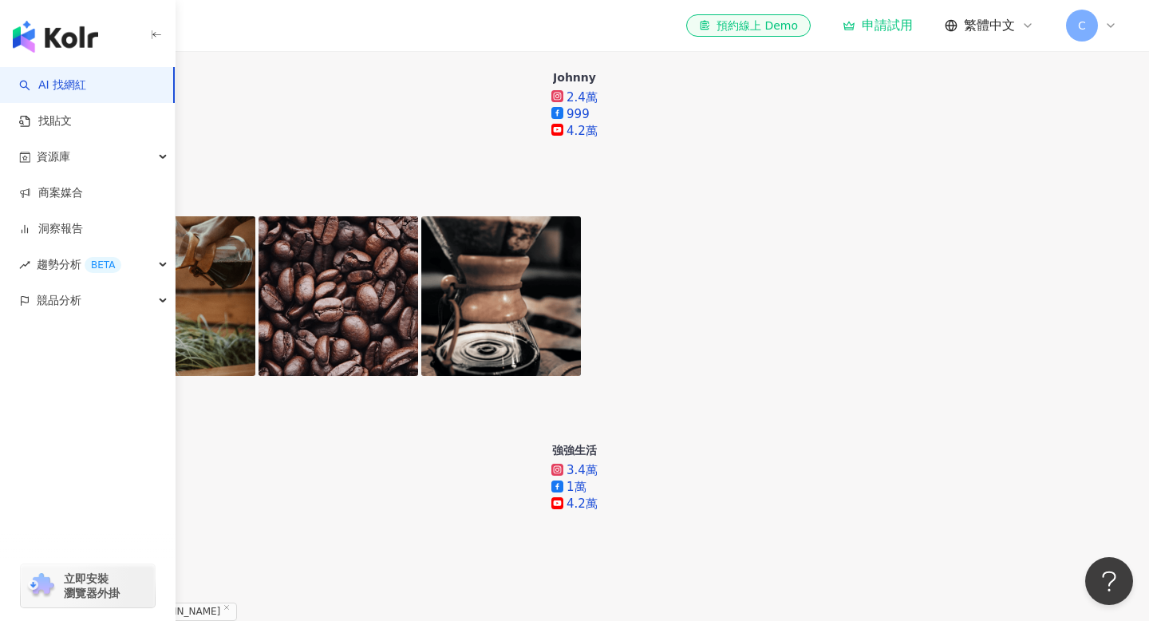
scroll to position [938, 0]
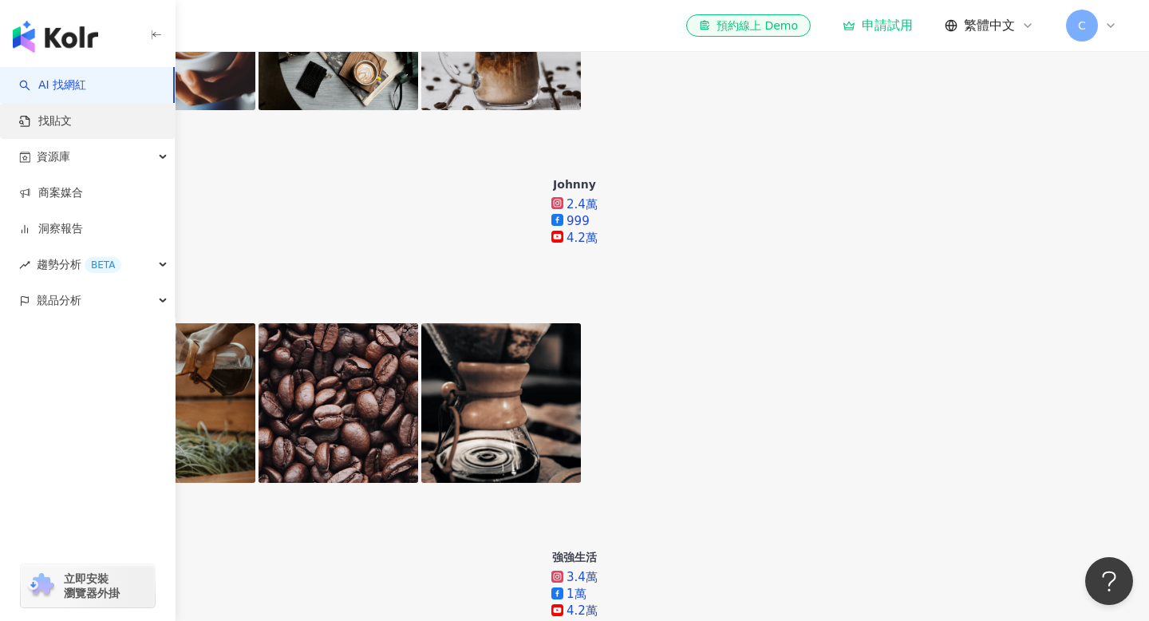
click at [69, 124] on link "找貼文" at bounding box center [45, 121] width 53 height 16
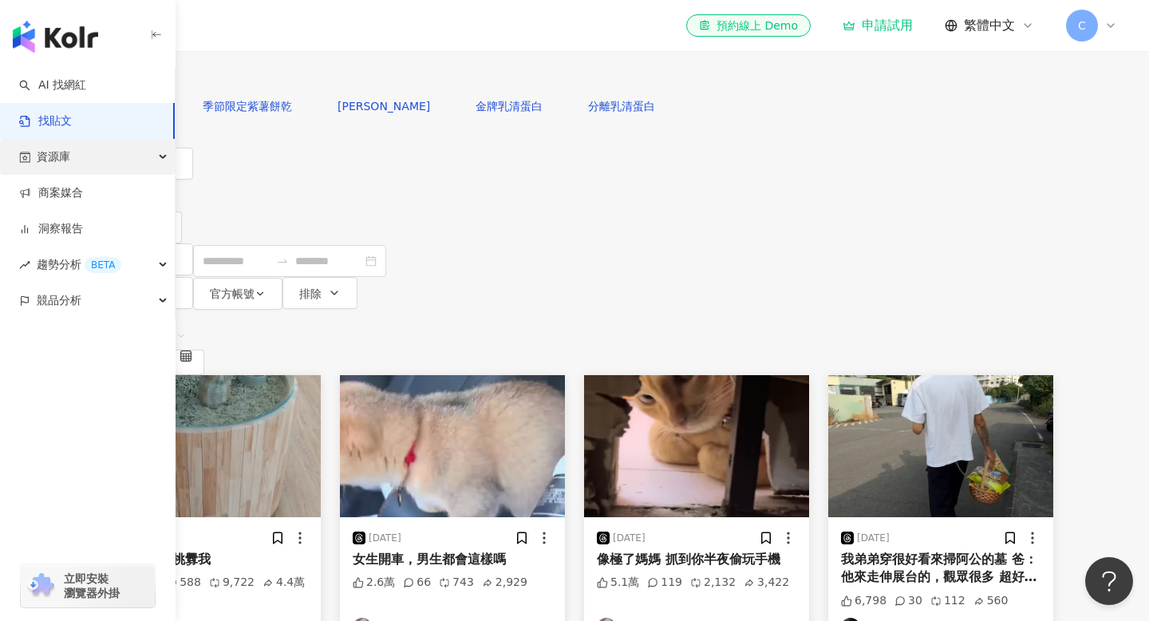
click at [101, 167] on div "資源庫" at bounding box center [87, 157] width 175 height 36
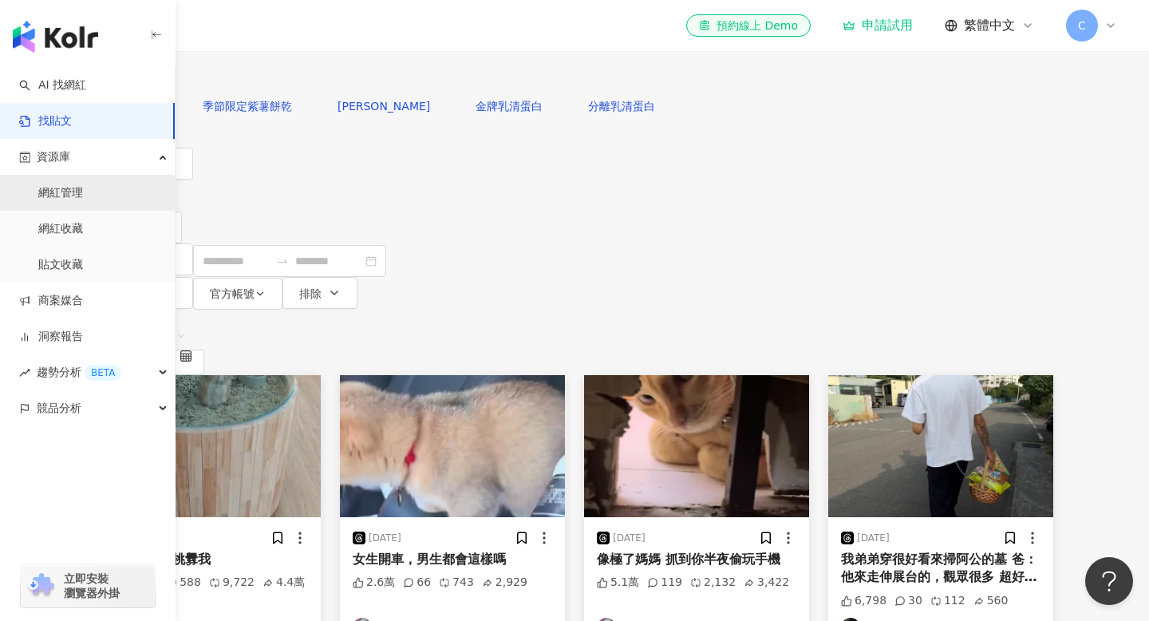
click at [83, 200] on link "網紅管理" at bounding box center [60, 193] width 45 height 16
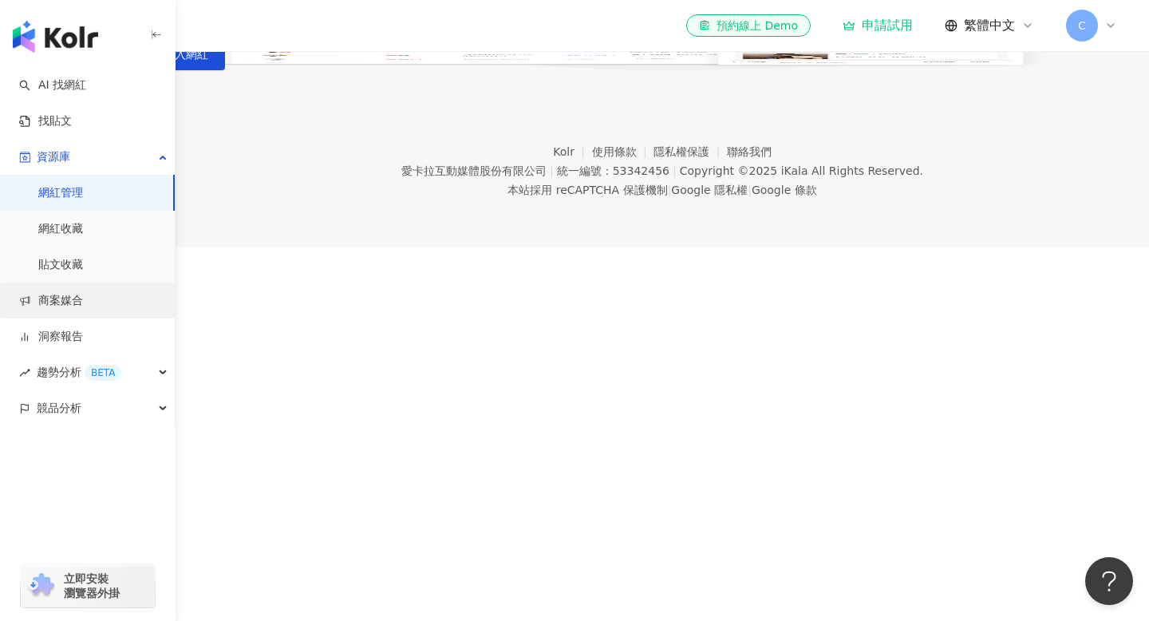
click at [83, 293] on link "商案媒合" at bounding box center [51, 301] width 64 height 16
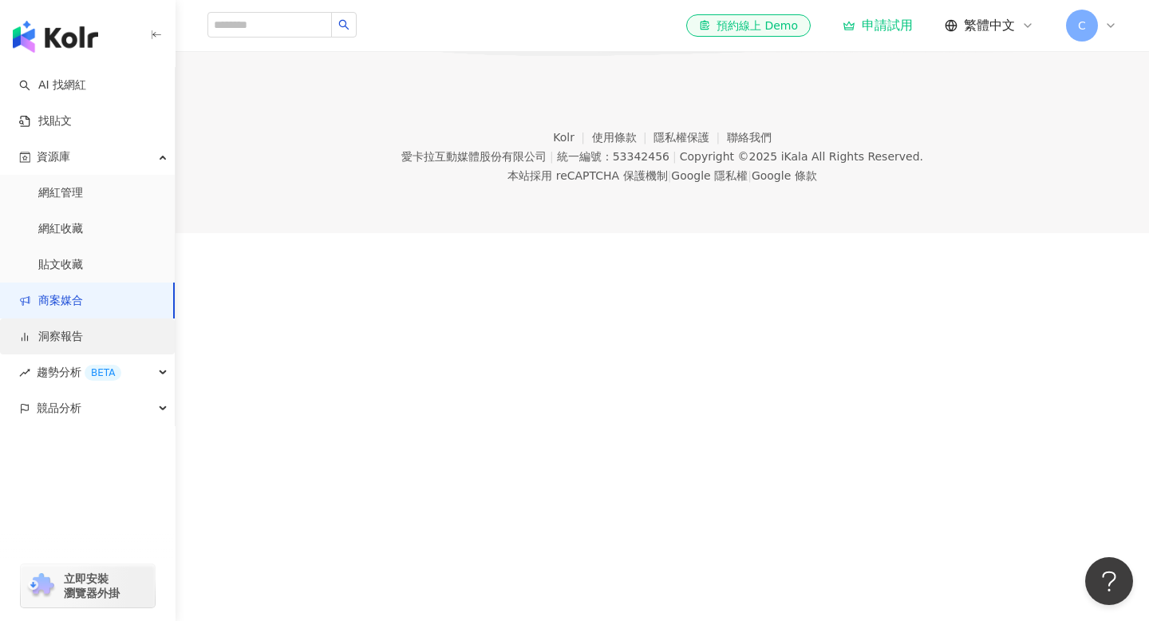
click at [83, 345] on link "洞察報告" at bounding box center [51, 337] width 64 height 16
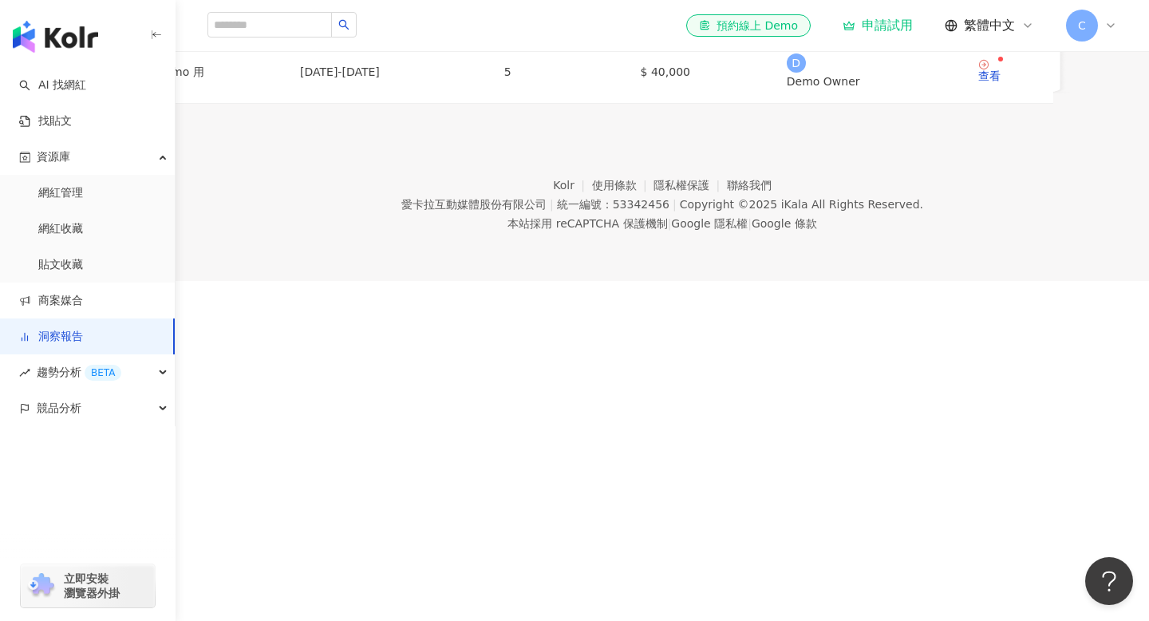
scroll to position [189, 0]
click at [144, 377] on div "趨勢分析 BETA" at bounding box center [87, 372] width 175 height 36
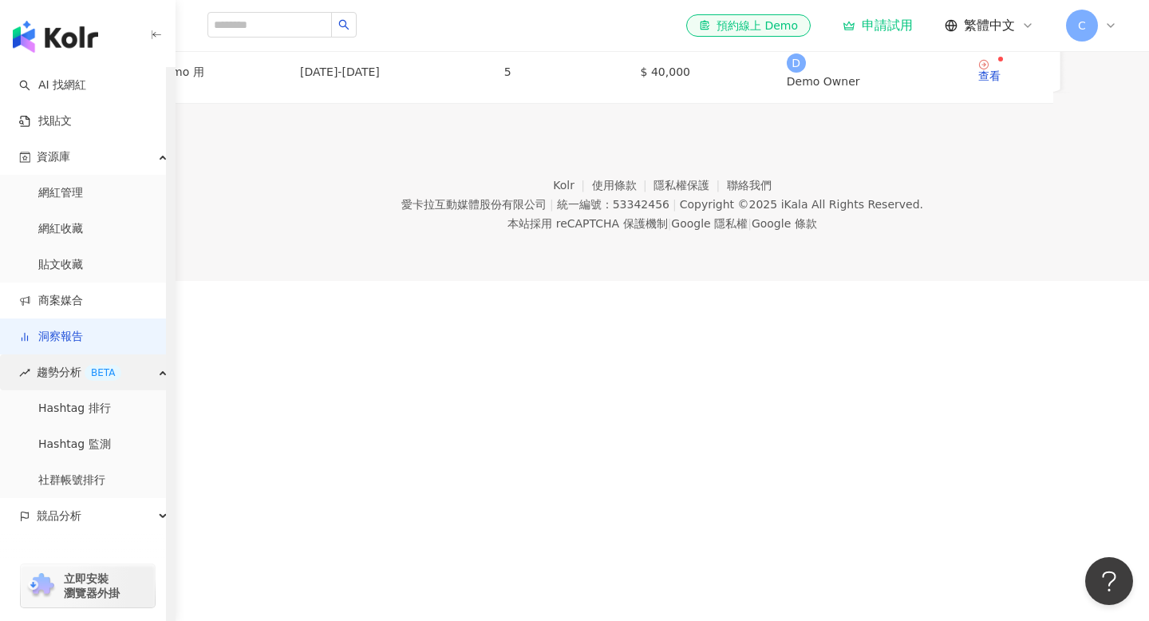
scroll to position [18, 0]
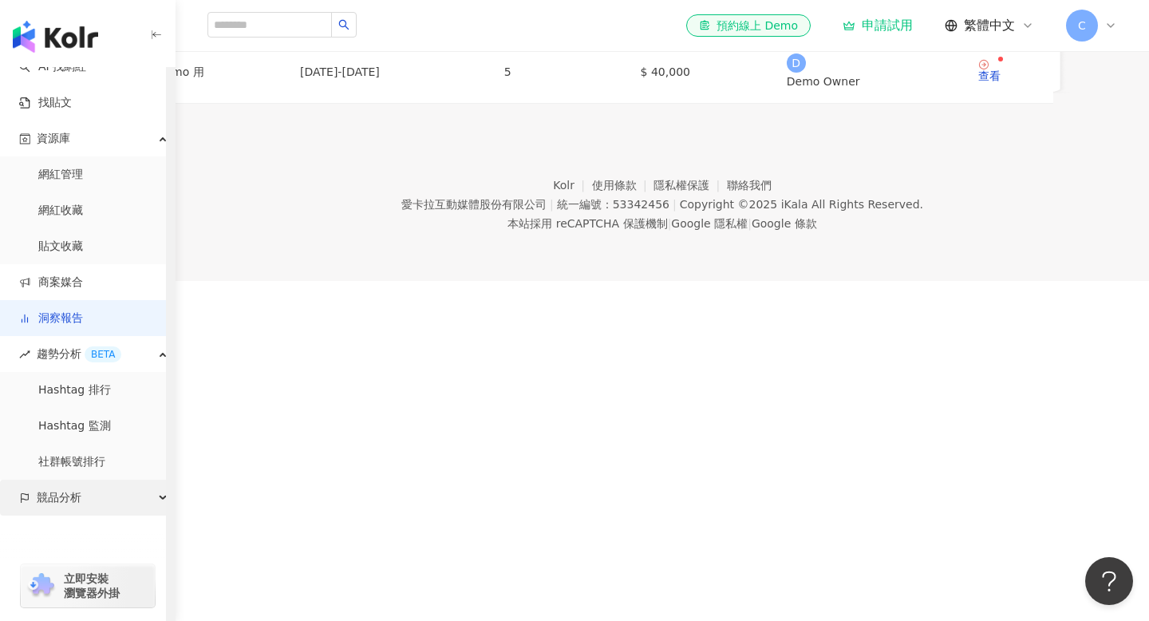
click at [112, 497] on div "競品分析" at bounding box center [87, 498] width 175 height 36
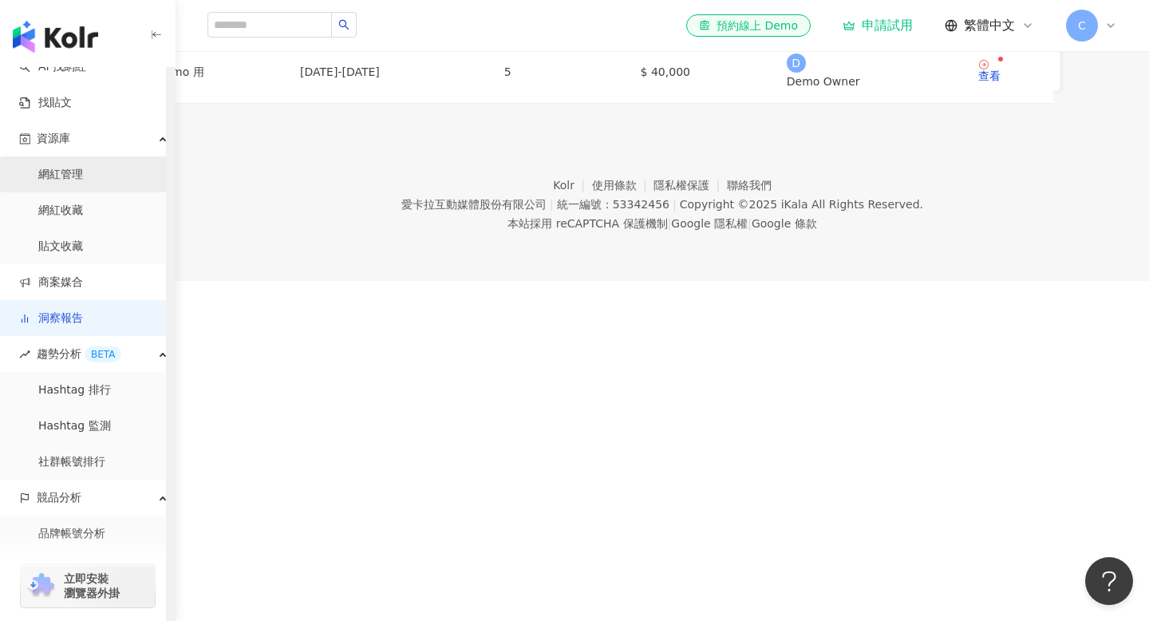
scroll to position [0, 0]
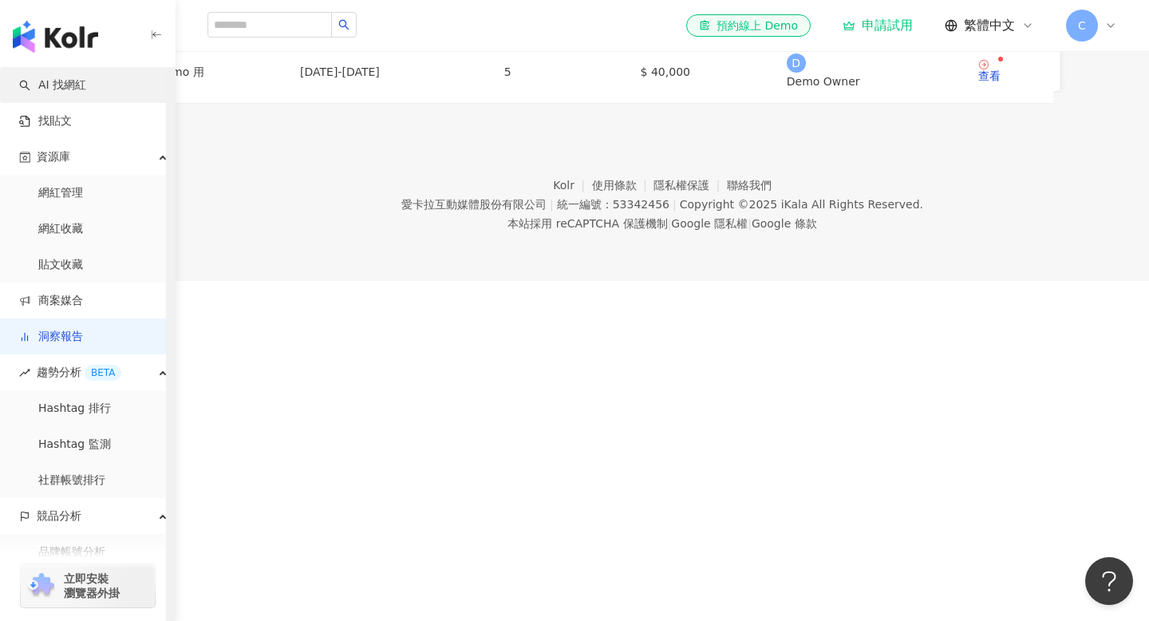
click at [86, 79] on link "AI 找網紅" at bounding box center [52, 85] width 67 height 16
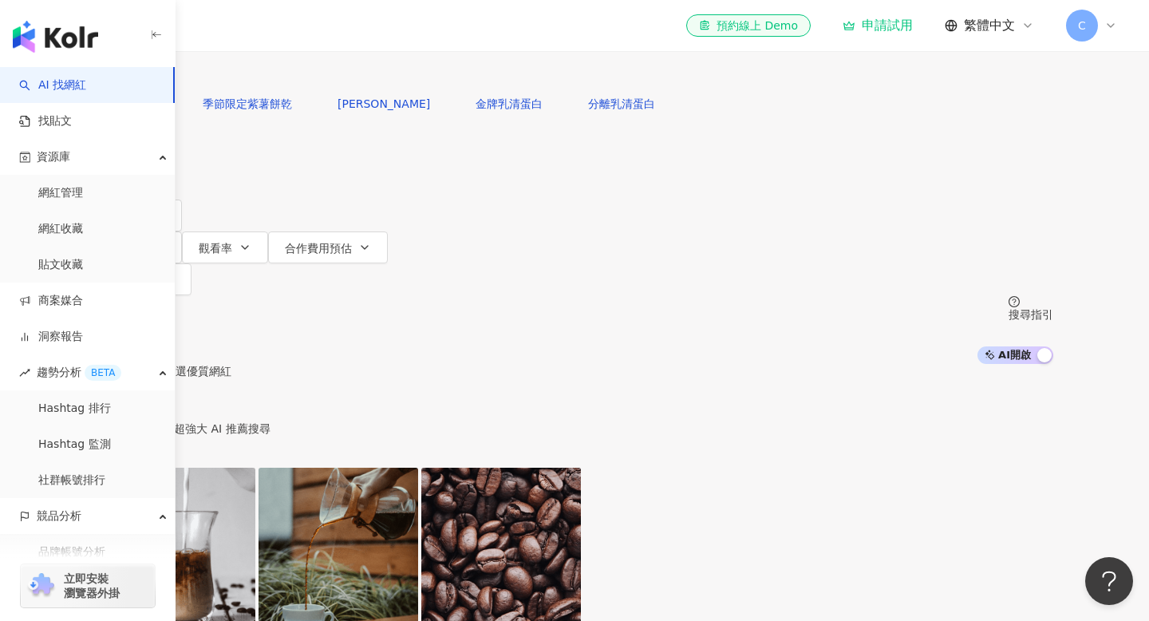
click at [328, 30] on input "search" at bounding box center [263, 15] width 129 height 30
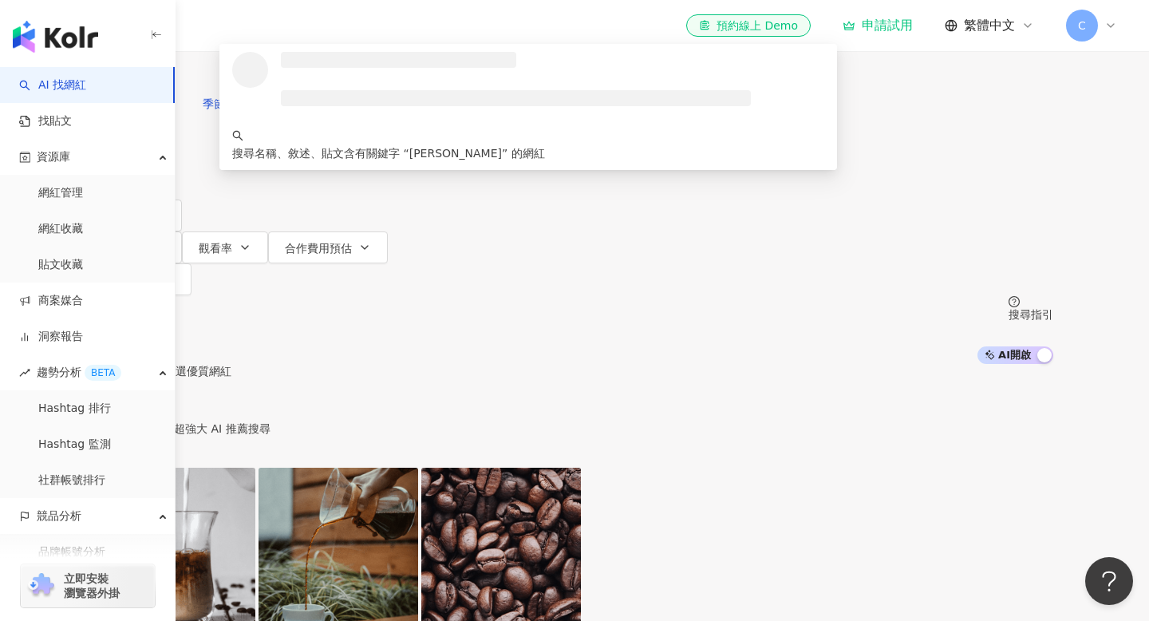
type input "*"
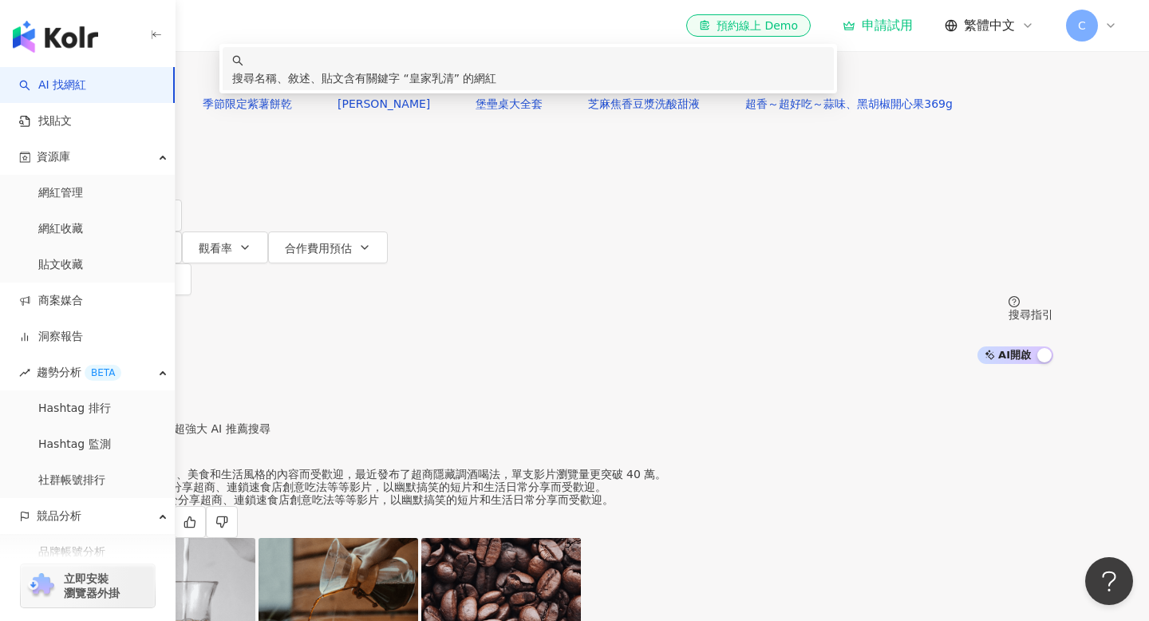
click at [595, 87] on div "搜尋名稱、敘述、貼文含有關鍵字 “ 皇家乳清 ” 的網紅" at bounding box center [528, 78] width 592 height 18
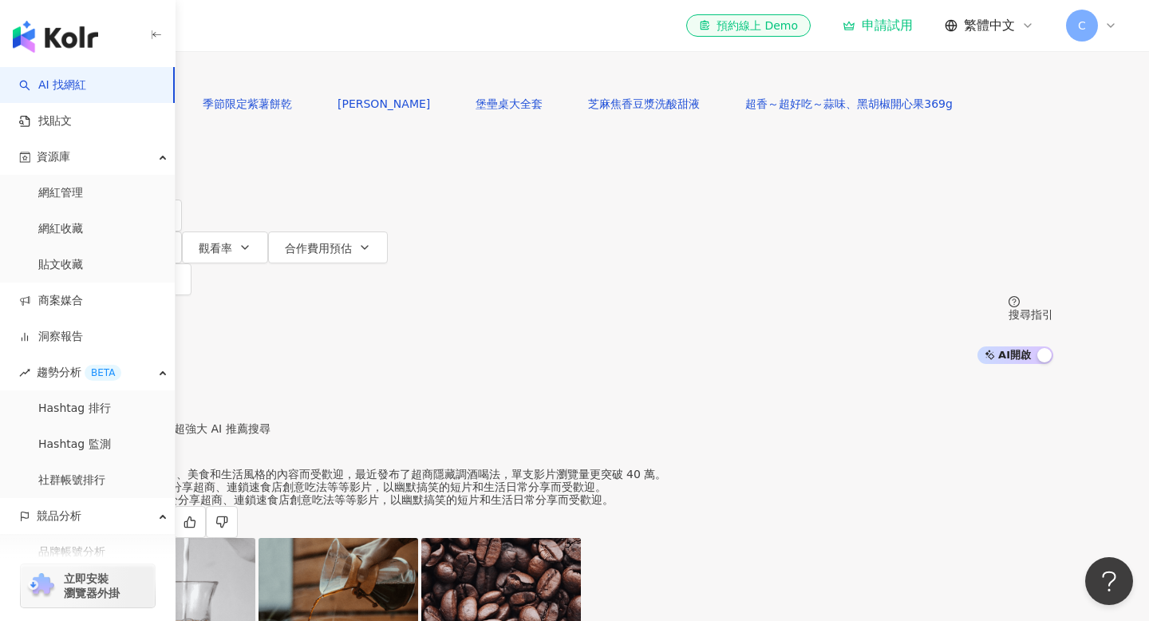
click at [152, 78] on span "搜尋" at bounding box center [141, 71] width 22 height 13
click at [176, 27] on input "search" at bounding box center [140, 15] width 70 height 26
click at [279, 171] on div "Instagram" at bounding box center [265, 165] width 80 height 18
click at [152, 78] on span "搜尋" at bounding box center [141, 71] width 22 height 13
click at [113, 17] on icon at bounding box center [111, 14] width 6 height 6
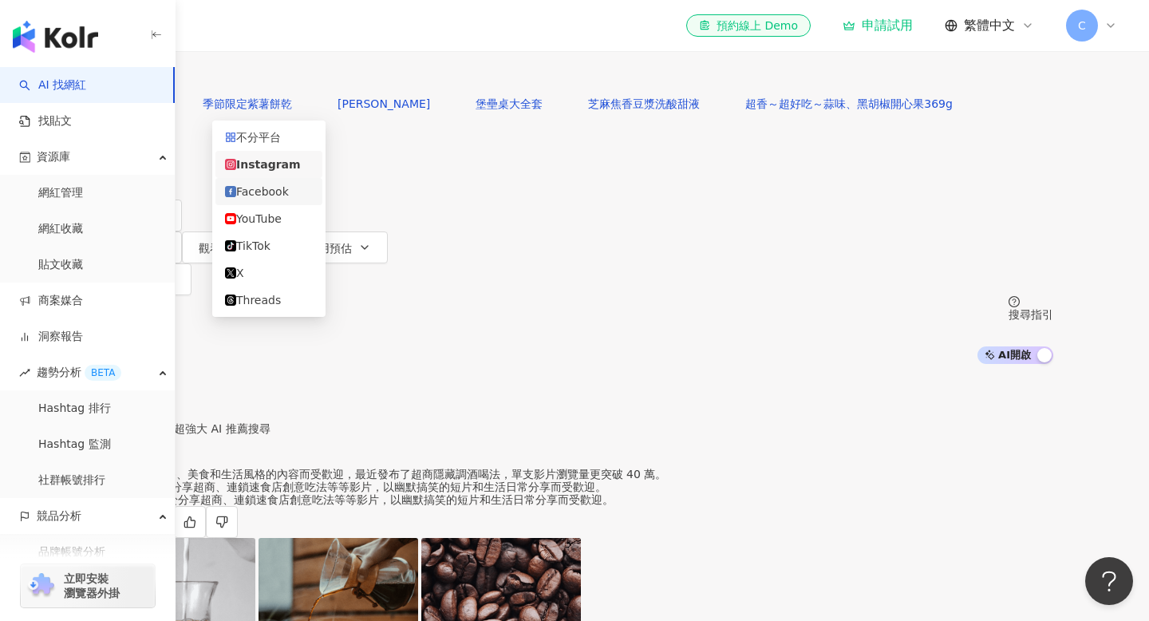
click at [260, 194] on div "Facebook" at bounding box center [269, 192] width 88 height 18
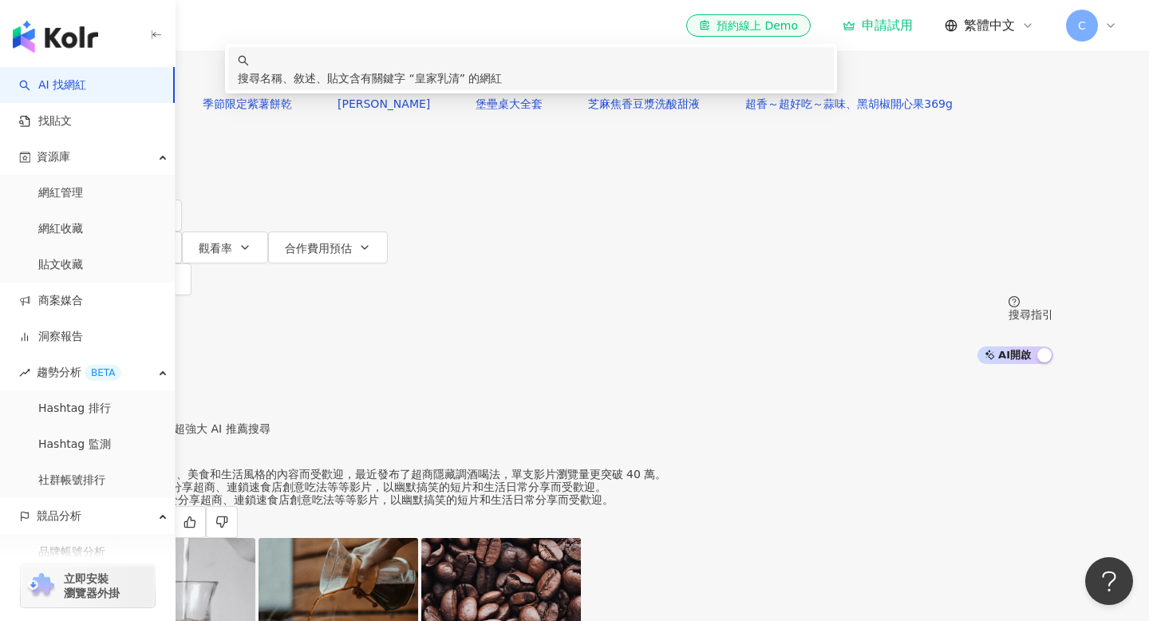
drag, startPoint x: 468, startPoint y: 109, endPoint x: 276, endPoint y: 109, distance: 192.3
click at [276, 88] on div "Facebook **** 台灣 搜尋 keyword 搜尋名稱、敘述、貼文含有關鍵字 “ 皇家乳清 ” 的網紅" at bounding box center [575, 44] width 958 height 88
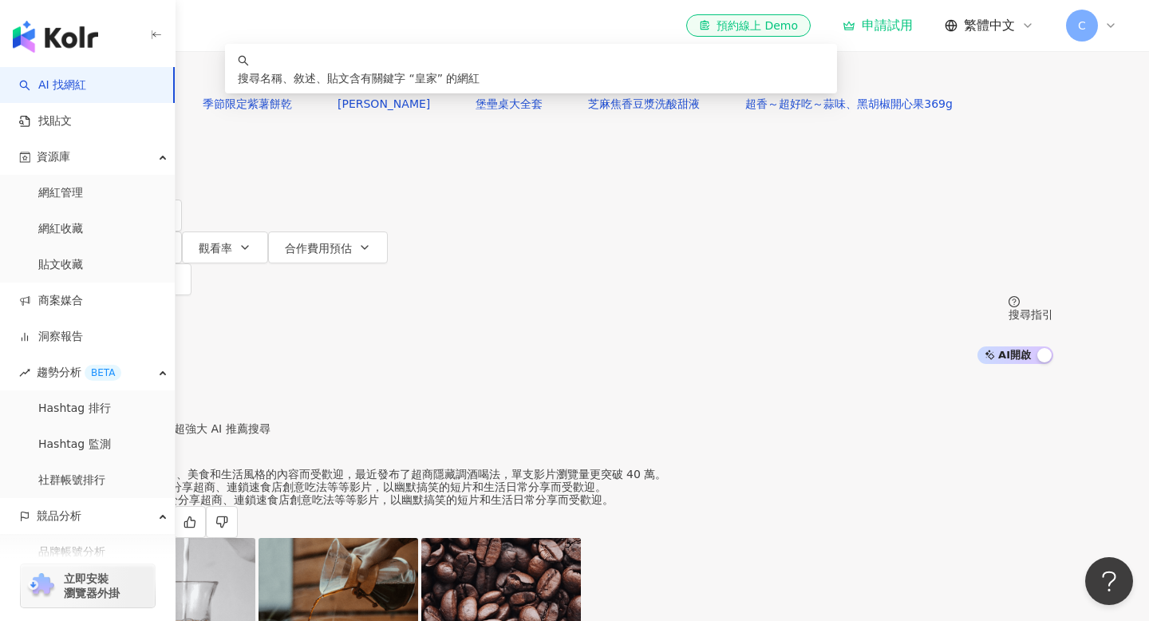
type input "*"
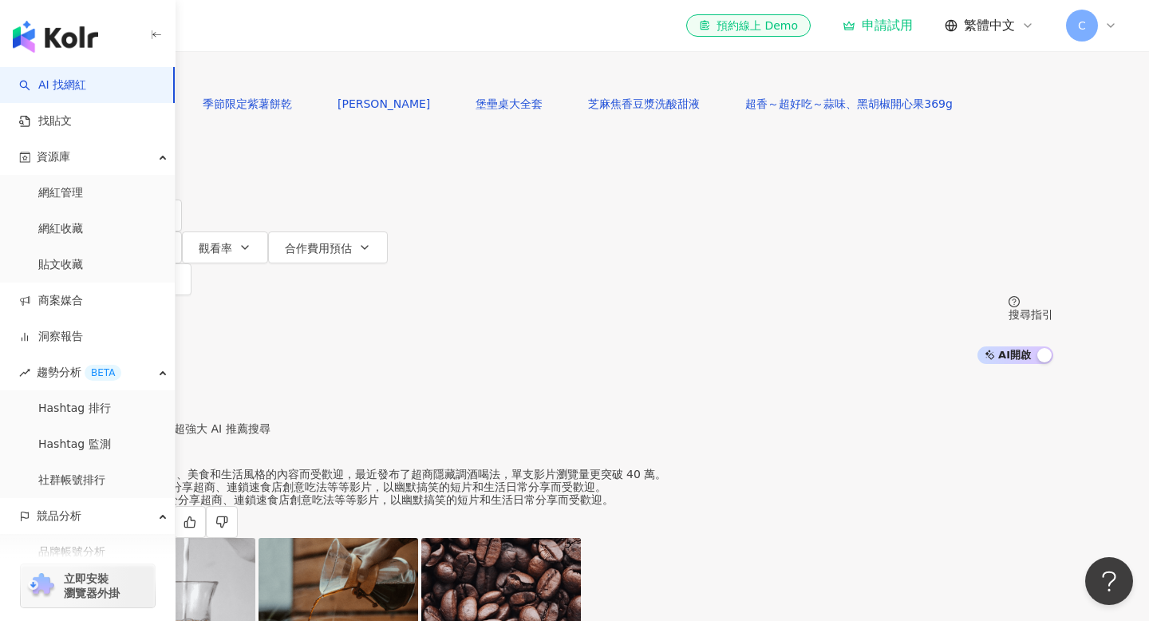
type input "*"
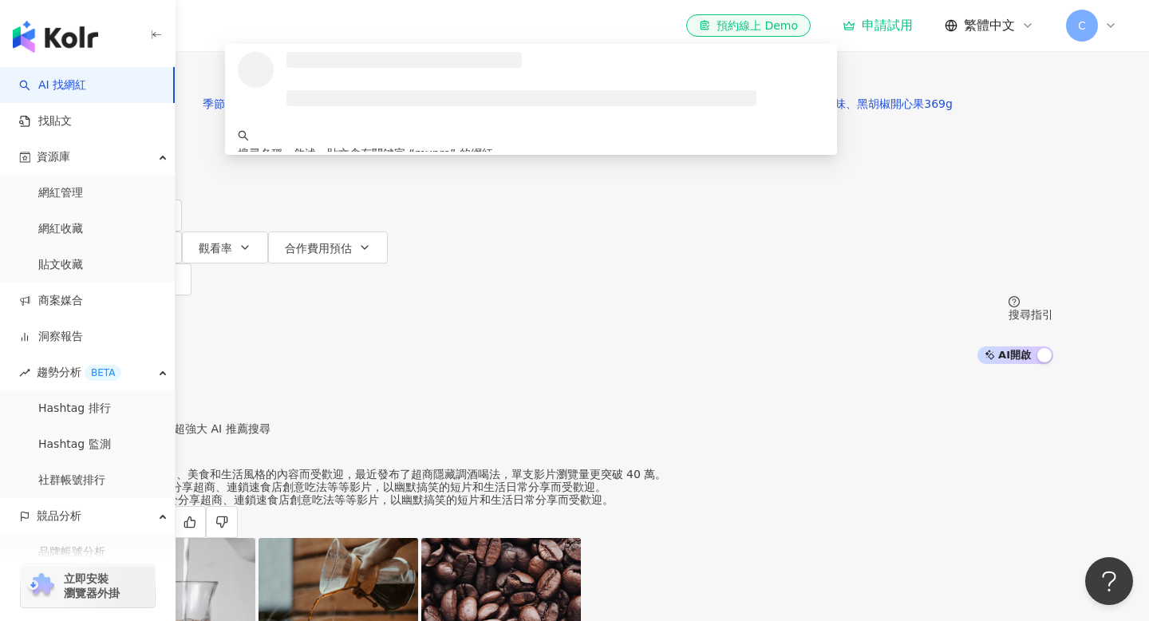
type input "******"
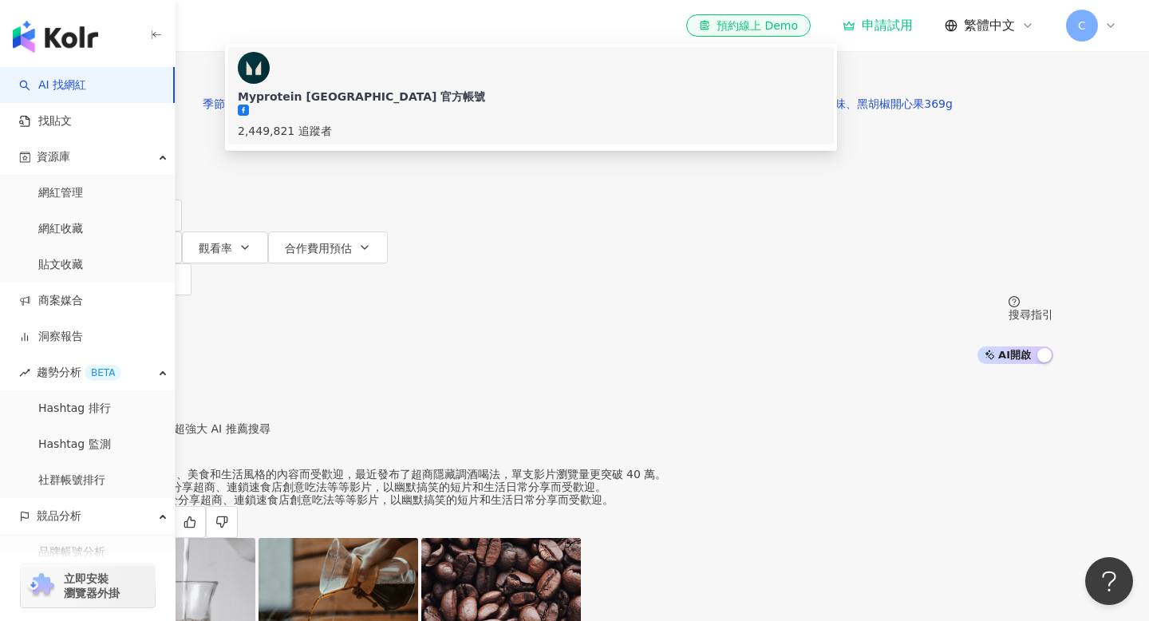
click at [406, 105] on div "Myprotein Taiwan 官方帳號" at bounding box center [531, 97] width 586 height 16
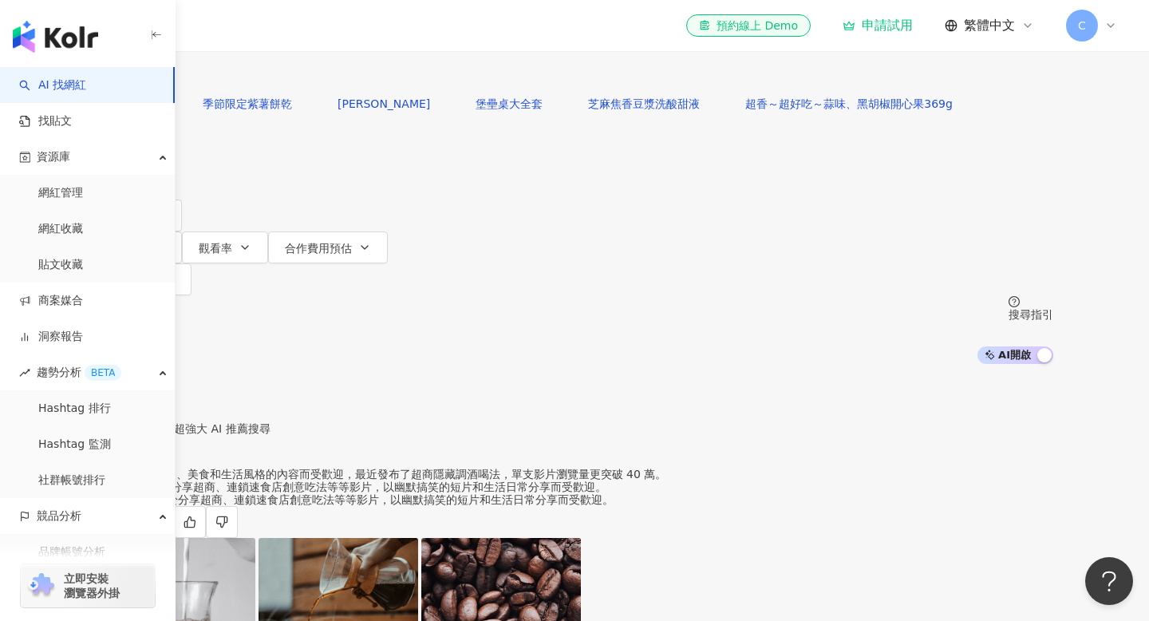
click at [336, 30] on input "search" at bounding box center [271, 15] width 129 height 30
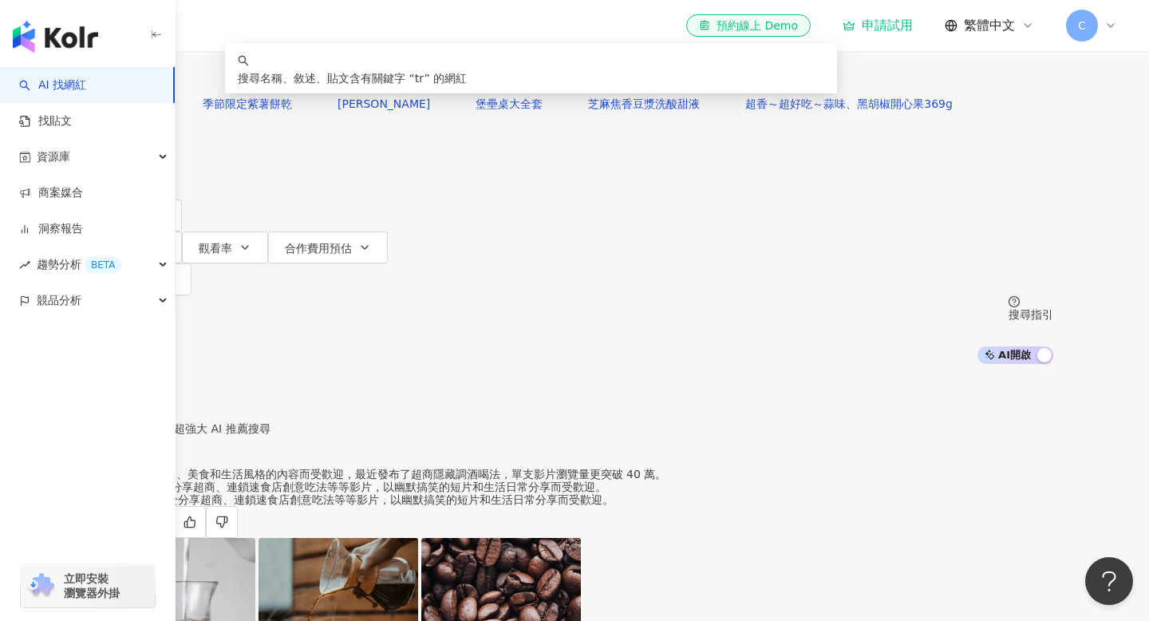
type input "*"
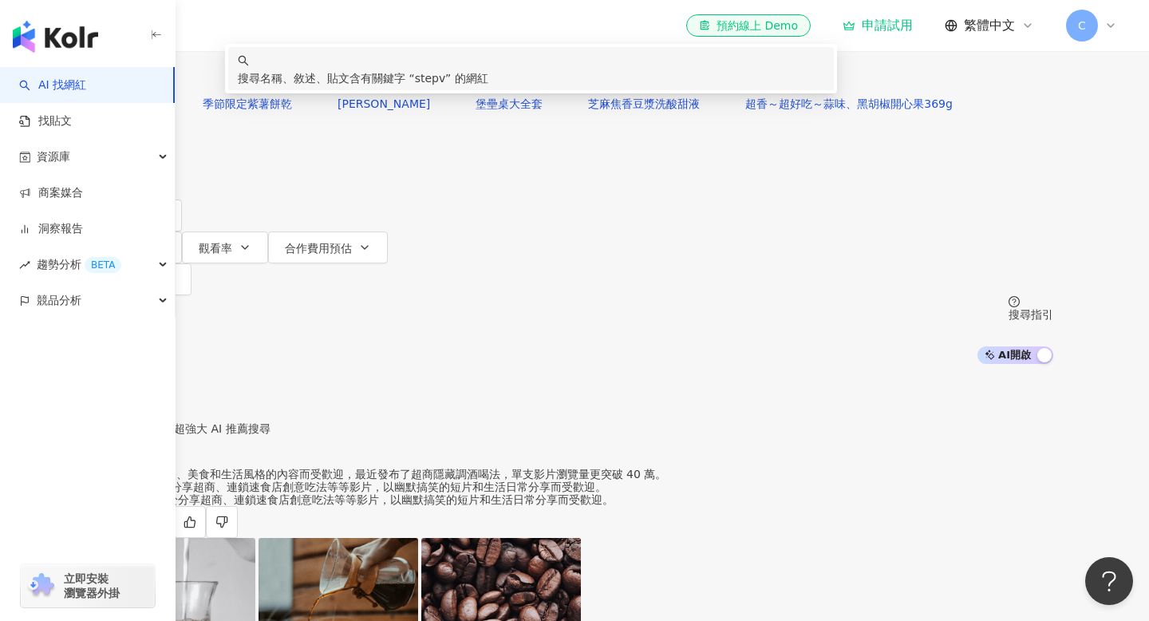
type input "*****"
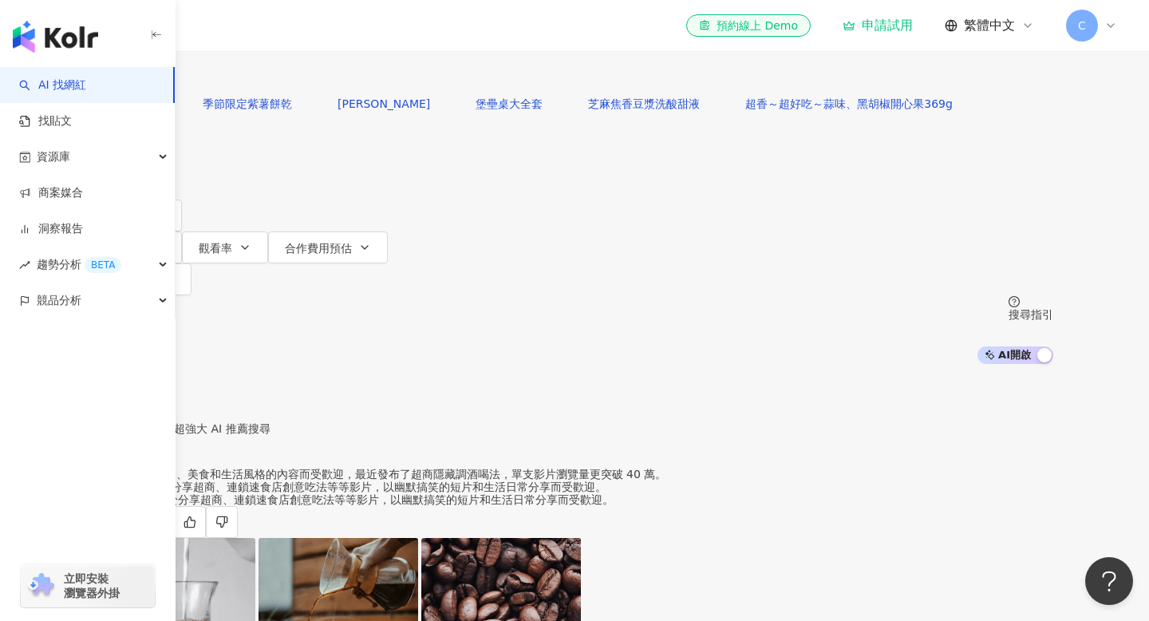
click at [152, 78] on span "搜尋" at bounding box center [141, 71] width 22 height 13
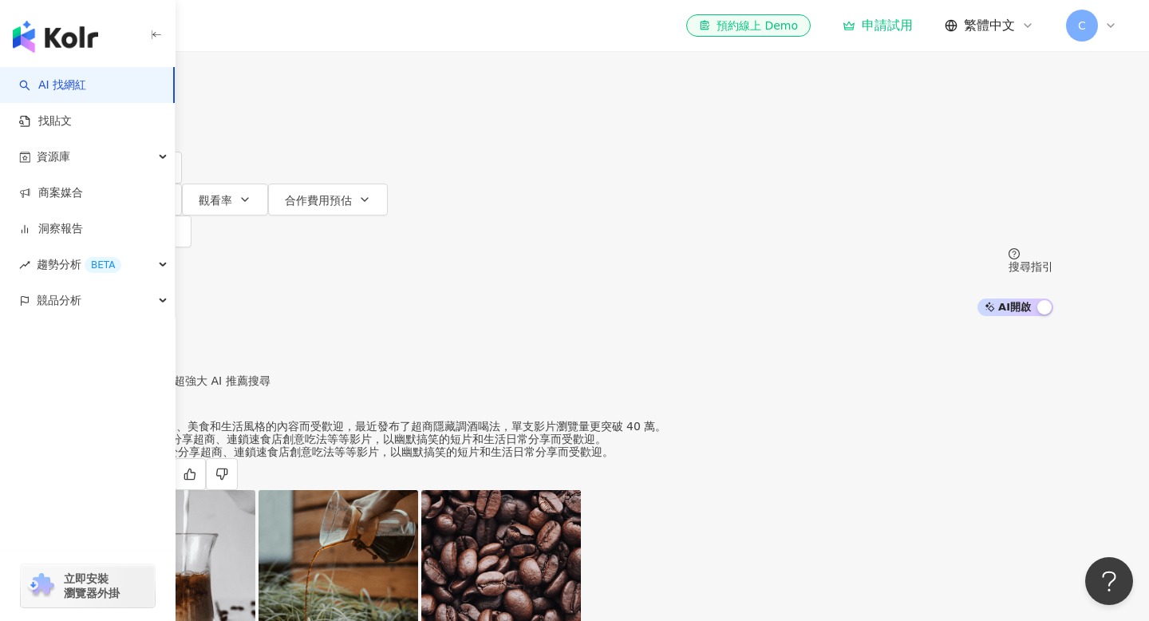
click at [336, 30] on input "*****" at bounding box center [271, 15] width 129 height 30
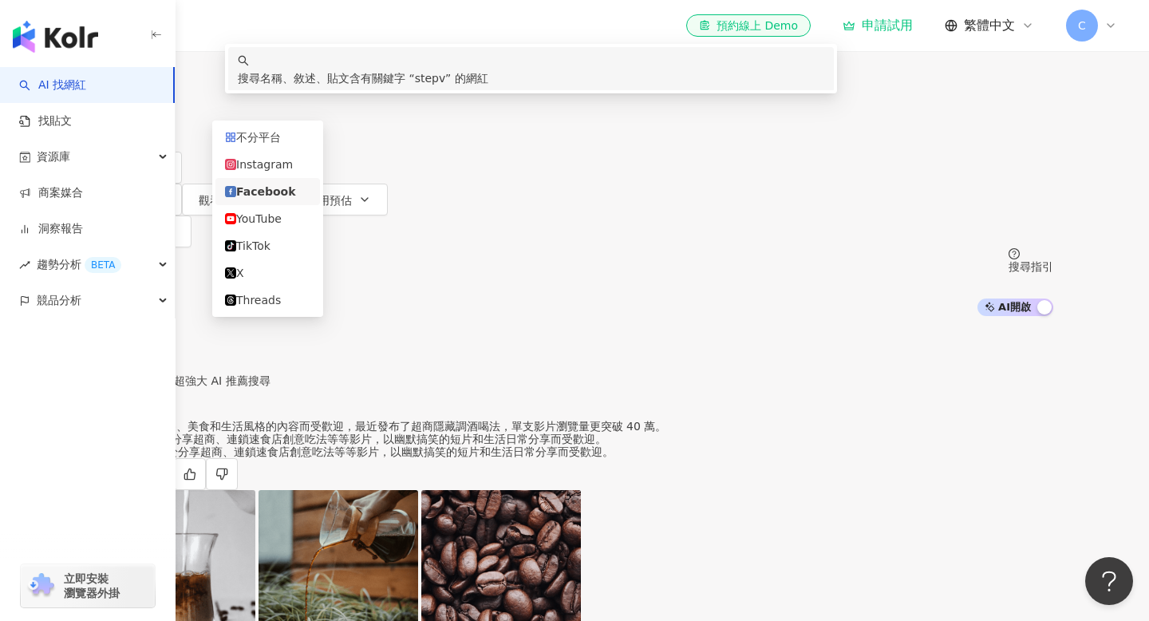
click at [169, 27] on div "Facebook" at bounding box center [137, 15] width 64 height 26
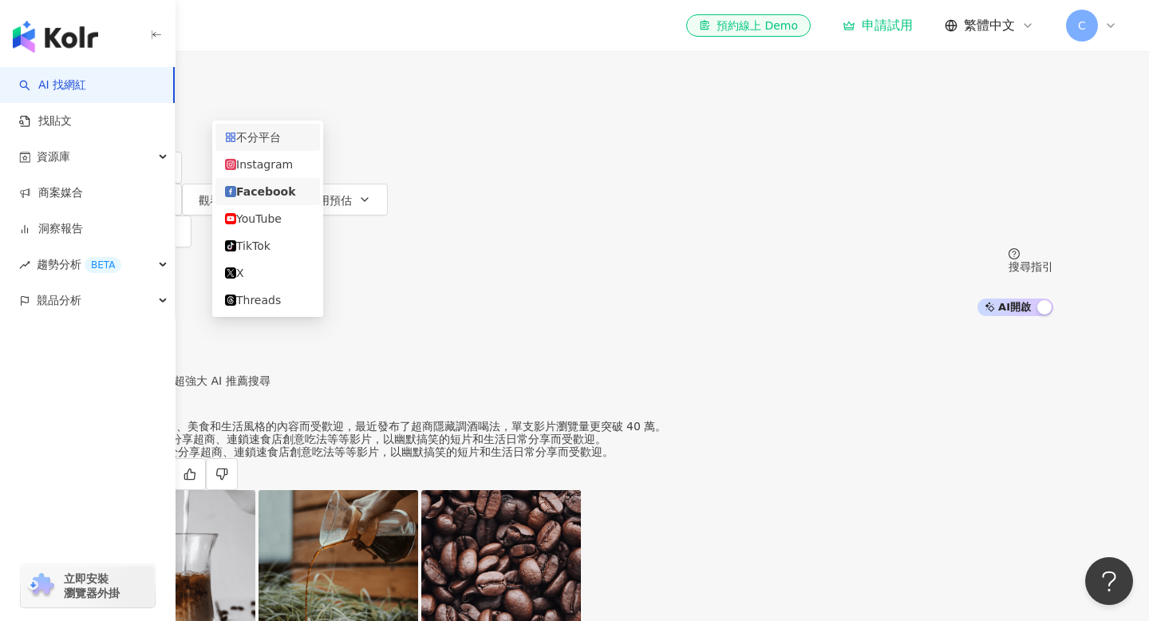
click at [289, 144] on div "不分平台" at bounding box center [267, 137] width 85 height 18
click at [169, 88] on button "搜尋" at bounding box center [132, 72] width 73 height 32
click at [169, 80] on button "搜尋" at bounding box center [132, 72] width 73 height 32
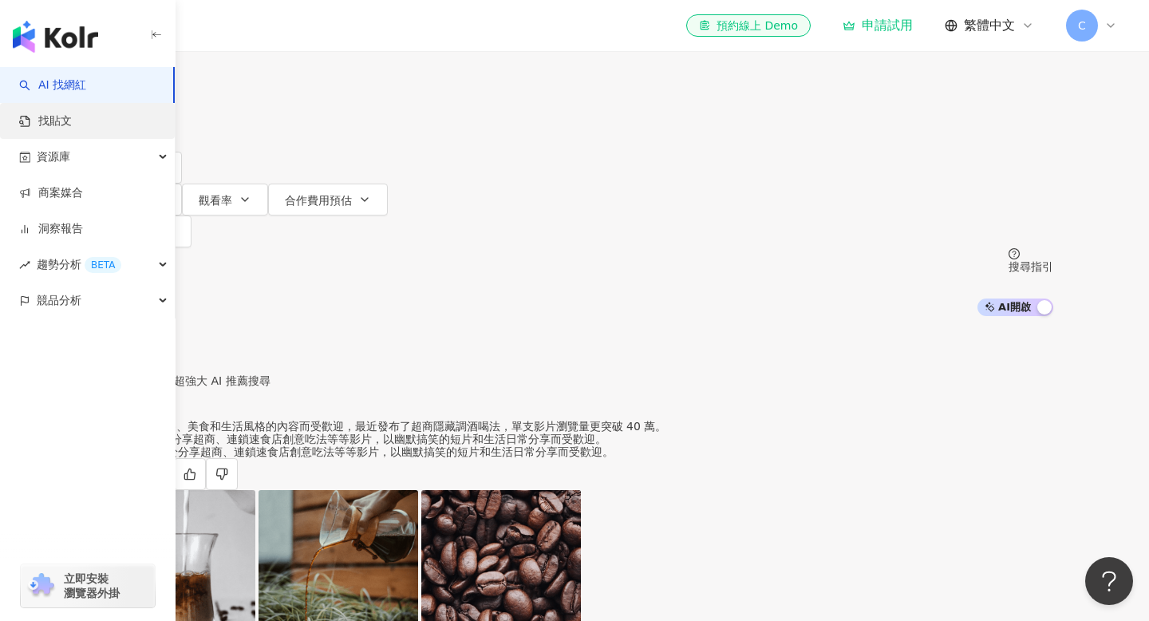
click at [72, 124] on link "找貼文" at bounding box center [45, 121] width 53 height 16
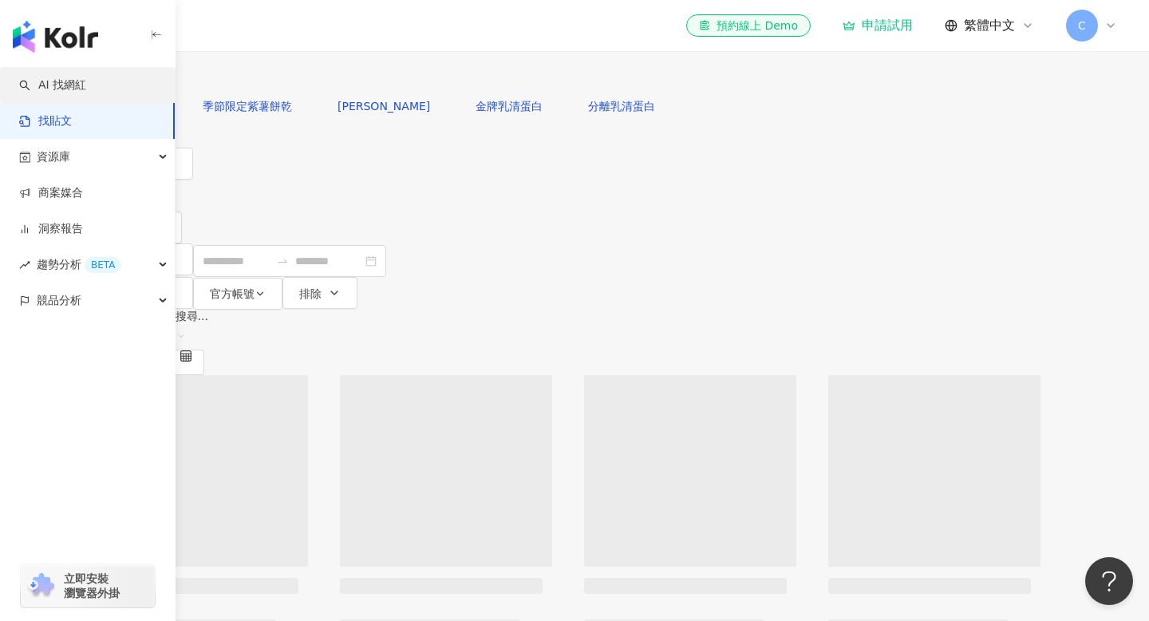
click at [86, 93] on link "AI 找網紅" at bounding box center [52, 85] width 67 height 16
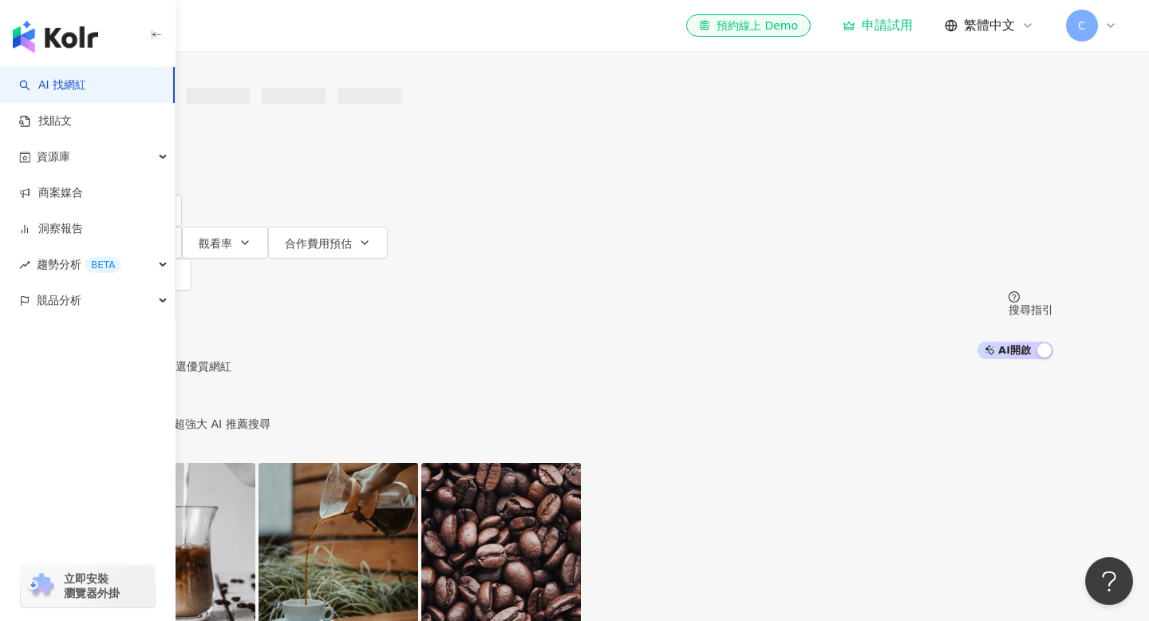
click at [328, 30] on input "search" at bounding box center [263, 15] width 129 height 30
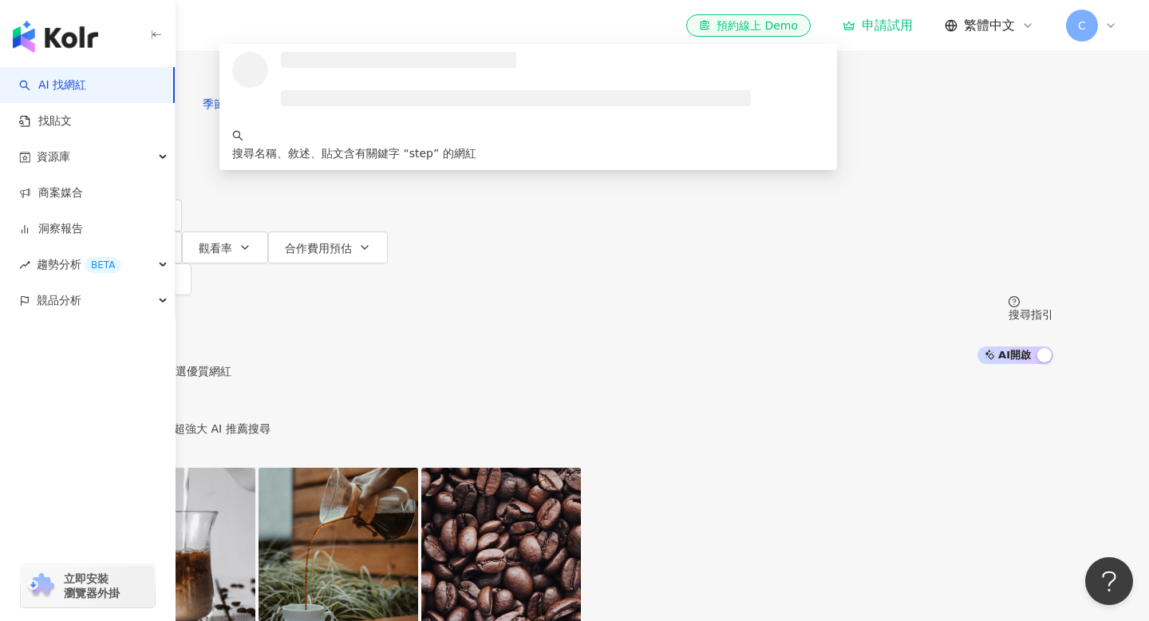
type input "*****"
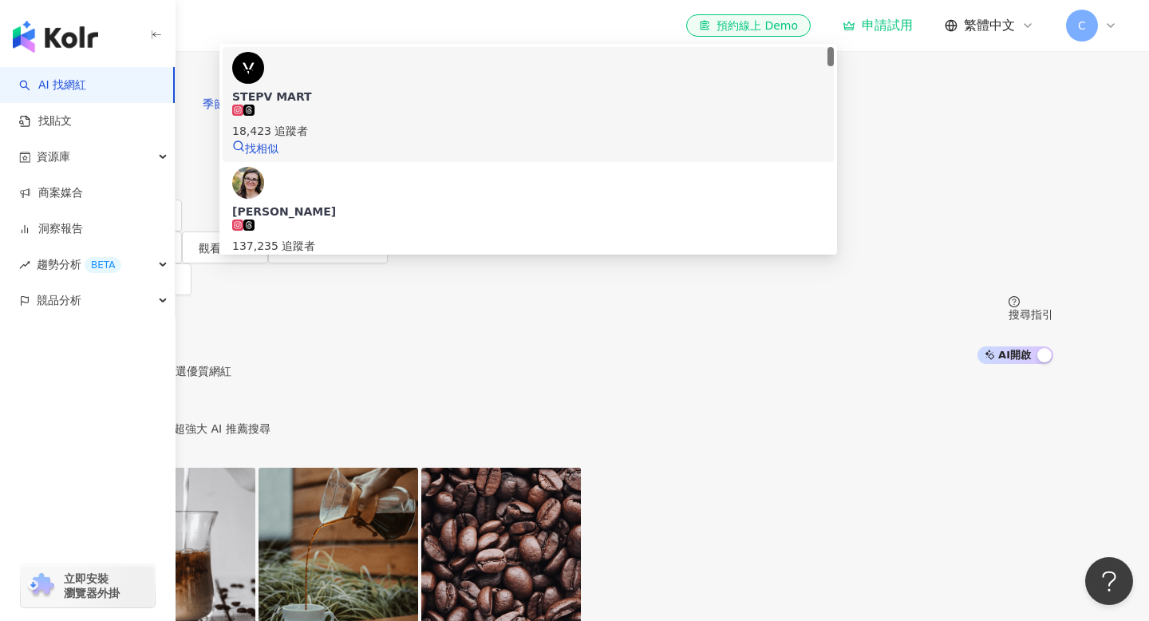
click at [455, 140] on div "18,423 追蹤者" at bounding box center [528, 131] width 592 height 18
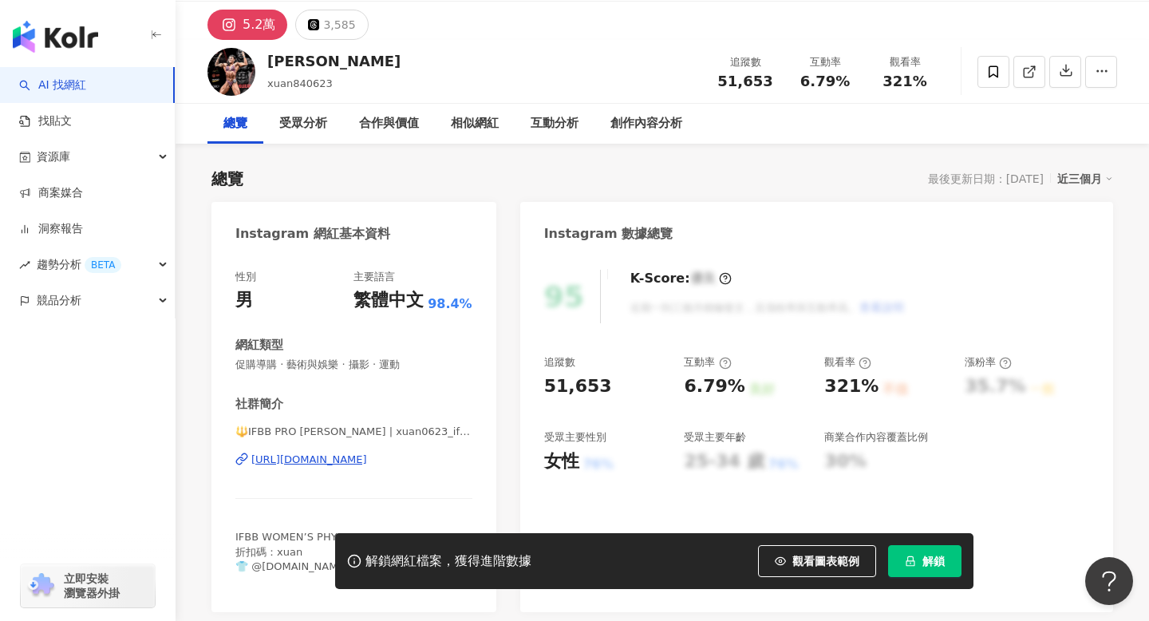
scroll to position [134, 0]
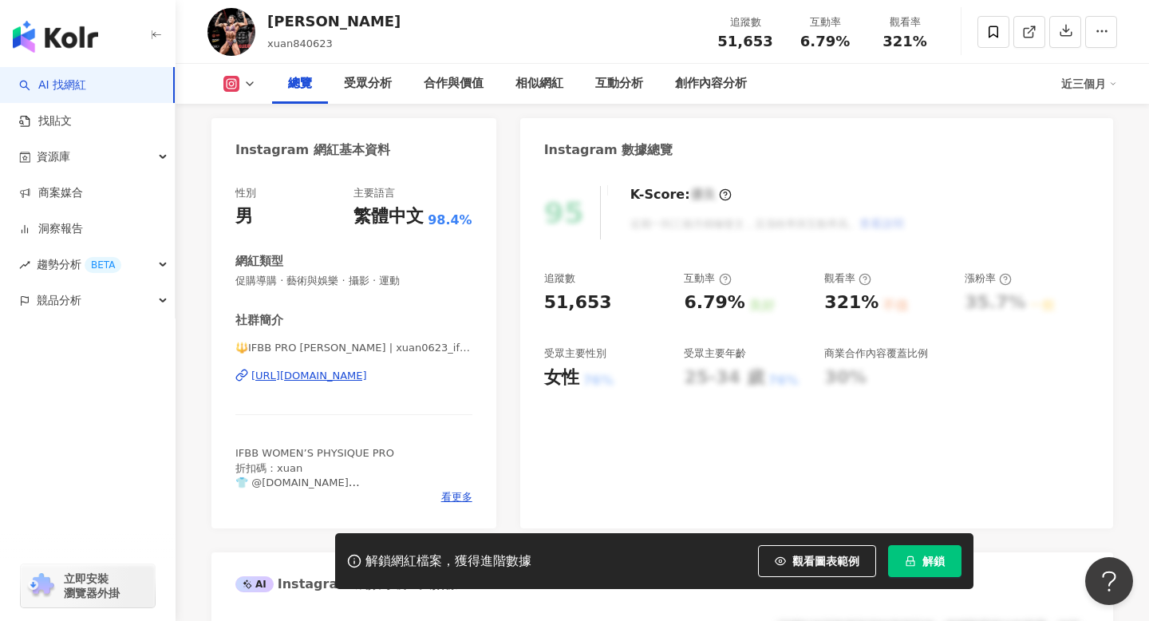
click at [459, 487] on div "IFBB WOMEN’S PHYSIQUE PRO 折扣碼：xuan 👕 @[DOMAIN_NAME] 🍼 @[DOMAIN_NAME] 👙@[DOMAIN_…" at bounding box center [353, 468] width 237 height 44
click at [459, 495] on span "看更多" at bounding box center [456, 497] width 31 height 14
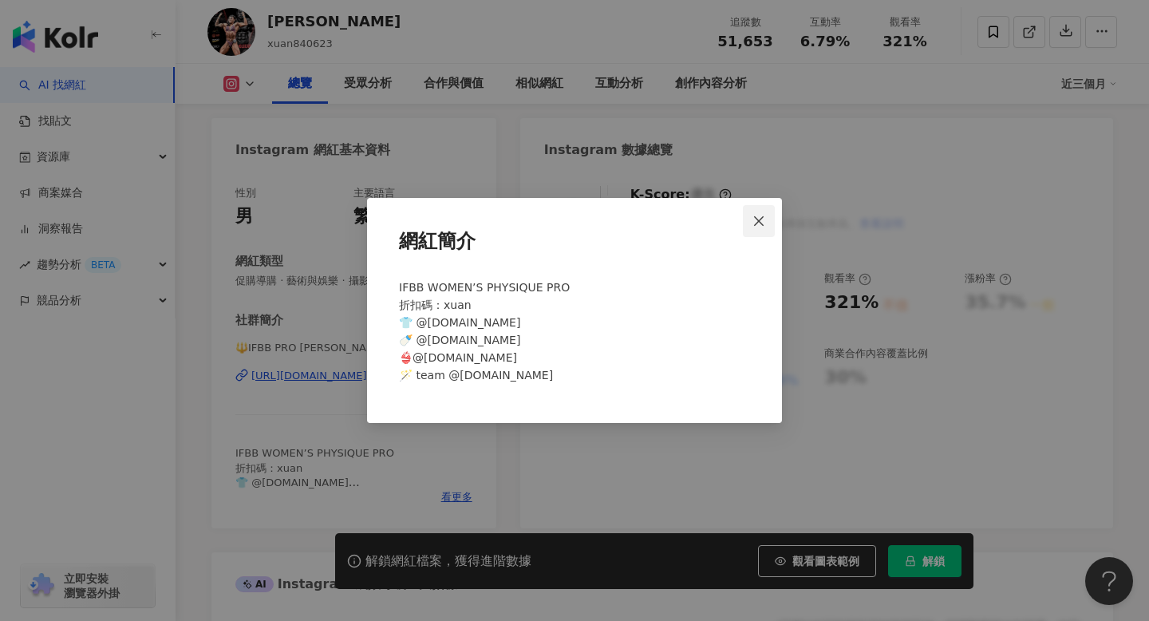
click at [751, 223] on span "Close" at bounding box center [759, 221] width 32 height 13
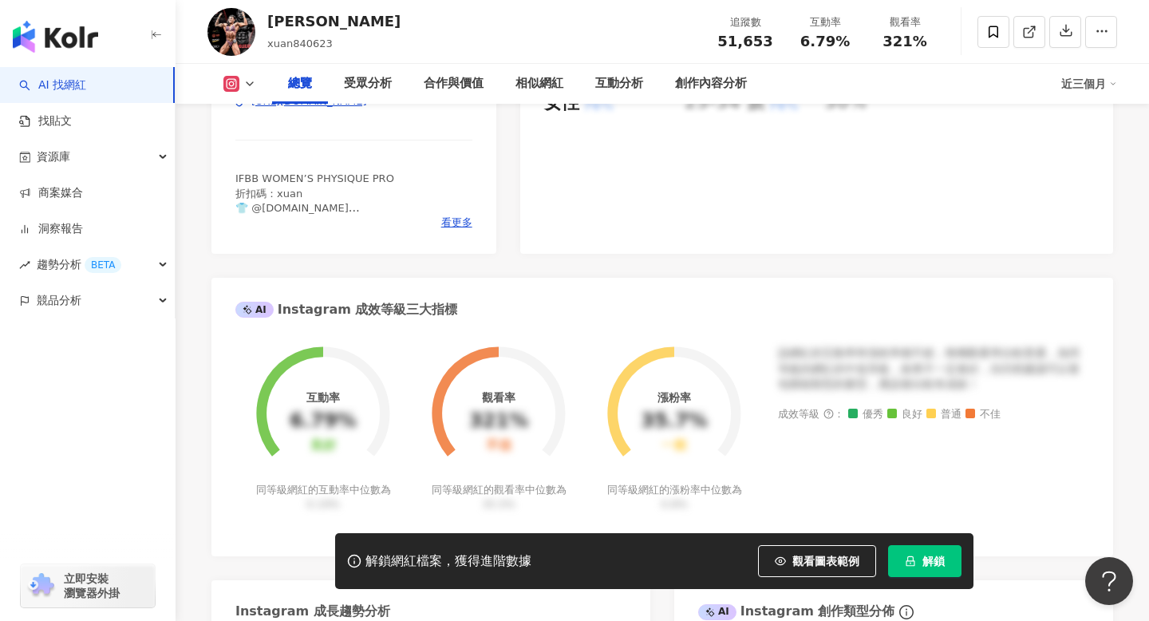
scroll to position [729, 0]
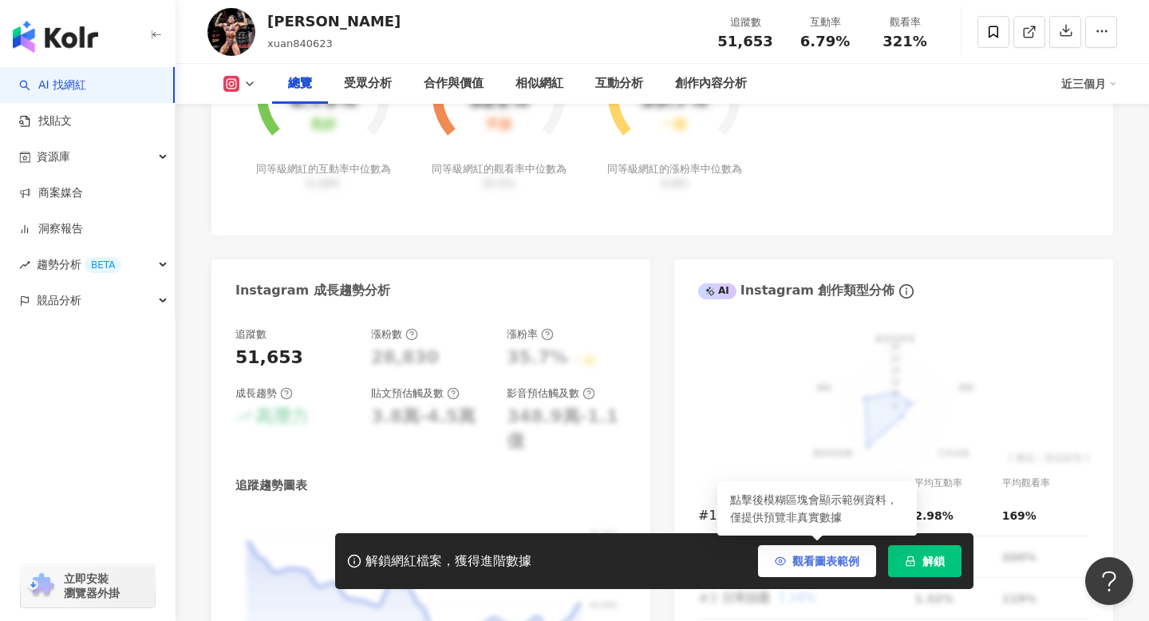
click at [832, 562] on span "觀看圖表範例" at bounding box center [825, 561] width 67 height 13
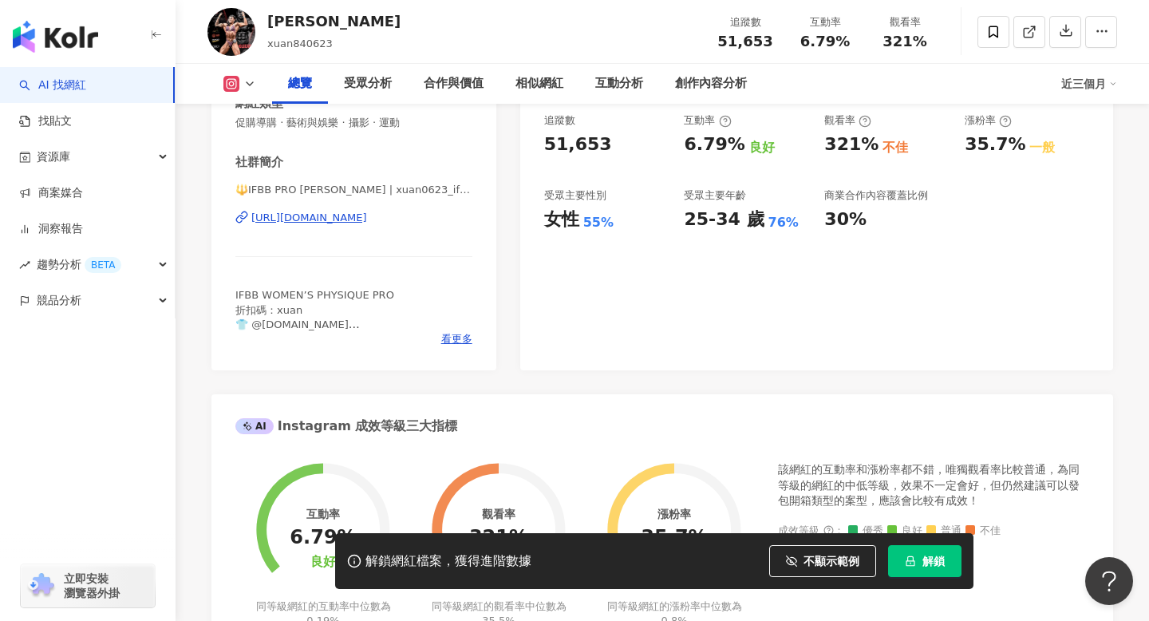
scroll to position [0, 0]
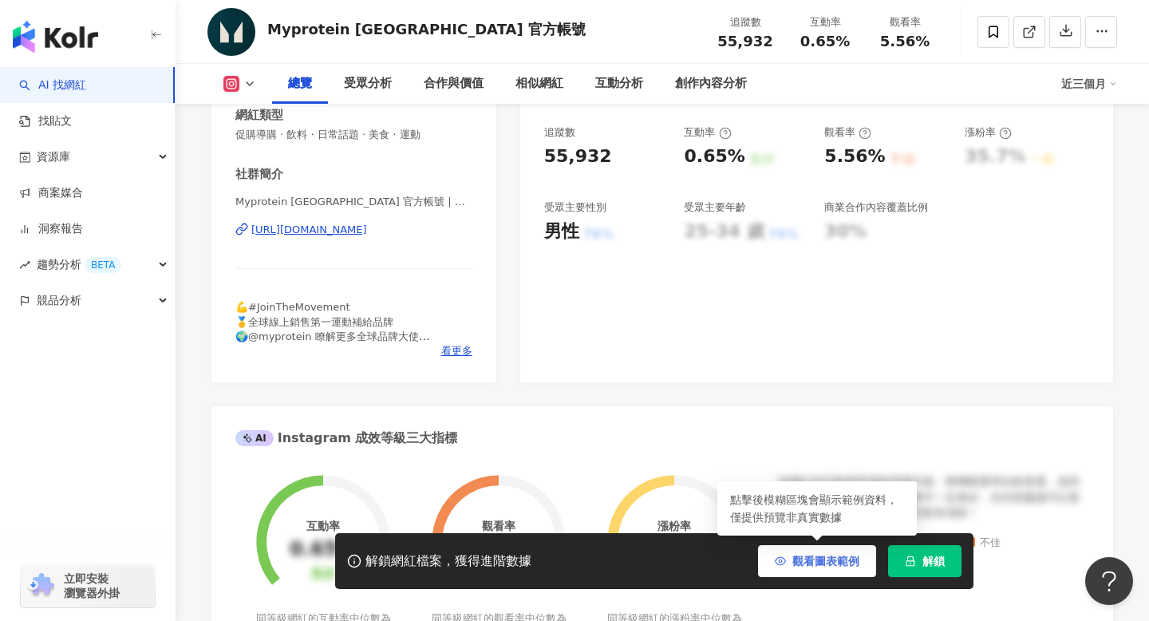
click at [831, 566] on span "觀看圖表範例" at bounding box center [825, 561] width 67 height 13
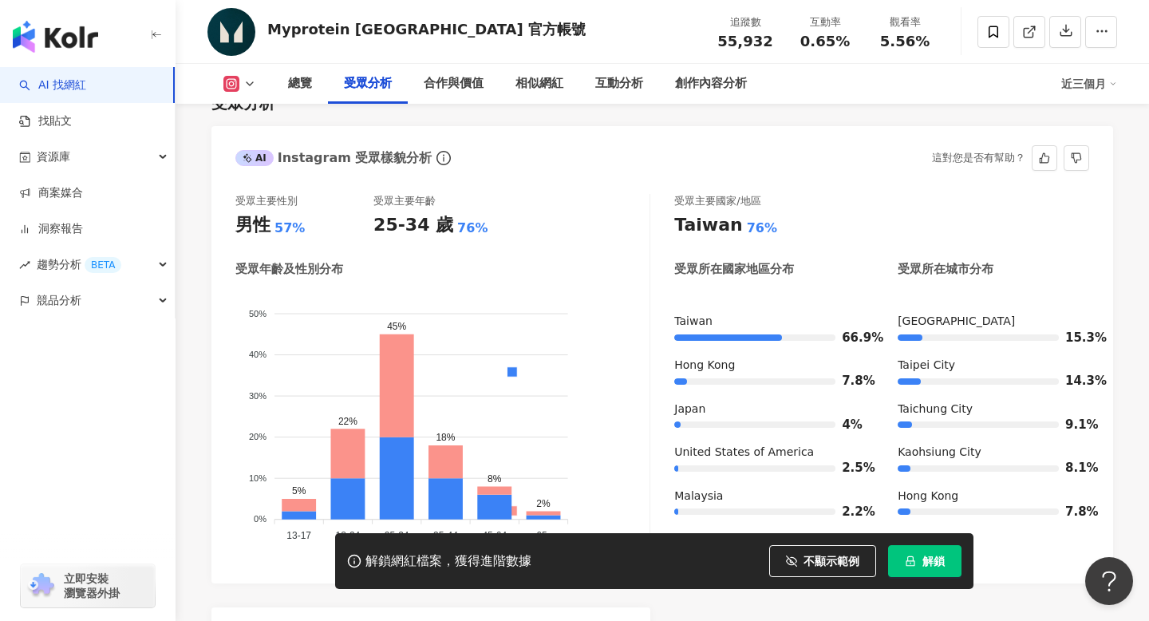
scroll to position [1412, 0]
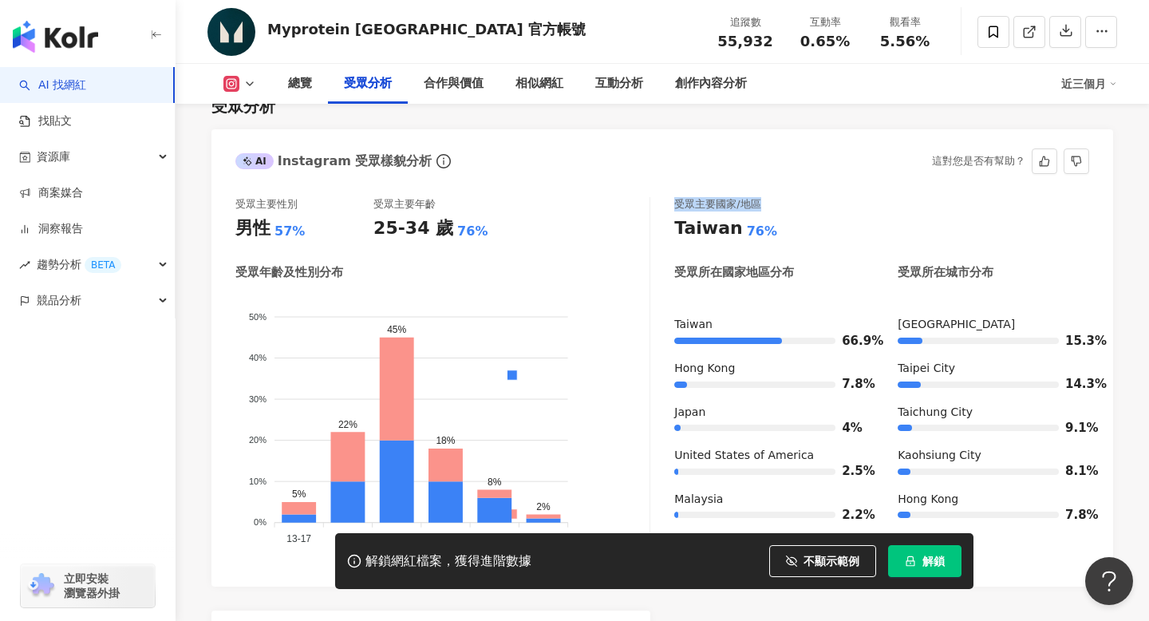
drag, startPoint x: 675, startPoint y: 176, endPoint x: 797, endPoint y: 177, distance: 122.1
click at [798, 197] on div "受眾主要國家/地區" at bounding box center [881, 204] width 415 height 14
click at [797, 197] on div "受眾主要國家/地區" at bounding box center [881, 204] width 415 height 14
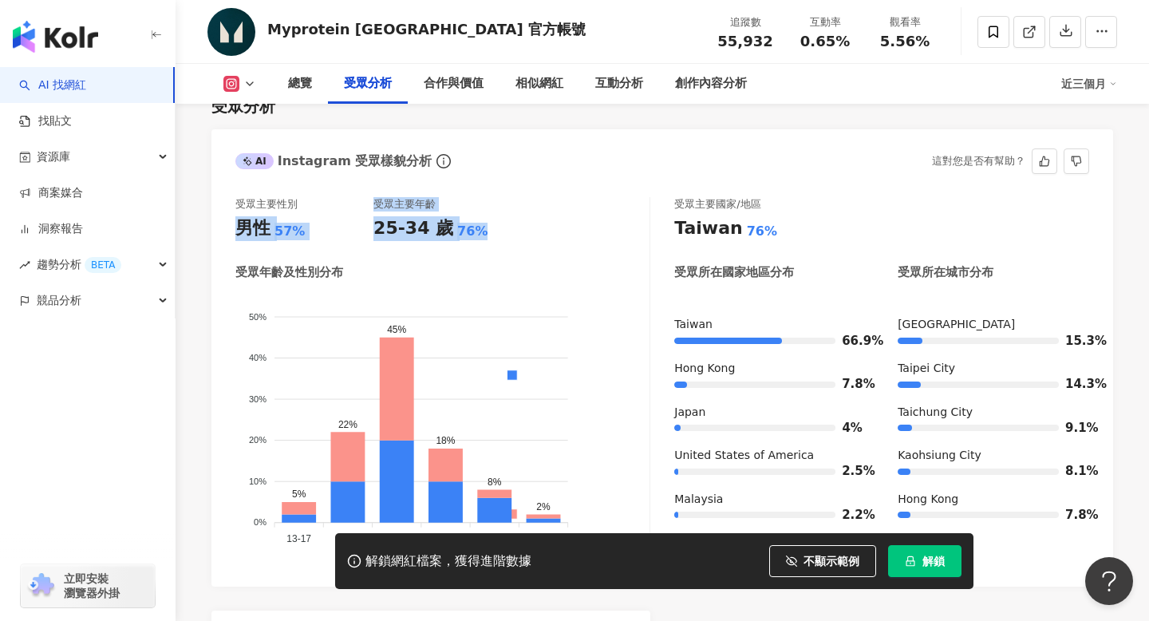
drag, startPoint x: 224, startPoint y: 207, endPoint x: 481, endPoint y: 217, distance: 257.1
click at [481, 217] on div "受眾主要性別 男性 57% 受眾主要年齡 25-34 歲 76% 受眾年齡及性別分布 男性 女性 50% 50% 40% 40% 30% 30% 20% 20…" at bounding box center [662, 383] width 902 height 405
click at [481, 217] on div "受眾主要性別 男性 57% 受眾主要年齡 25-34 歲 76% 受眾年齡及性別分布 男性 女性 50% 50% 40% 40% 30% 30% 20% 20…" at bounding box center [442, 379] width 415 height 365
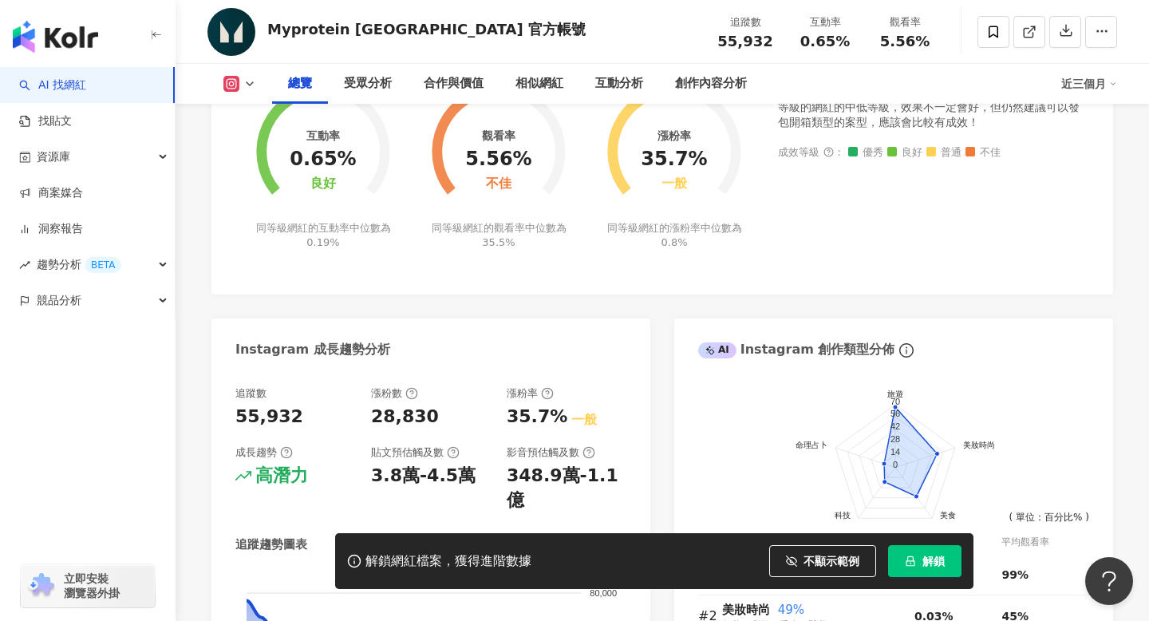
scroll to position [617, 0]
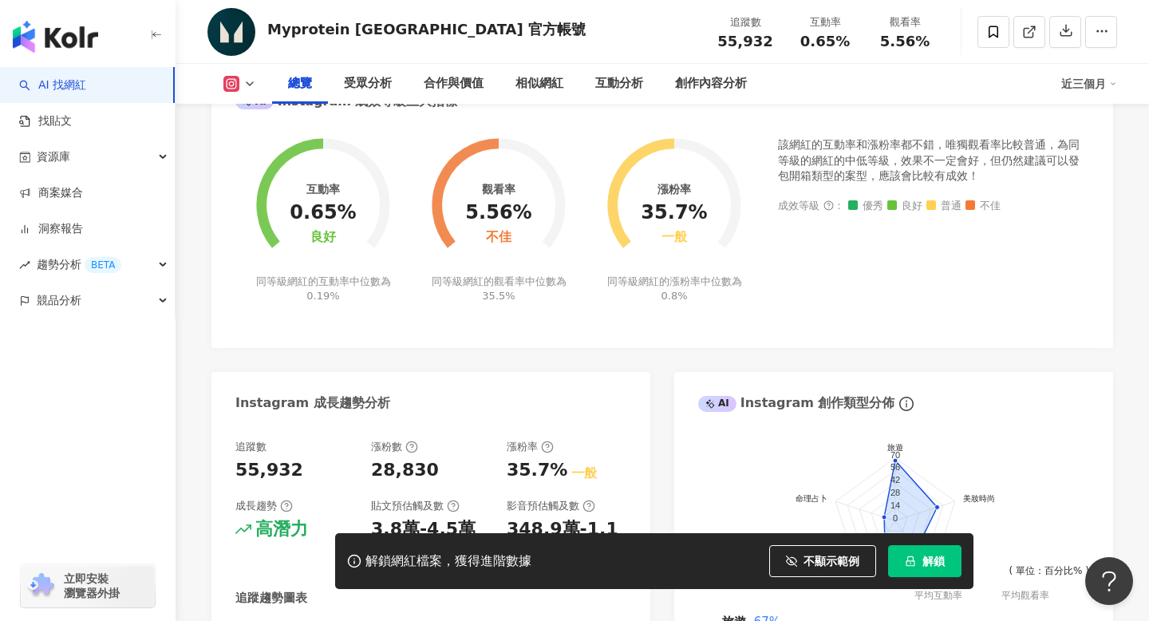
drag, startPoint x: 267, startPoint y: 39, endPoint x: 511, endPoint y: 40, distance: 244.2
click at [511, 40] on div "Myprotein Taiwan 官方帳號 追蹤數 55,932 互動率 0.65% 觀看率 5.56%" at bounding box center [662, 31] width 973 height 63
drag, startPoint x: 273, startPoint y: 23, endPoint x: 468, endPoint y: 31, distance: 194.9
click at [468, 31] on div "Myprotein Taiwan 官方帳號 追蹤數 55,932 互動率 0.65% 觀看率 5.56%" at bounding box center [662, 31] width 973 height 63
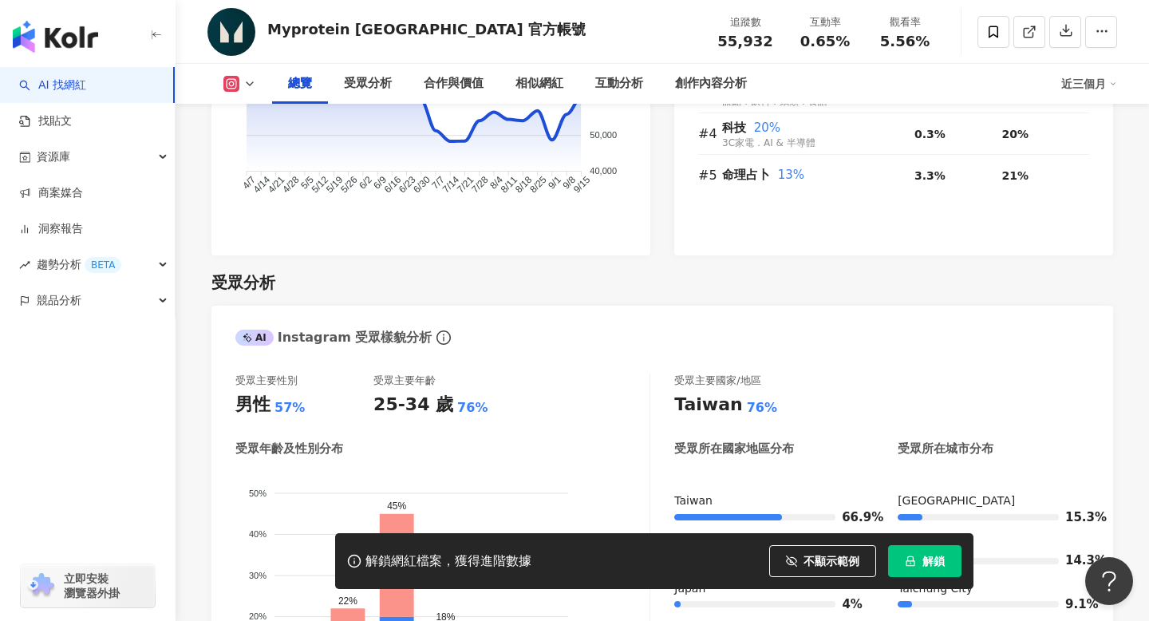
scroll to position [1308, 0]
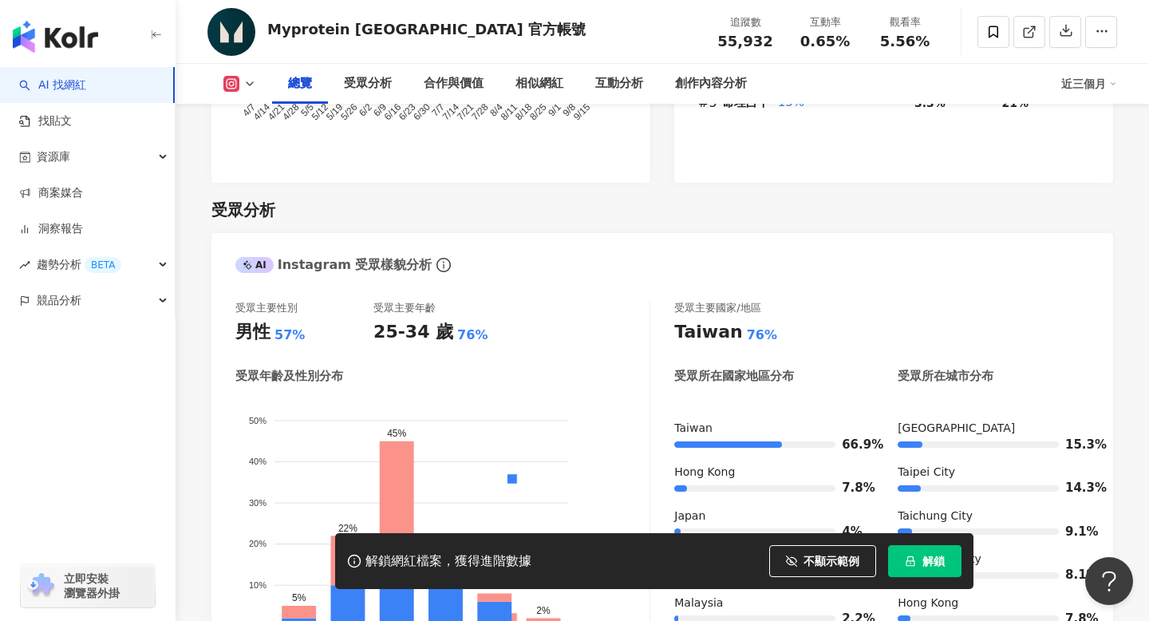
click at [227, 84] on icon at bounding box center [231, 84] width 9 height 9
click at [242, 153] on button "Facebook" at bounding box center [265, 150] width 96 height 22
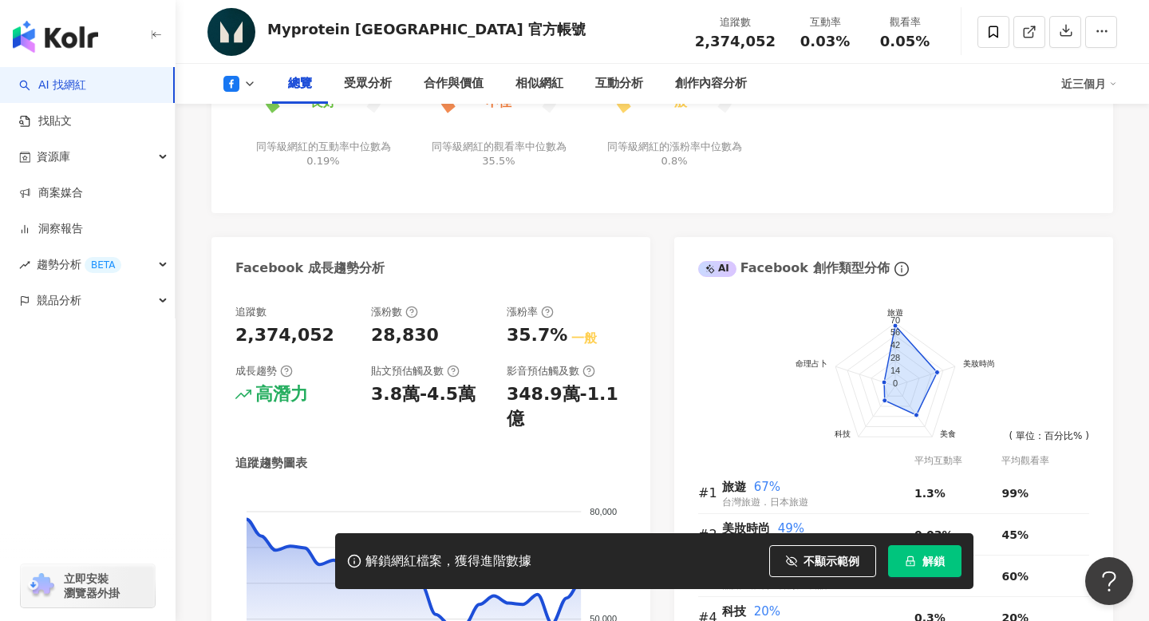
scroll to position [244, 0]
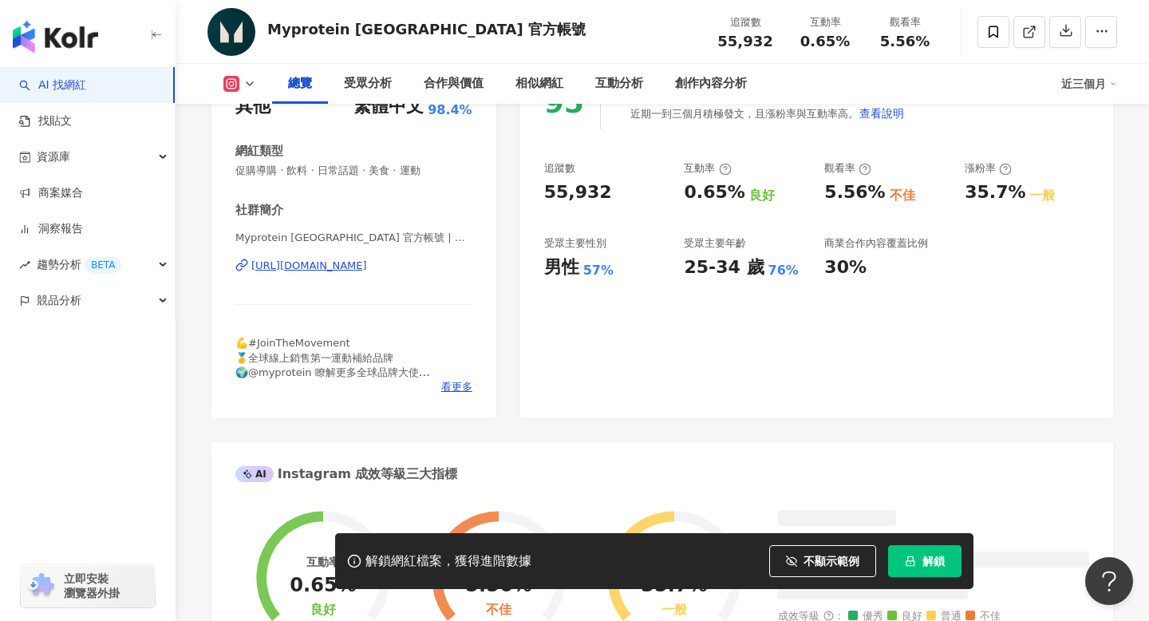
scroll to position [1308, 0]
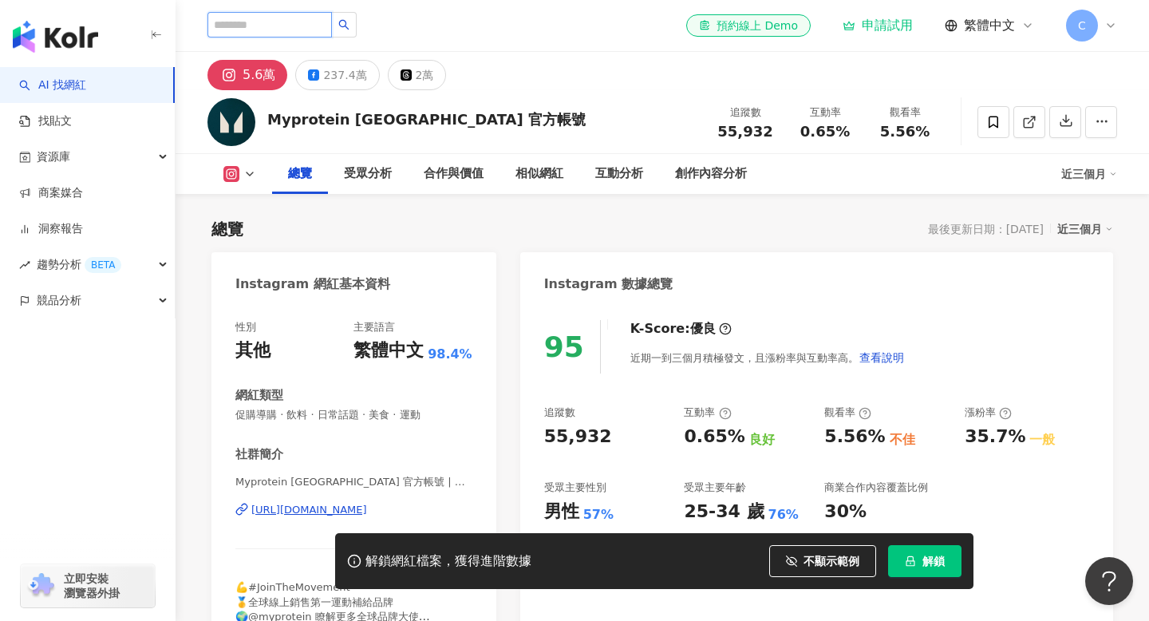
click at [294, 15] on input "search" at bounding box center [269, 25] width 124 height 26
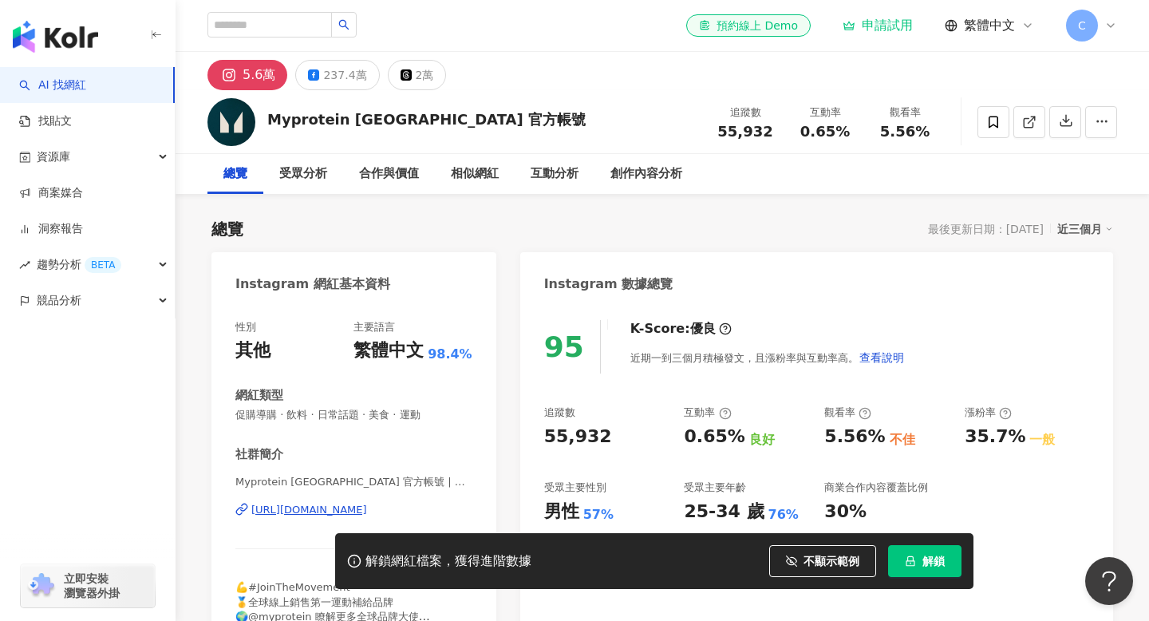
click at [549, 49] on div "el-icon-cs 預約線上 Demo 申請試用 繁體中文 C" at bounding box center [662, 25] width 910 height 51
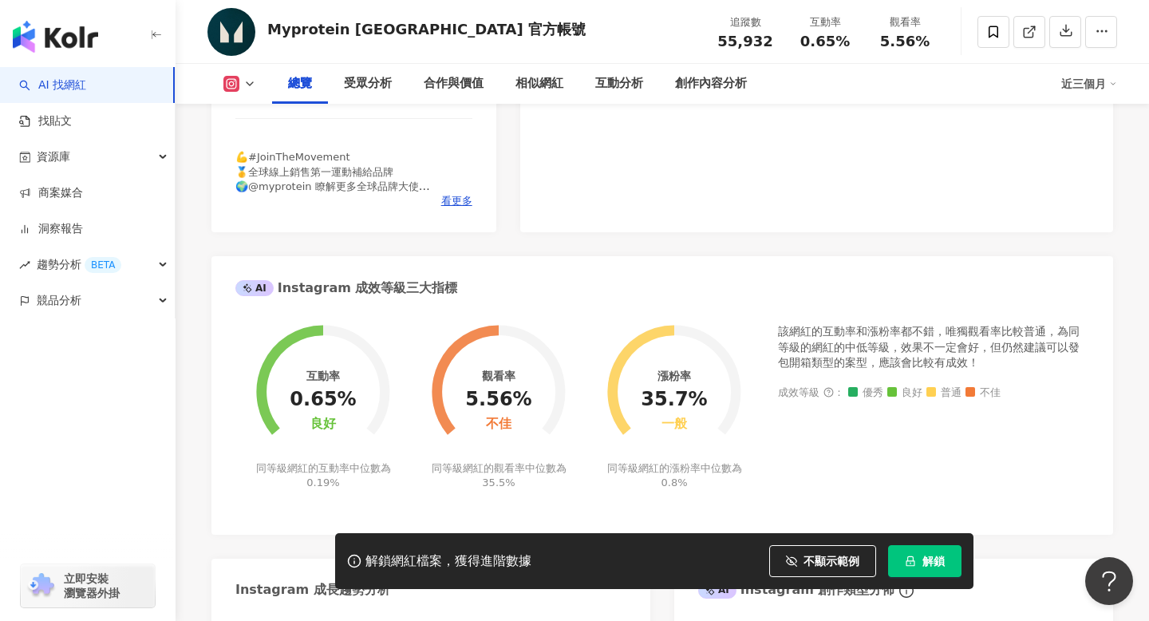
scroll to position [429, 0]
click at [458, 202] on span "看更多" at bounding box center [456, 202] width 31 height 14
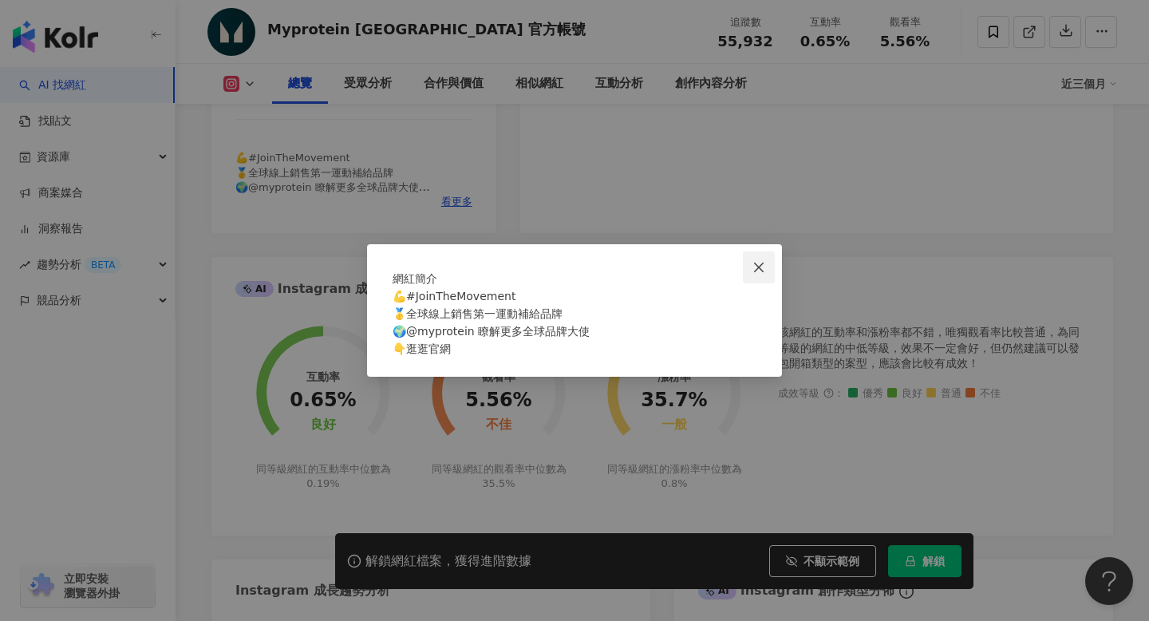
click at [760, 261] on icon "close" at bounding box center [758, 267] width 13 height 13
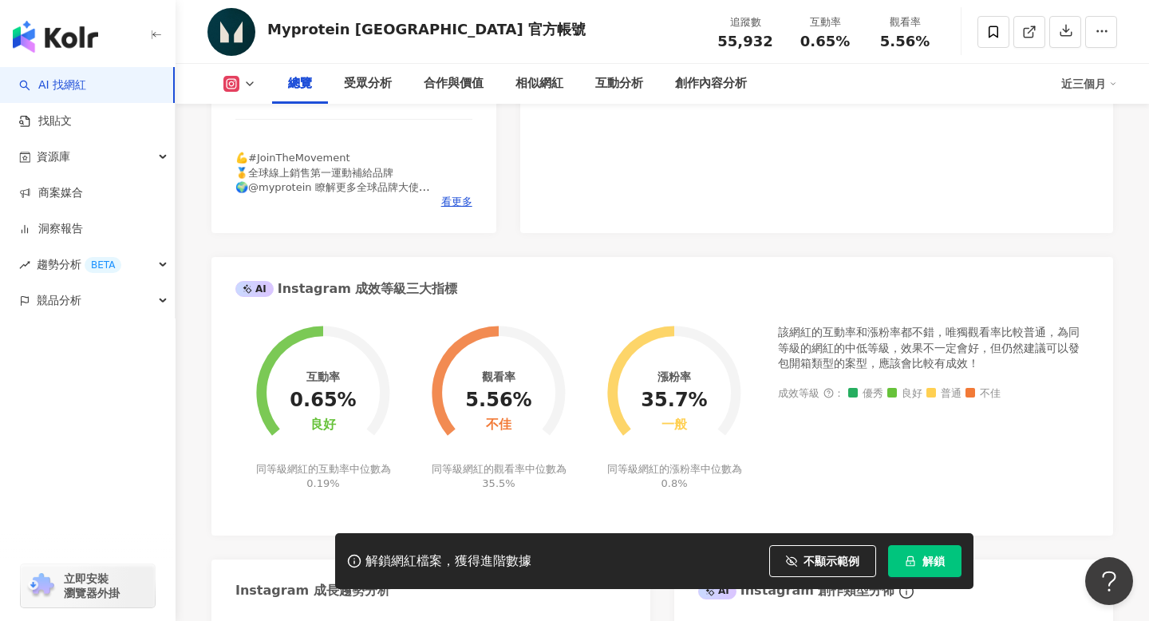
scroll to position [0, 0]
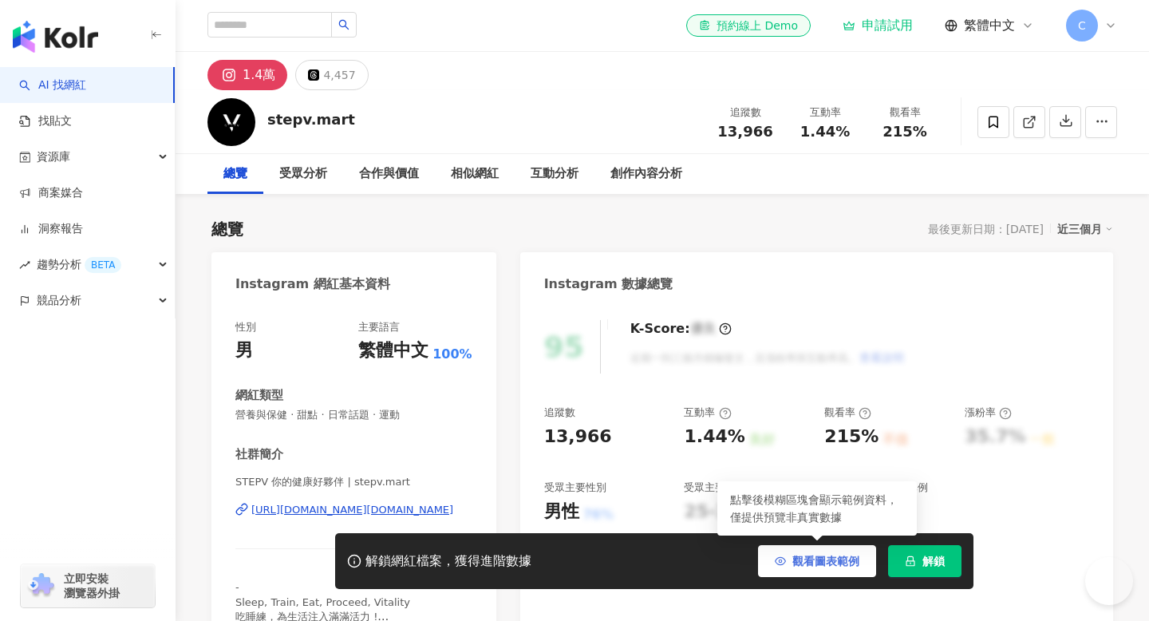
click at [786, 559] on button "觀看圖表範例" at bounding box center [817, 561] width 118 height 32
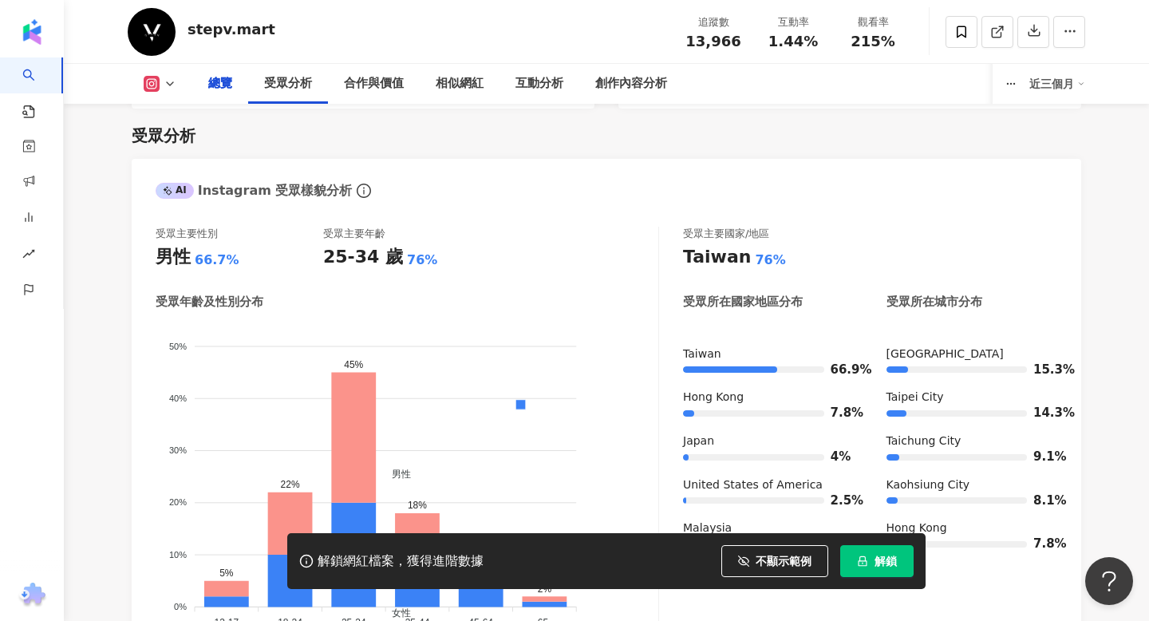
scroll to position [1401, 0]
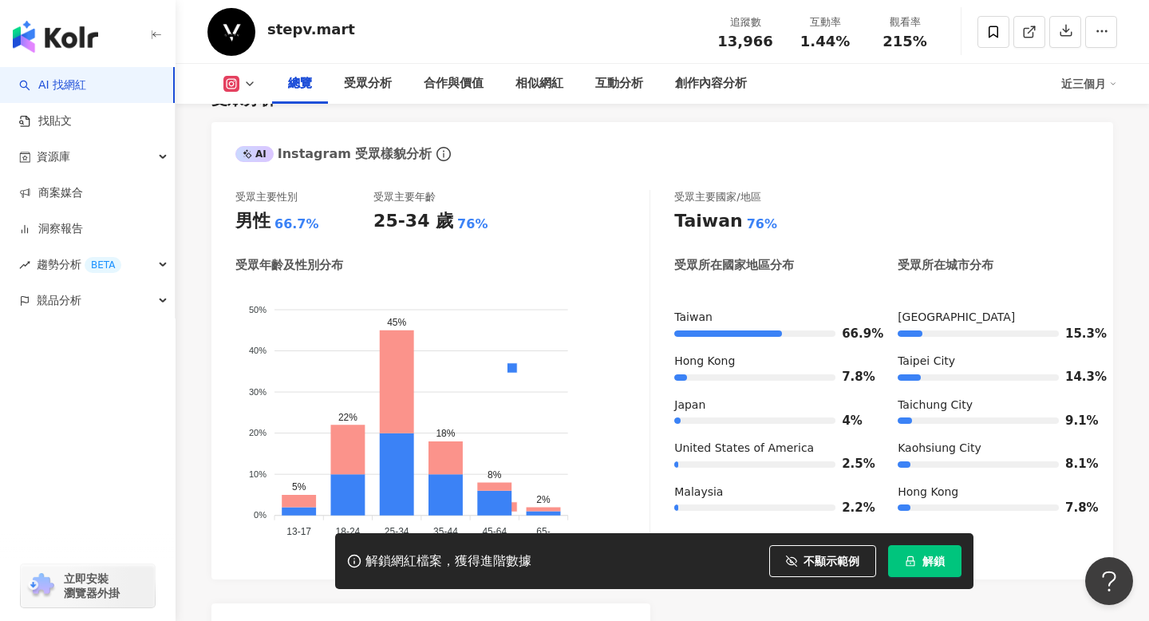
click at [247, 82] on icon at bounding box center [249, 83] width 13 height 13
click at [247, 81] on icon at bounding box center [249, 83] width 13 height 13
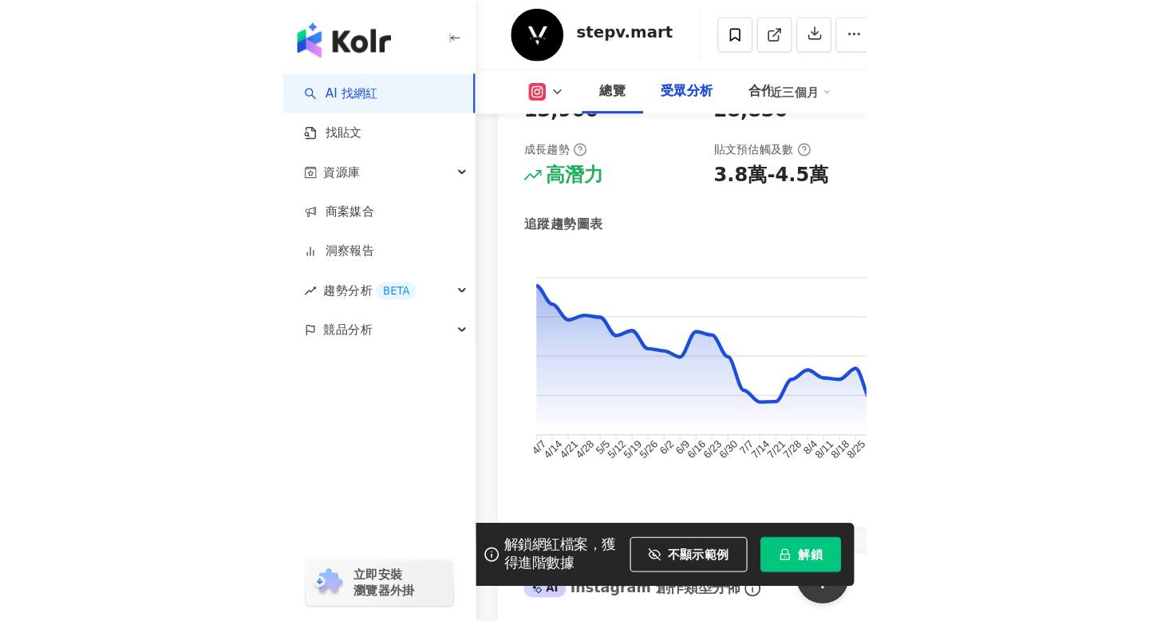
scroll to position [740, 0]
